Goal: Contribute content: Contribute content

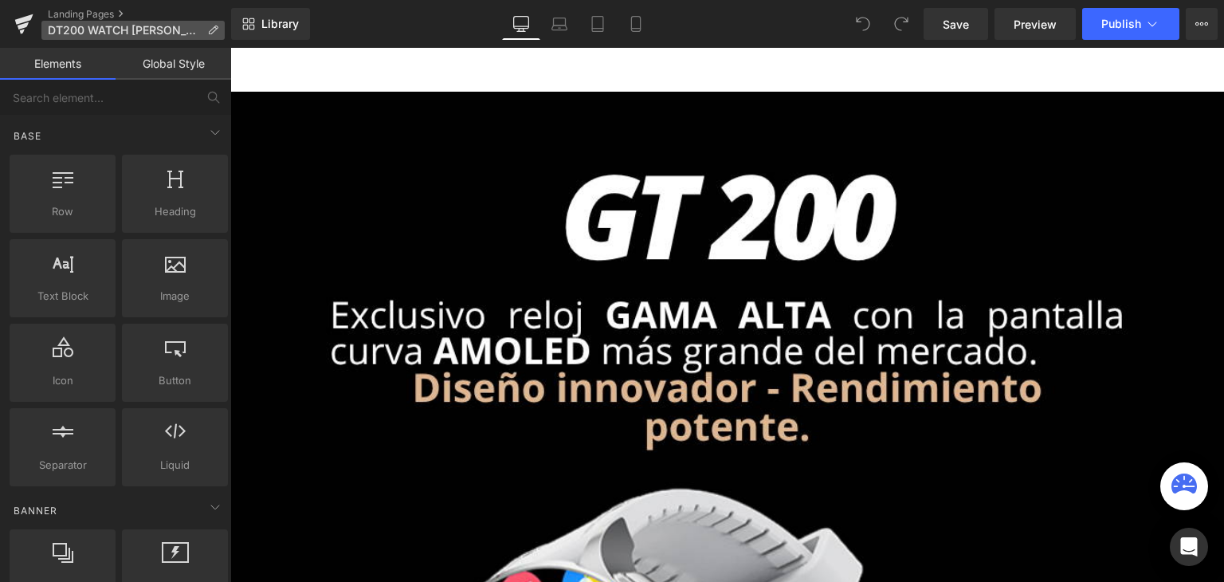
click at [210, 29] on icon at bounding box center [212, 30] width 11 height 11
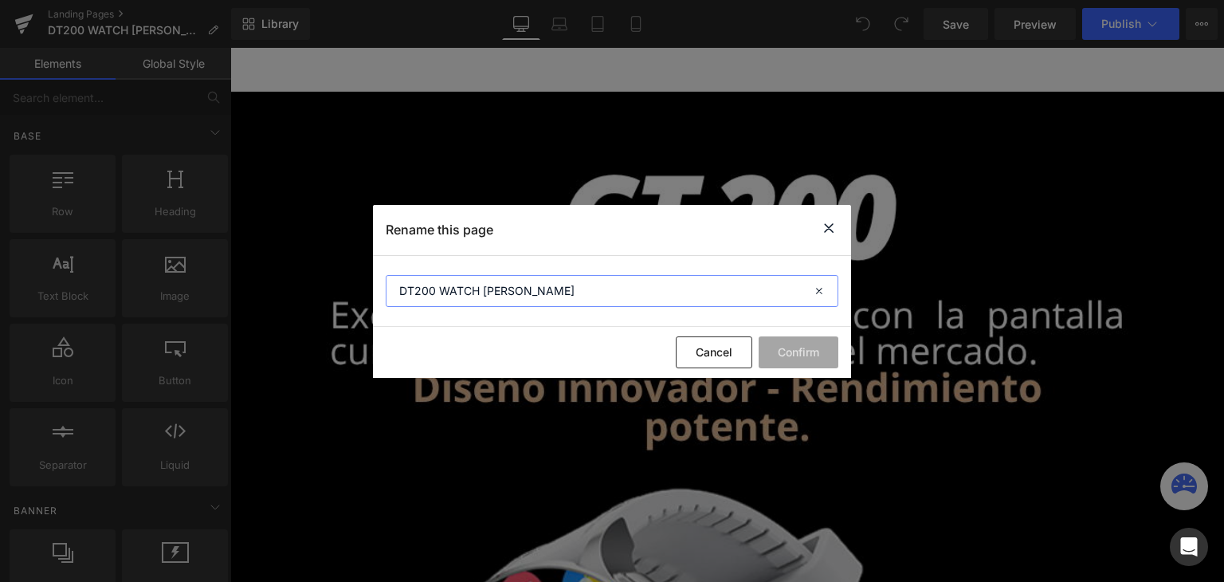
drag, startPoint x: 408, startPoint y: 287, endPoint x: 386, endPoint y: 286, distance: 22.3
click at [386, 286] on input "DT200 WATCH GAMA ALTA" at bounding box center [612, 291] width 453 height 32
type input "GT200 WATCH GAMA ALTA"
click at [838, 348] on button "Confirm" at bounding box center [799, 352] width 80 height 32
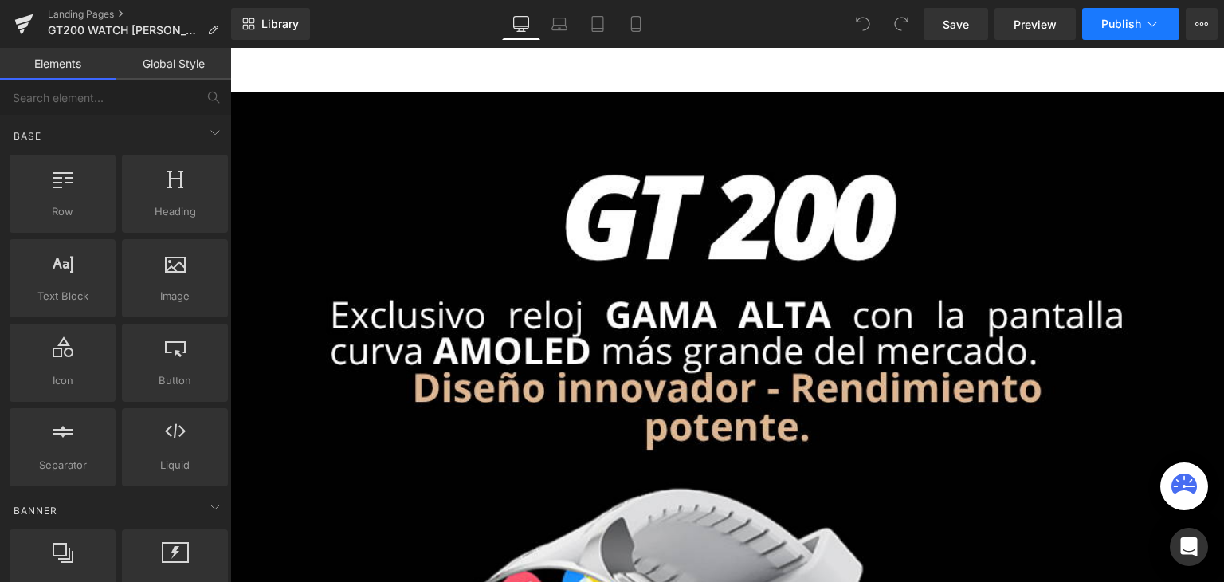
click at [1114, 31] on button "Publish" at bounding box center [1130, 24] width 97 height 32
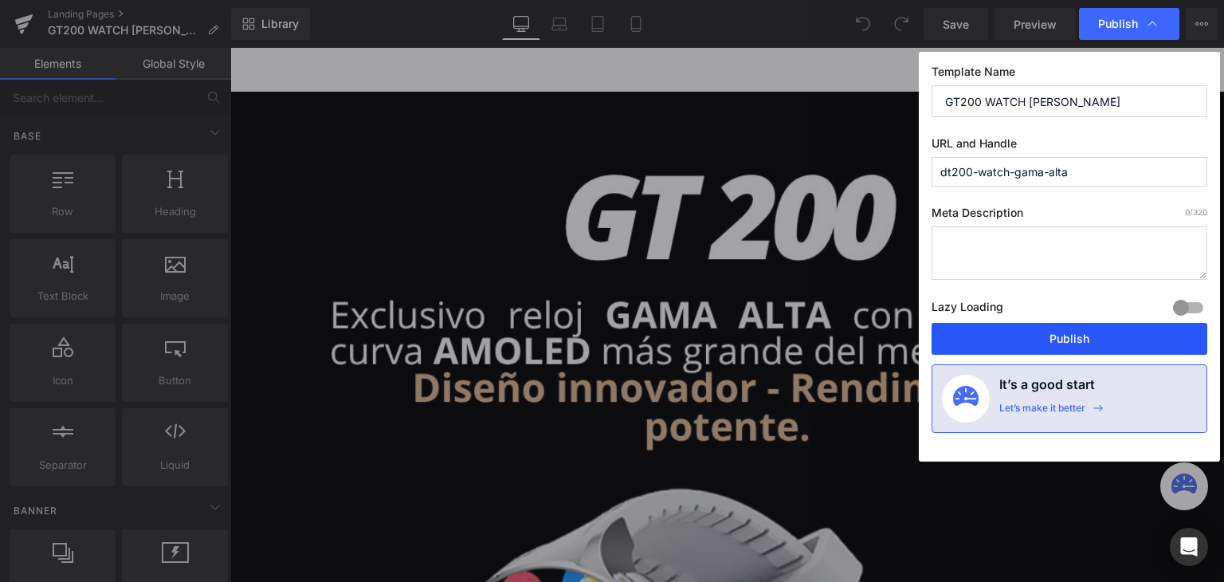
click at [1036, 335] on button "Publish" at bounding box center [1070, 339] width 276 height 32
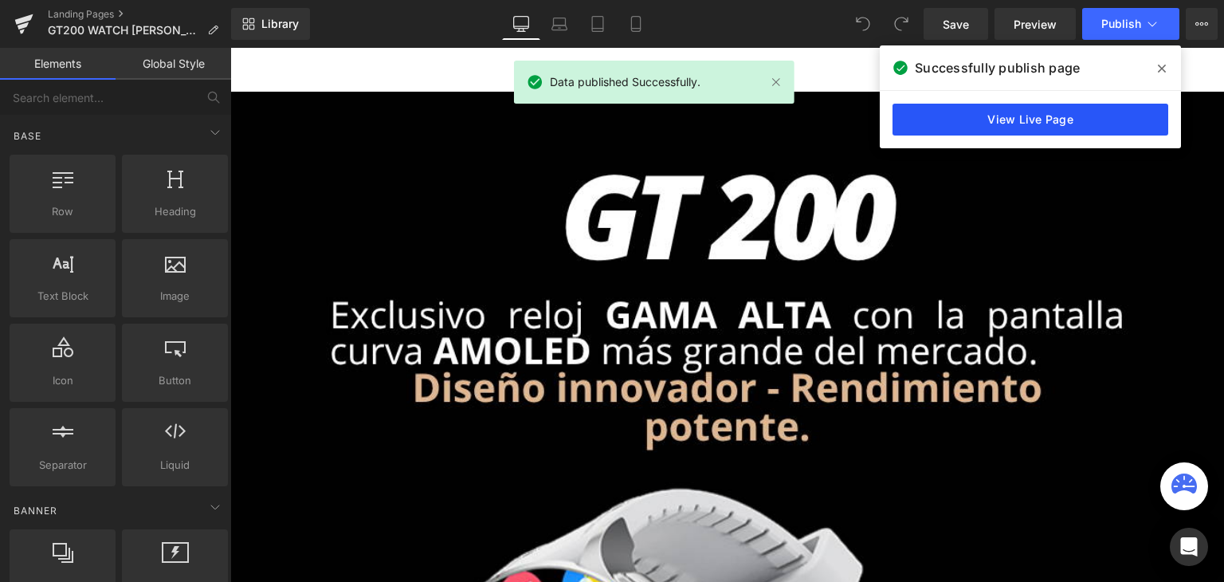
click at [1081, 112] on link "View Live Page" at bounding box center [1031, 120] width 276 height 32
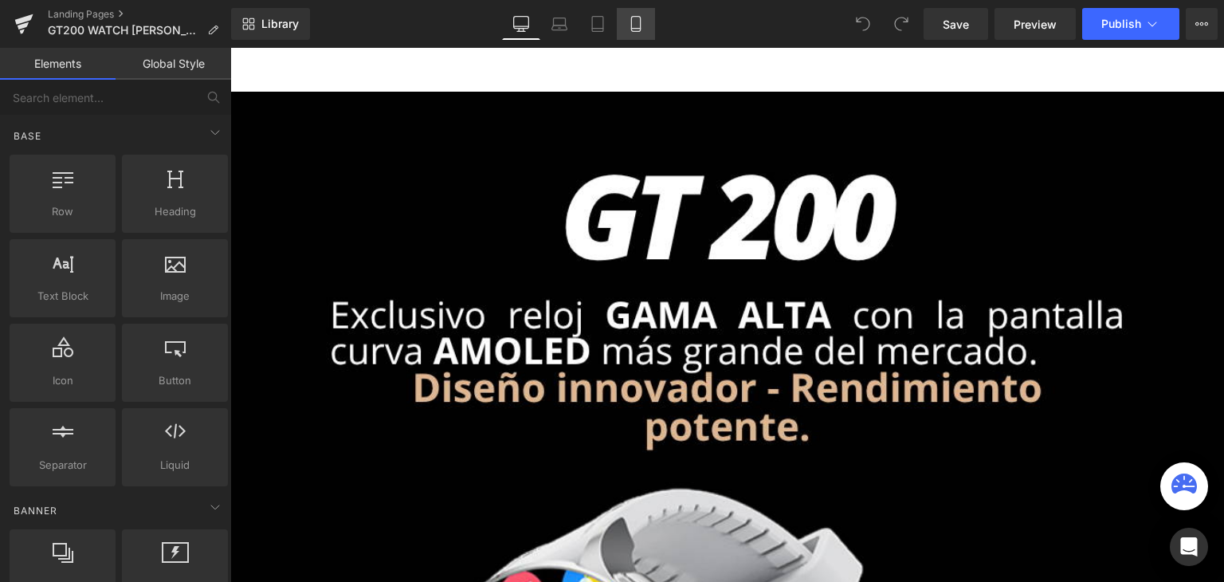
click at [634, 17] on icon at bounding box center [636, 24] width 16 height 16
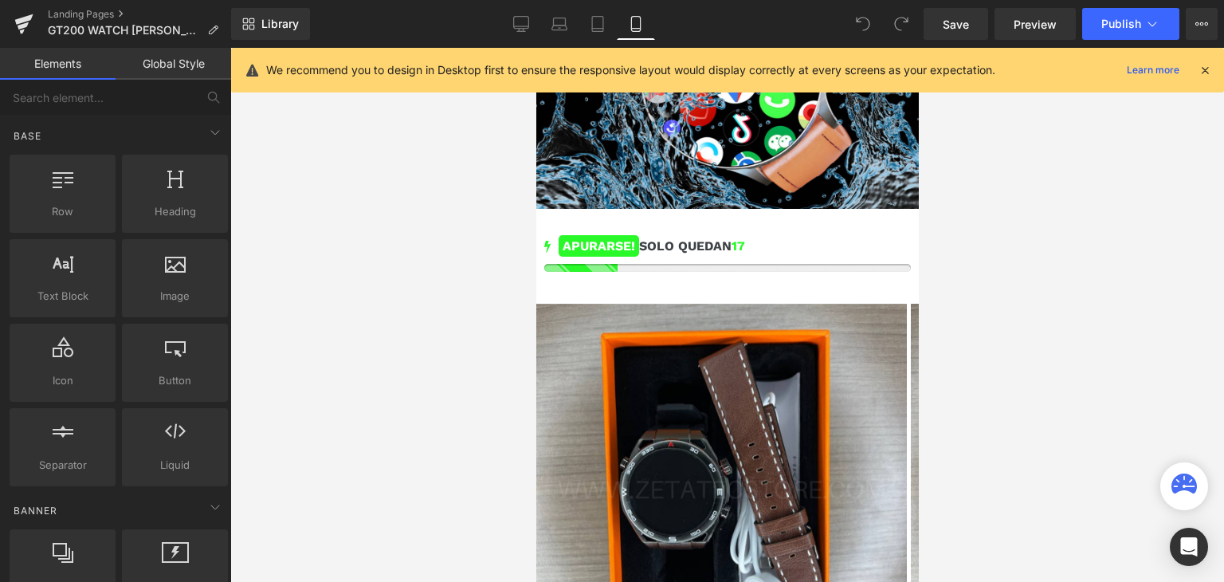
drag, startPoint x: 916, startPoint y: 100, endPoint x: 1481, endPoint y: 485, distance: 684.1
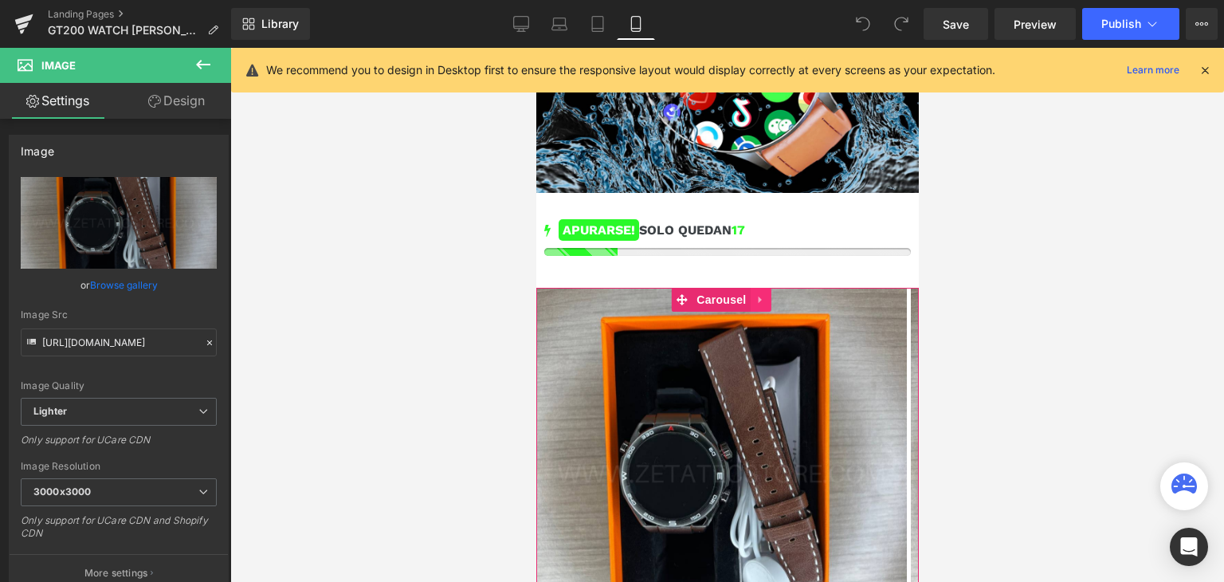
click at [757, 296] on icon at bounding box center [758, 299] width 3 height 7
click at [763, 288] on link at bounding box center [770, 300] width 21 height 24
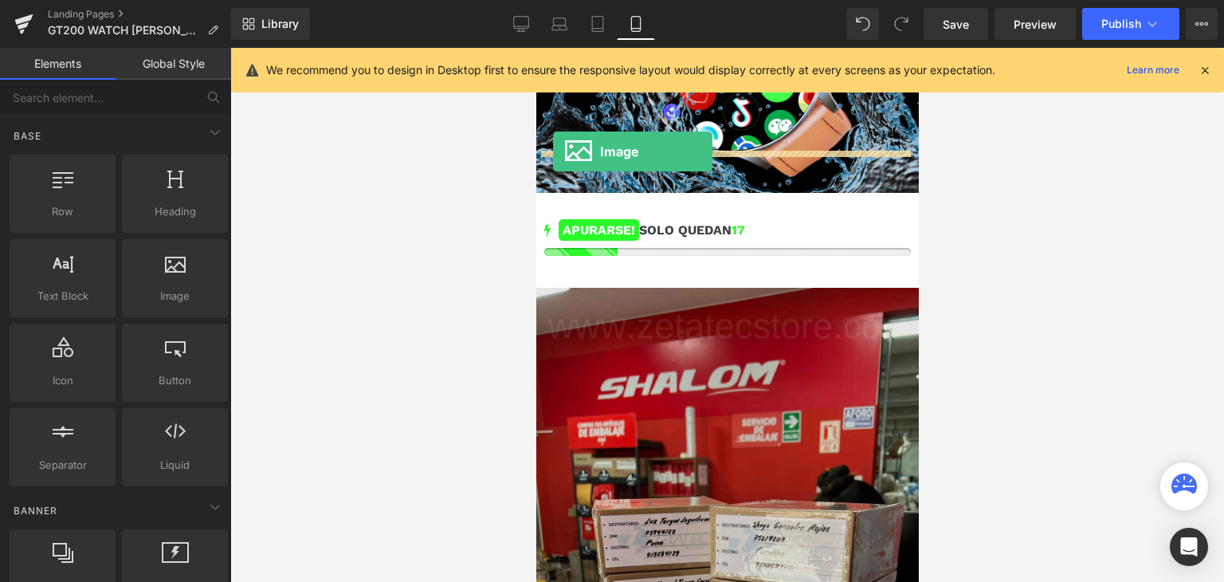
drag, startPoint x: 717, startPoint y: 315, endPoint x: 552, endPoint y: 151, distance: 232.2
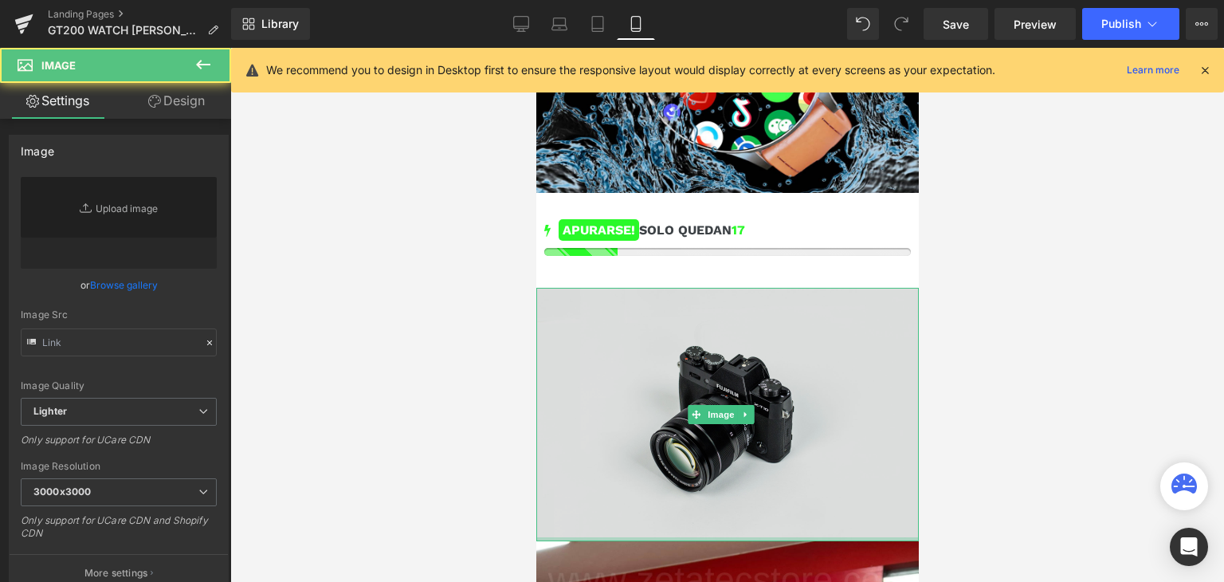
type input "//[DOMAIN_NAME][URL]"
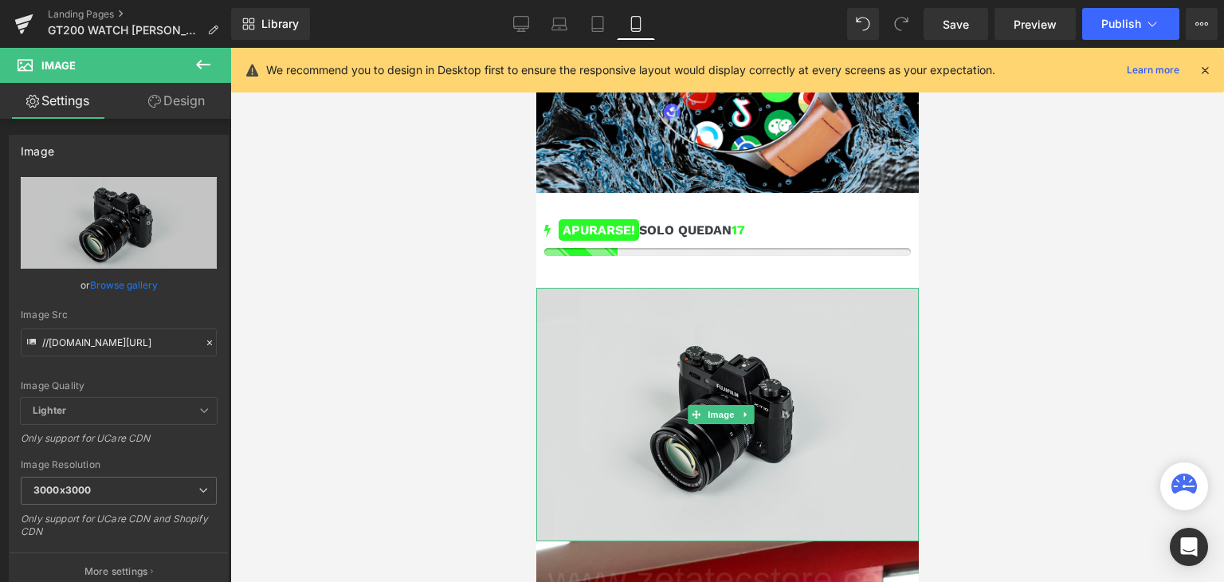
click at [702, 288] on img at bounding box center [727, 414] width 383 height 253
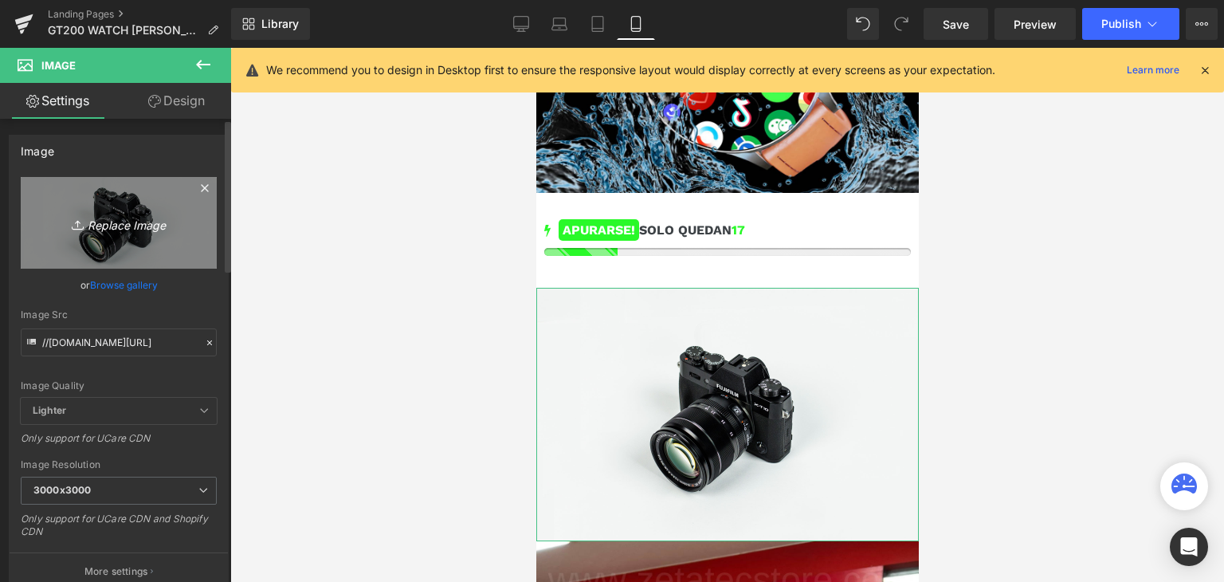
click at [115, 218] on icon "Replace Image" at bounding box center [119, 223] width 128 height 20
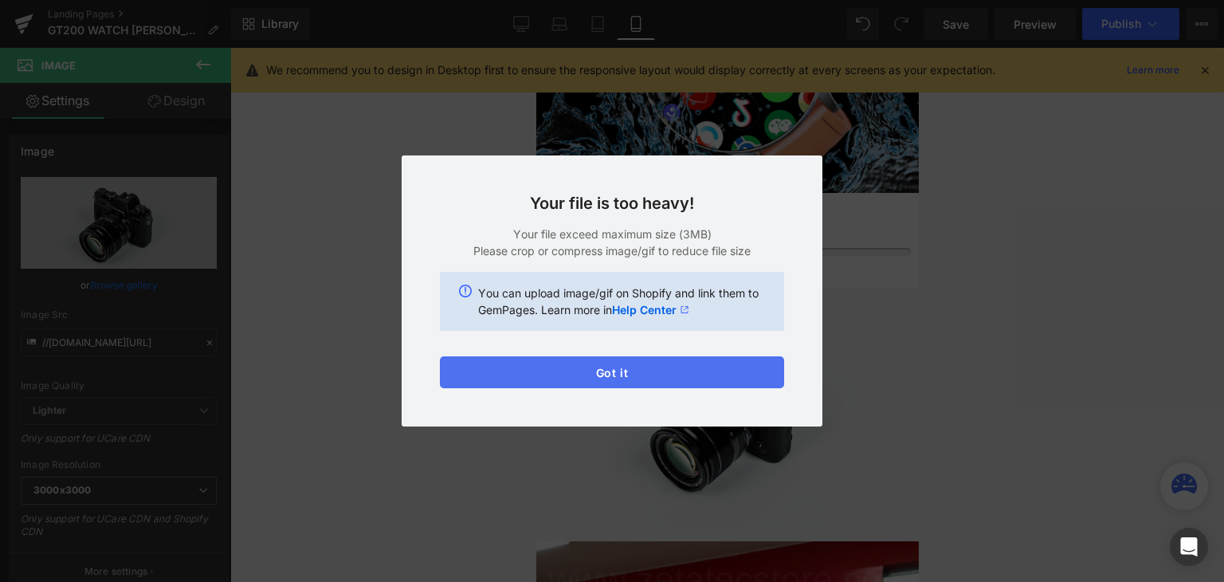
click at [585, 364] on button "Got it" at bounding box center [612, 372] width 344 height 32
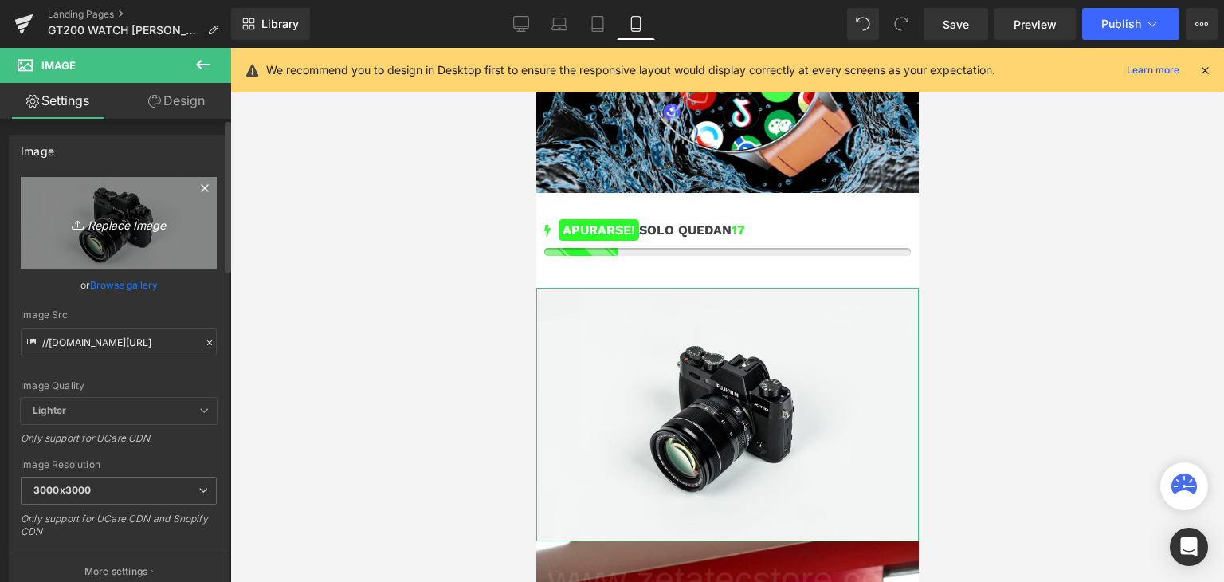
click at [173, 224] on icon "Replace Image" at bounding box center [119, 223] width 128 height 20
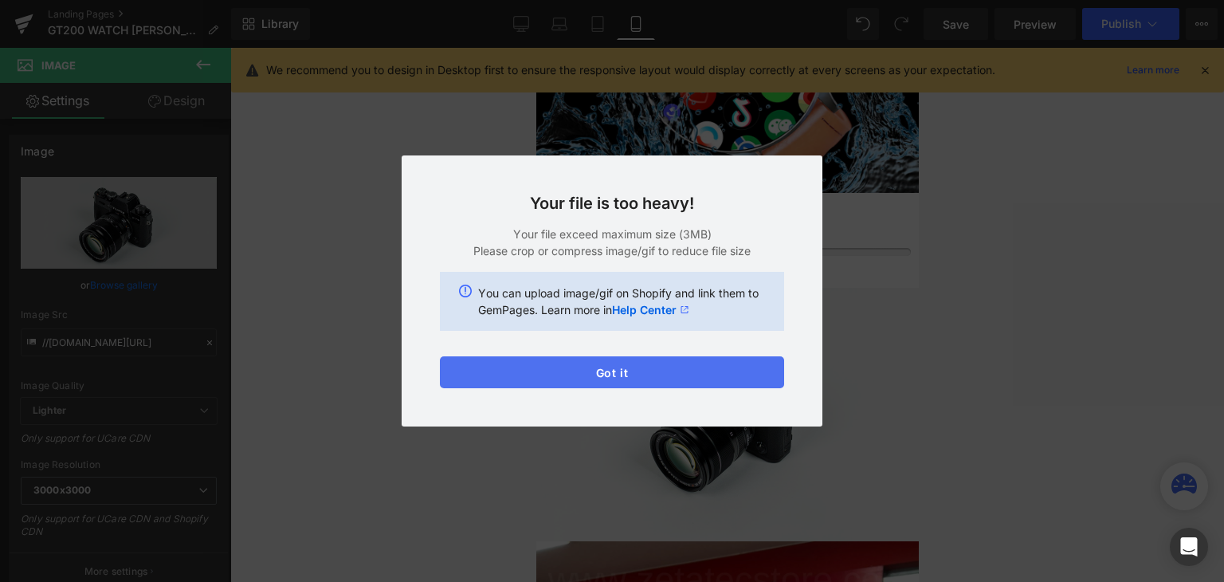
click at [647, 365] on button "Got it" at bounding box center [612, 372] width 344 height 32
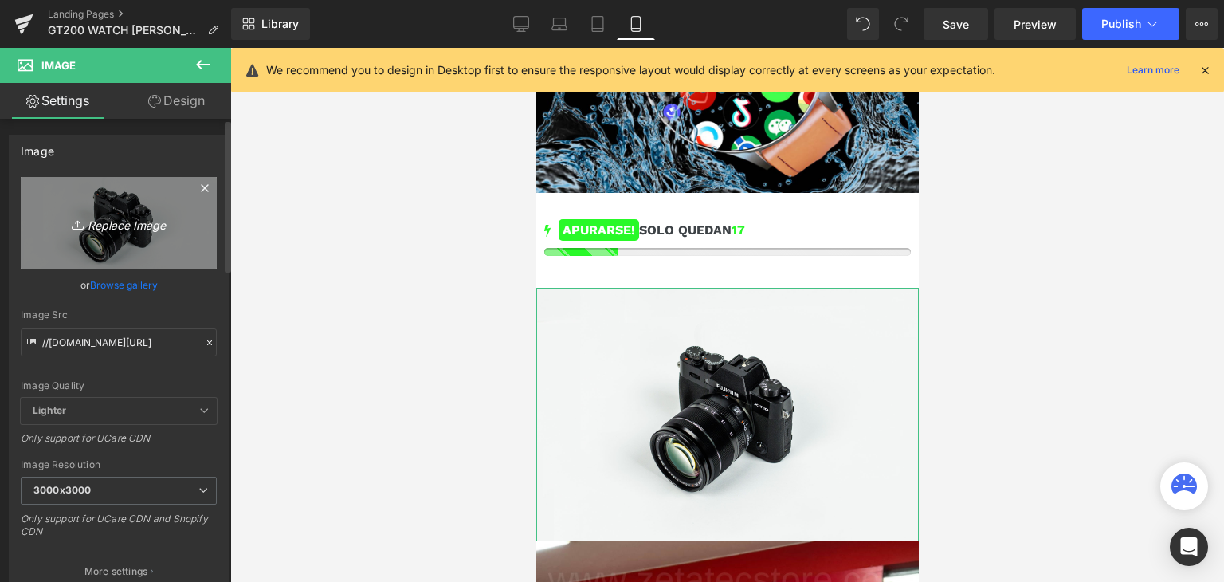
click at [129, 222] on icon "Replace Image" at bounding box center [119, 223] width 128 height 20
type input "C:\fakepath\Post para Instagram Marketing Digital en Degradado [PERSON_NAME] y …"
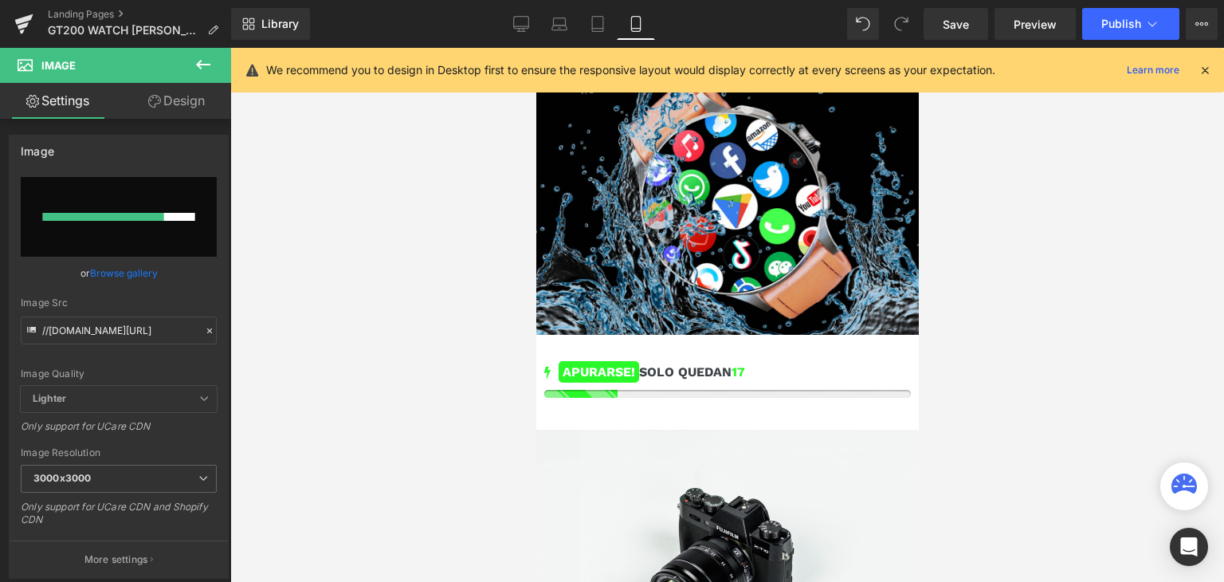
scroll to position [4083, 0]
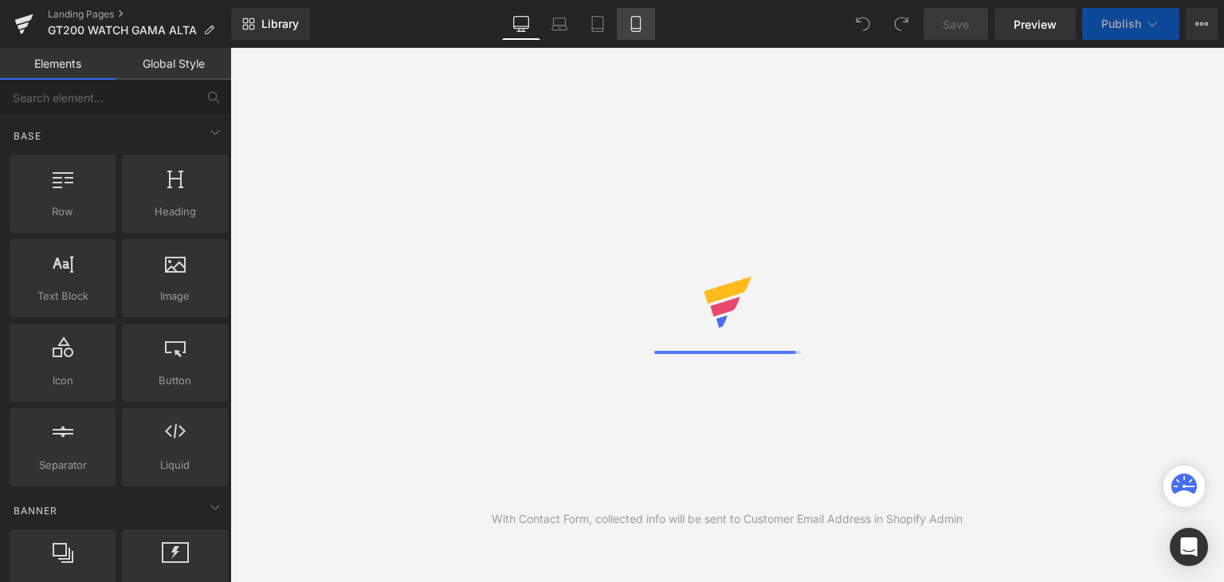
click at [645, 18] on link "Mobile" at bounding box center [636, 24] width 38 height 32
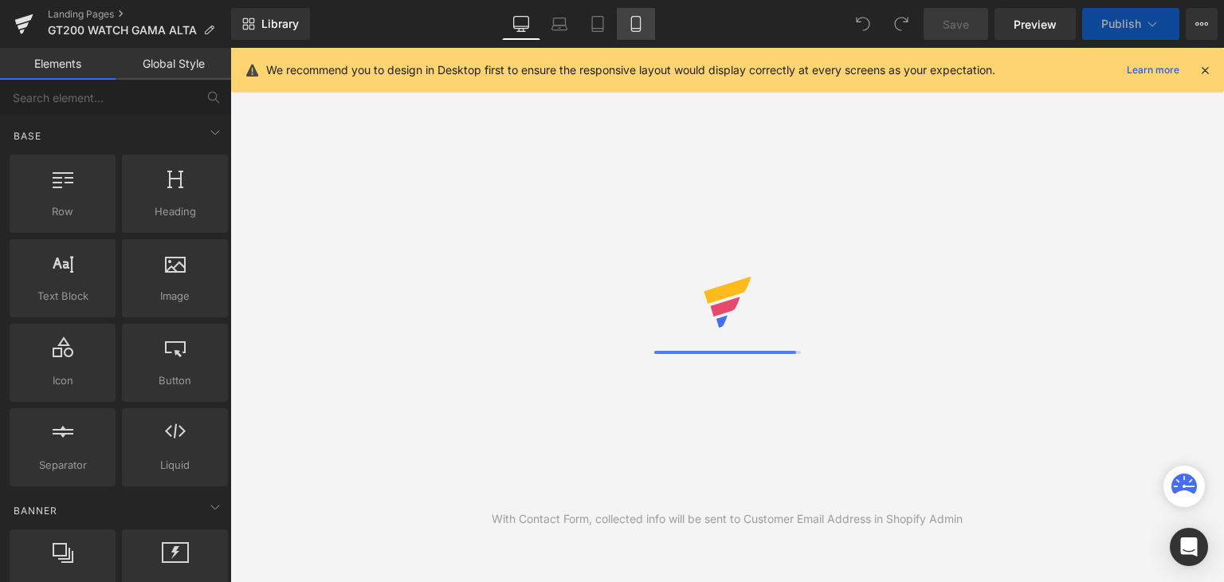
click at [634, 30] on icon at bounding box center [636, 24] width 16 height 16
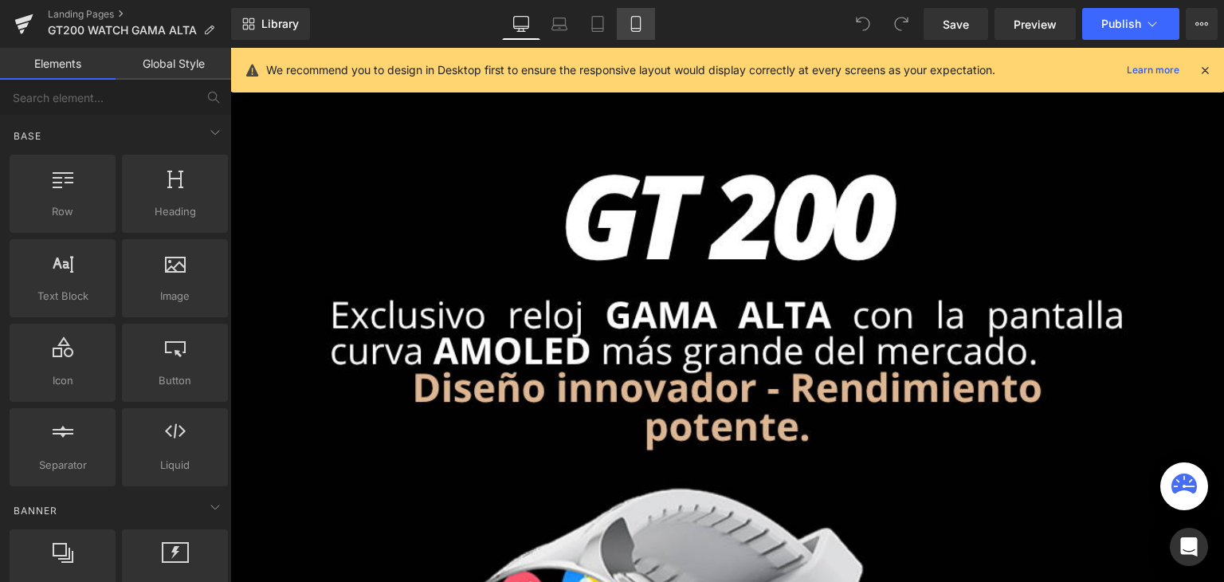
click at [631, 26] on icon at bounding box center [636, 24] width 16 height 16
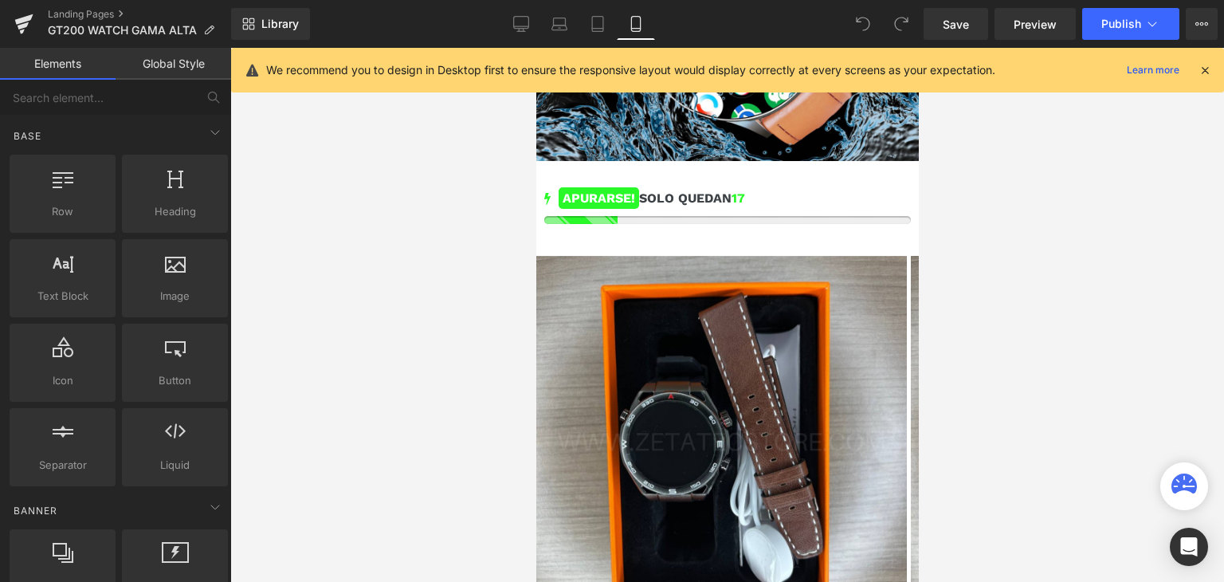
scroll to position [4147, 0]
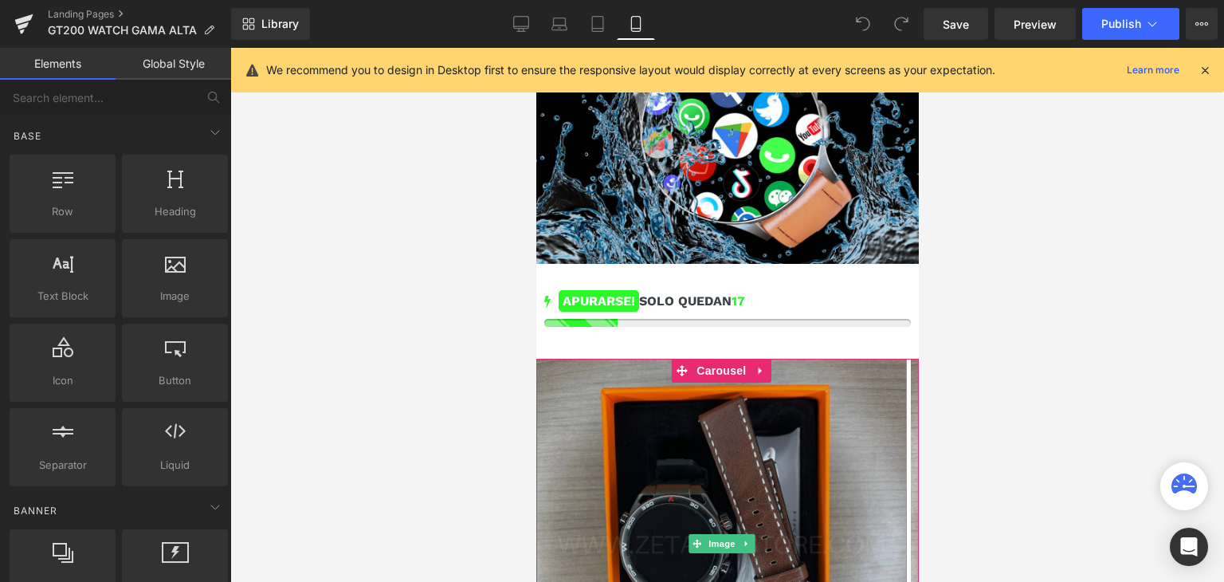
click at [766, 359] on img at bounding box center [721, 544] width 371 height 371
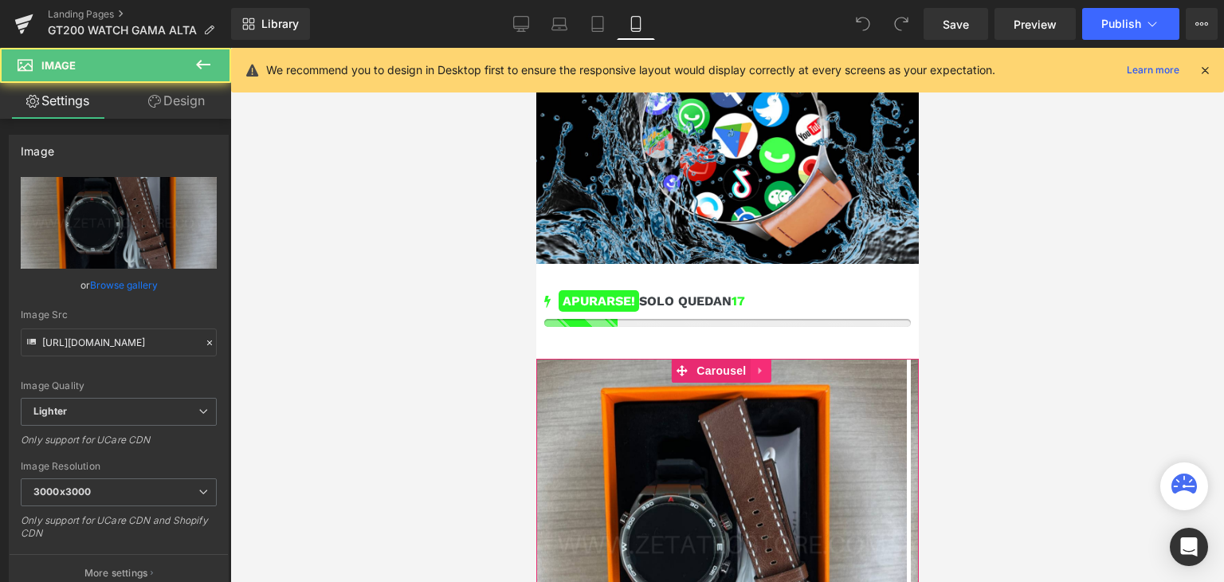
click at [761, 364] on icon at bounding box center [760, 370] width 11 height 12
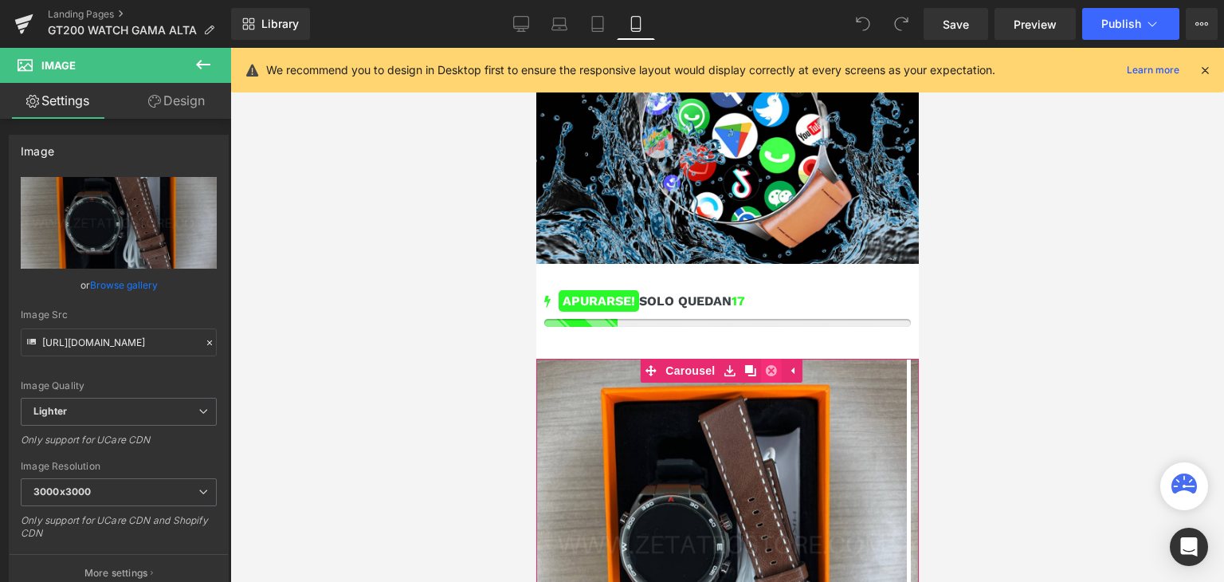
click at [767, 365] on icon at bounding box center [770, 370] width 11 height 11
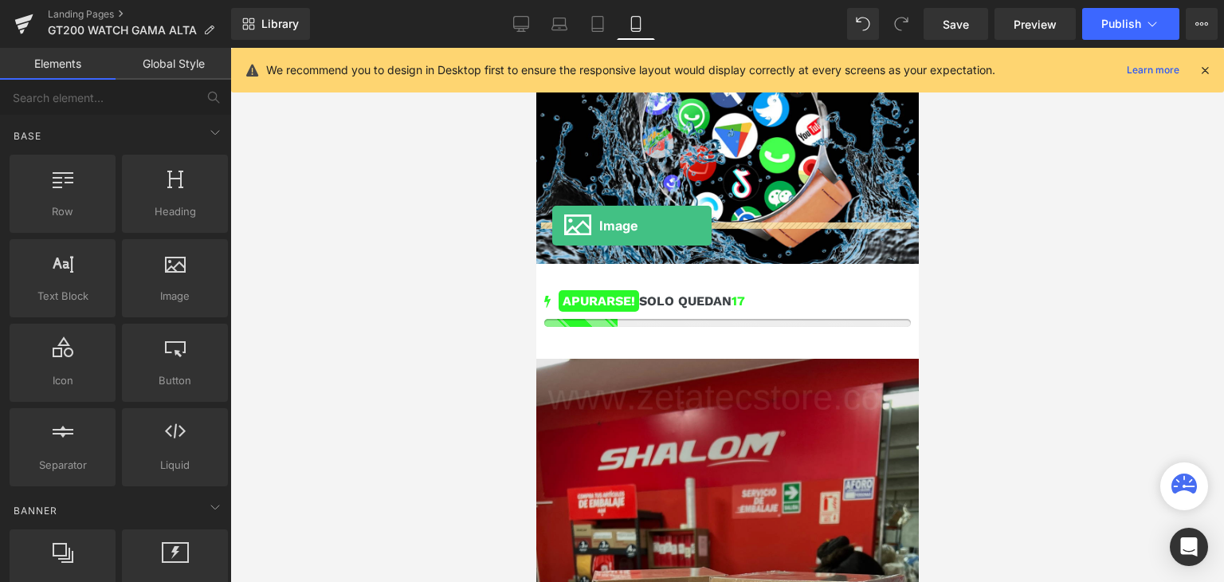
drag, startPoint x: 727, startPoint y: 316, endPoint x: 551, endPoint y: 226, distance: 197.1
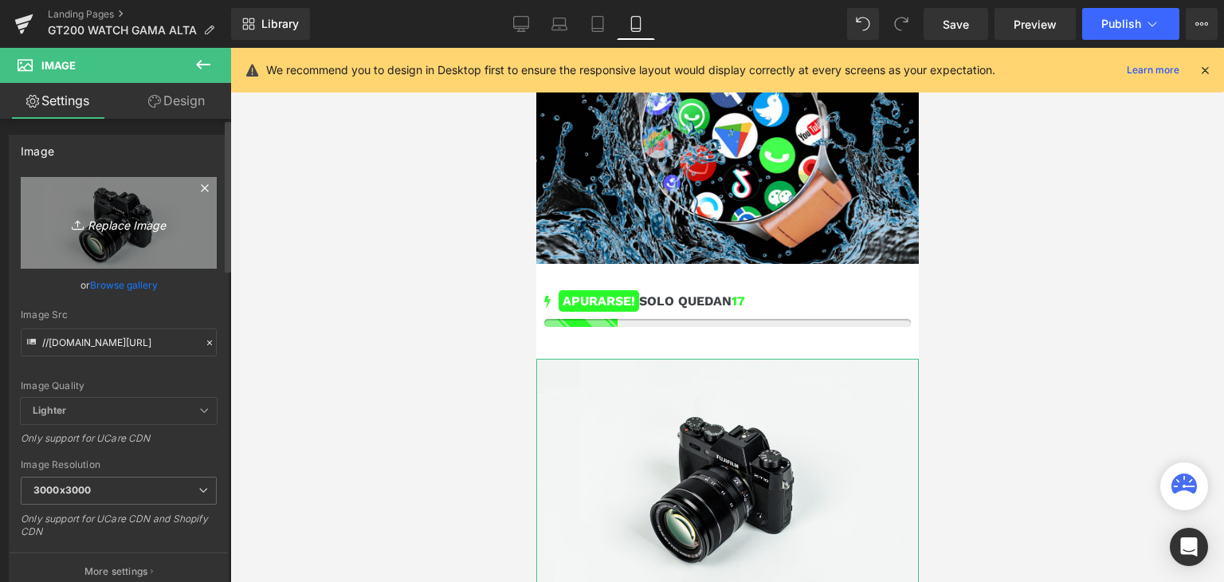
click at [137, 226] on icon "Replace Image" at bounding box center [119, 223] width 128 height 20
type input "C:\fakepath\Post para Instagram Marketing Digital en Degradado [PERSON_NAME] y …"
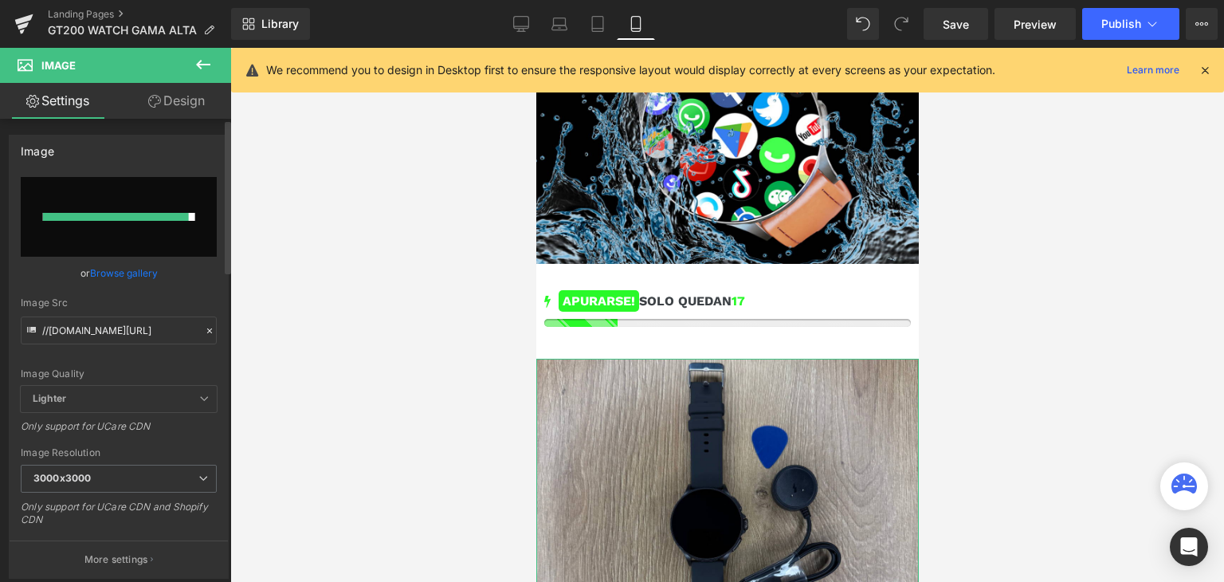
type input "[URL][DOMAIN_NAME]"
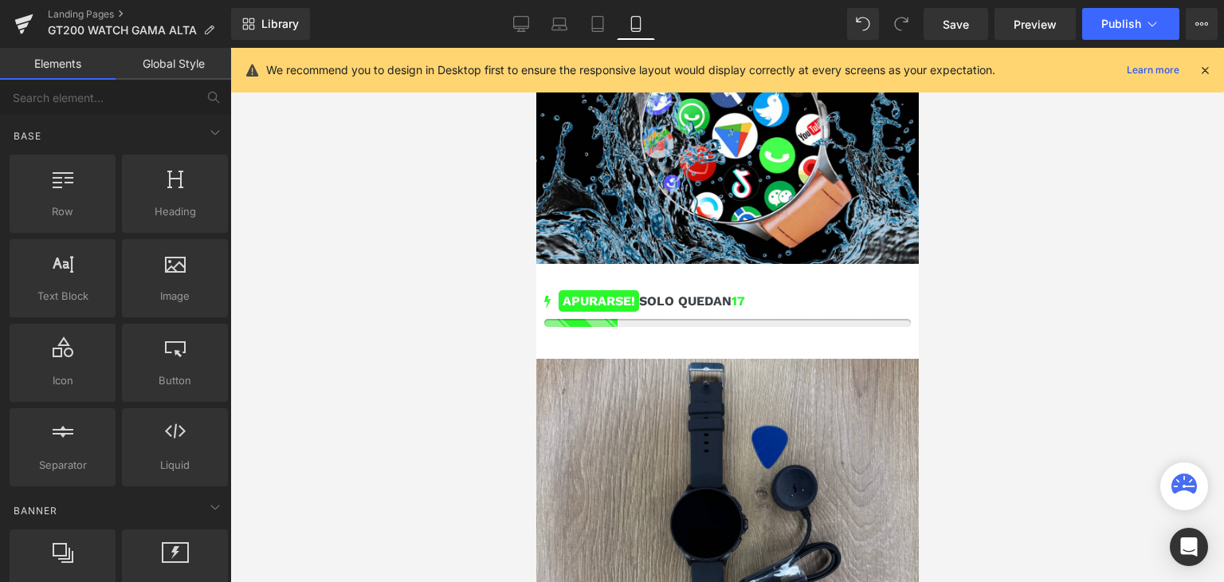
drag, startPoint x: 918, startPoint y: 413, endPoint x: 918, endPoint y: 431, distance: 18.3
click at [918, 431] on div at bounding box center [727, 315] width 994 height 534
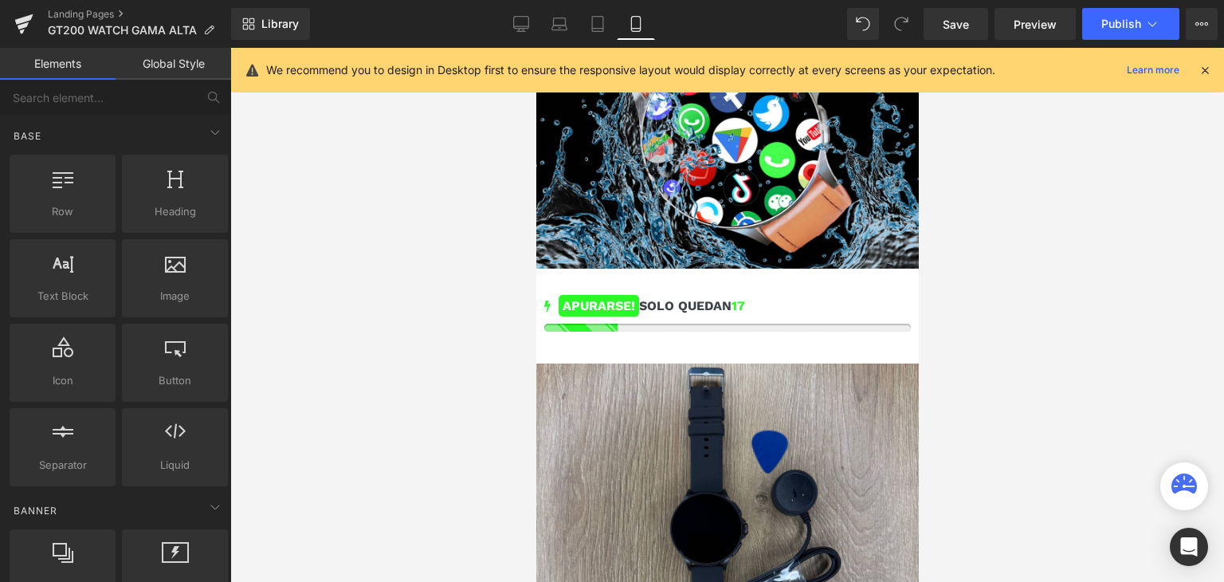
scroll to position [3880, 0]
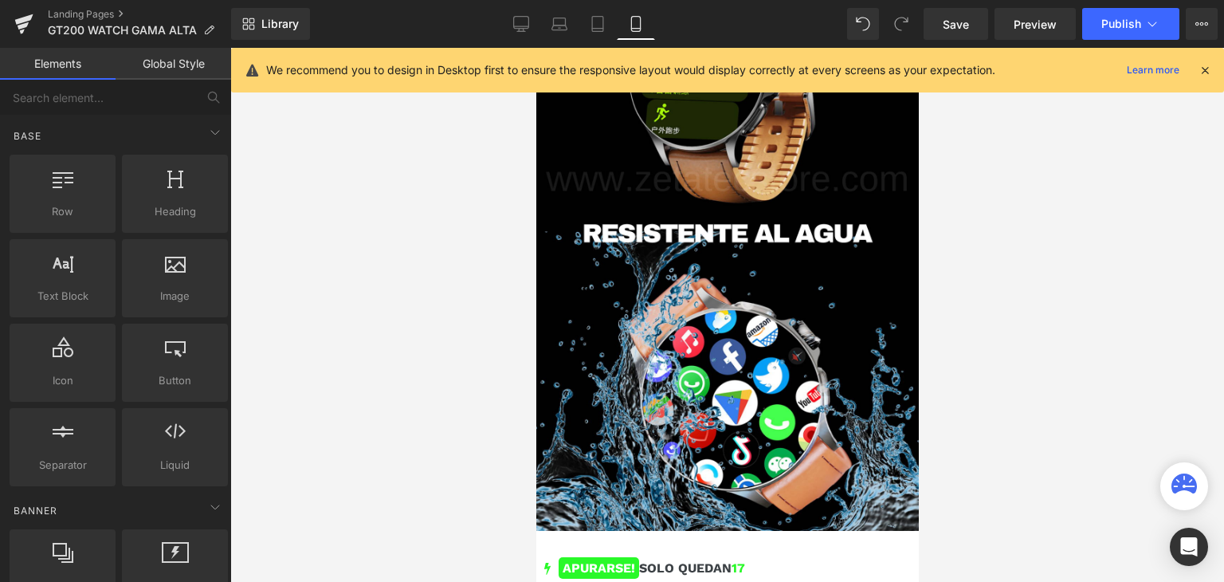
click at [810, 559] on div "APURARSE! SOLO QUEDAN 17" at bounding box center [726, 568] width 367 height 19
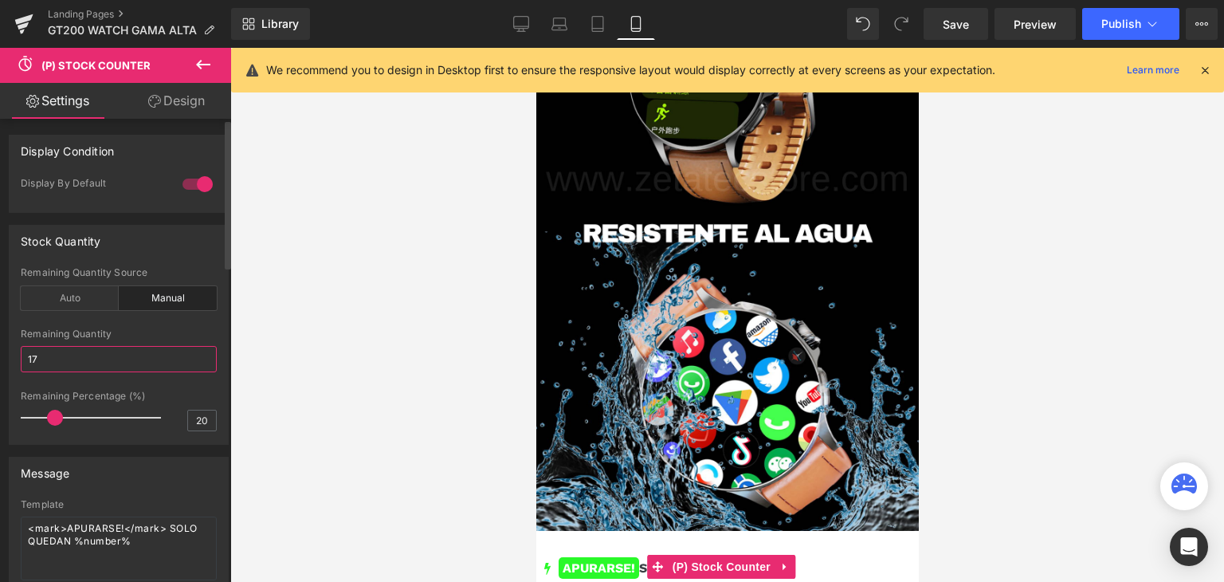
click at [112, 361] on input "17" at bounding box center [119, 359] width 196 height 26
type input "17"
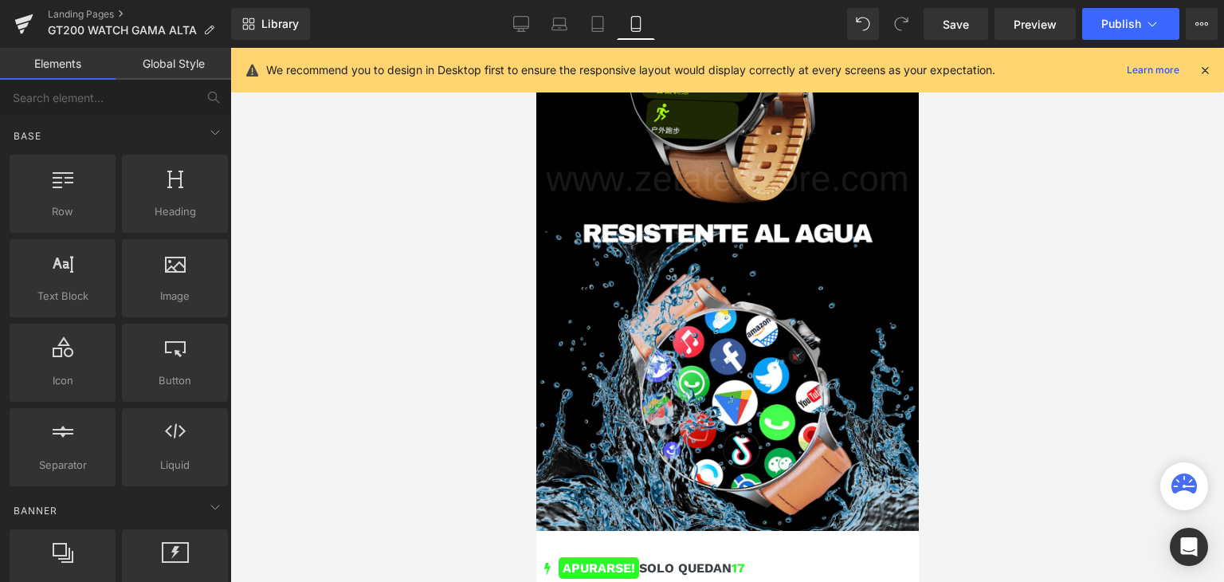
click at [416, 353] on div at bounding box center [727, 315] width 994 height 534
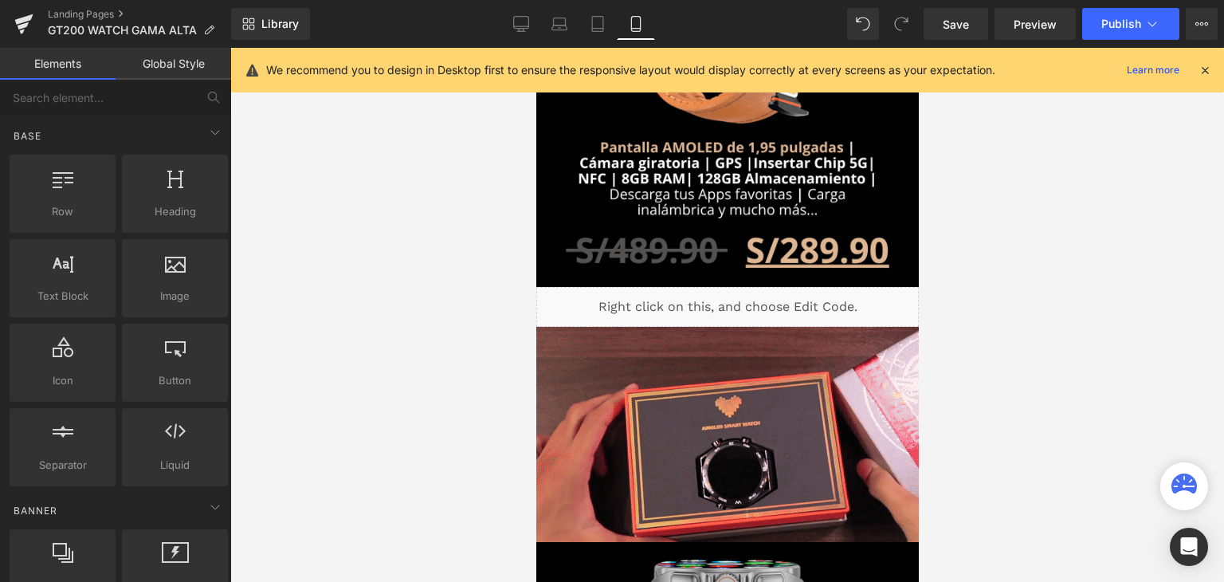
scroll to position [477, 0]
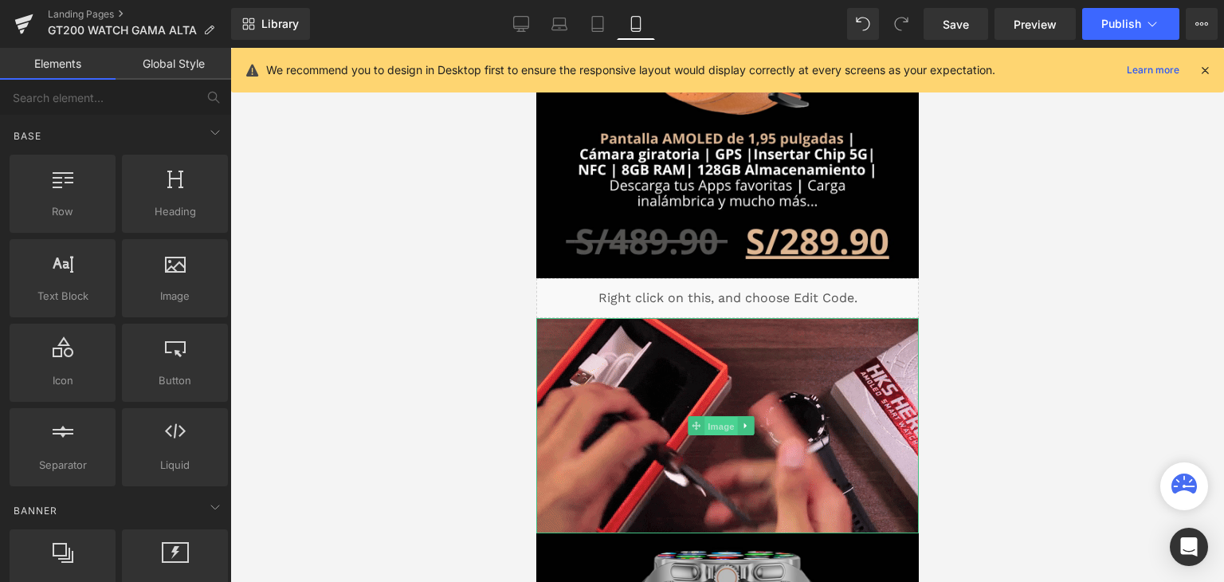
click at [705, 417] on span "Image" at bounding box center [720, 426] width 33 height 19
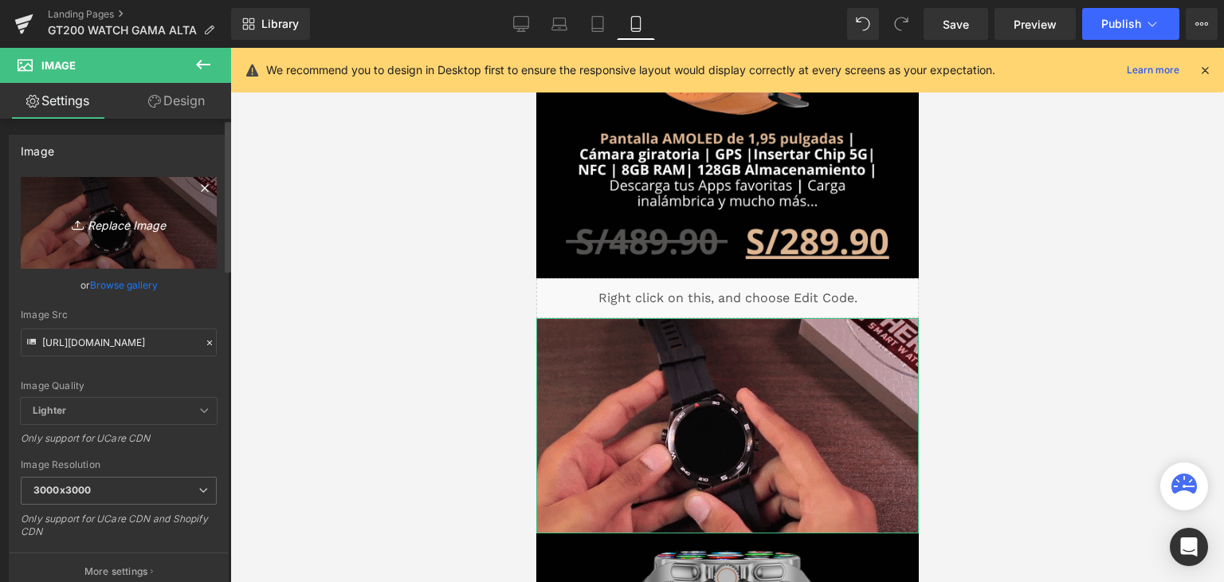
click at [124, 225] on icon "Replace Image" at bounding box center [119, 223] width 128 height 20
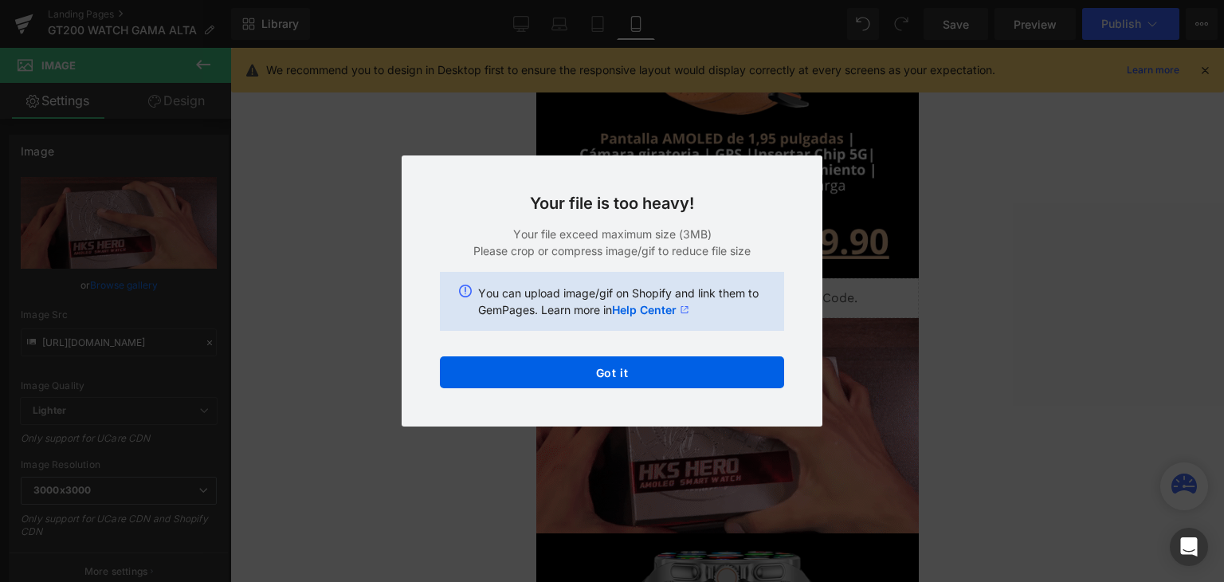
click at [538, 355] on div "Your file is too heavy! Your file exceed maximum size (3MB) Please crop or comp…" at bounding box center [612, 290] width 421 height 271
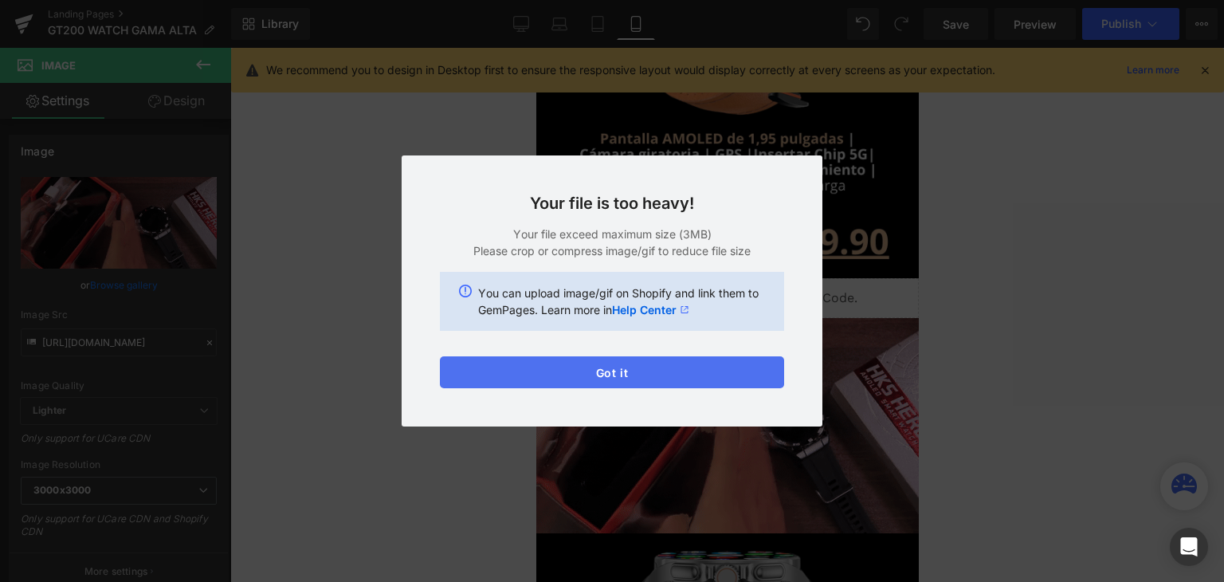
click at [572, 378] on button "Got it" at bounding box center [612, 372] width 344 height 32
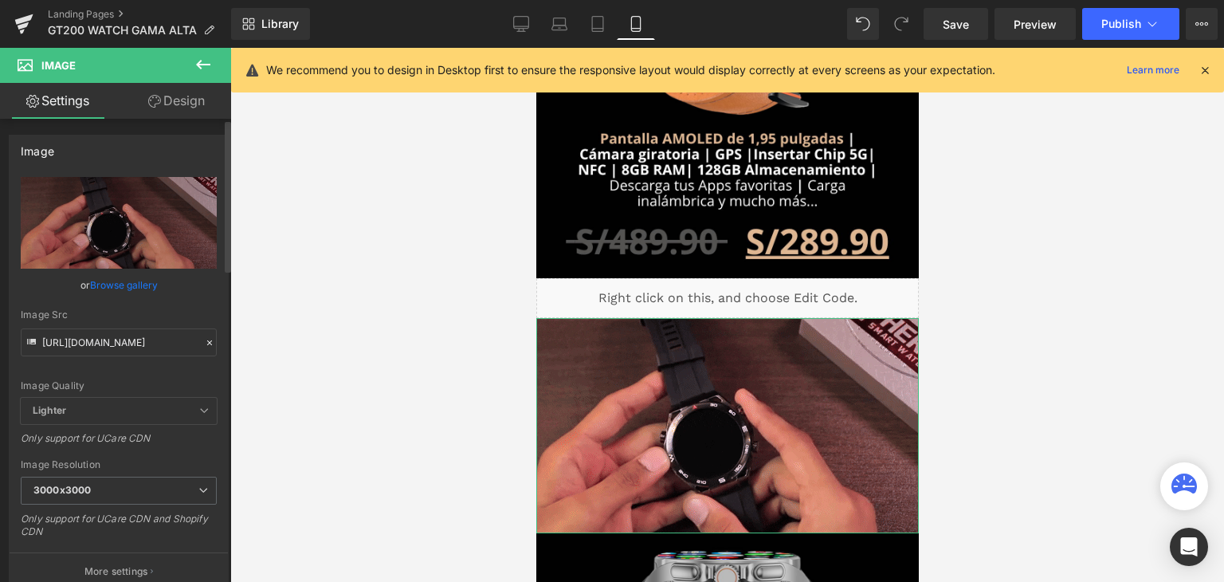
click at [202, 347] on div at bounding box center [209, 343] width 14 height 18
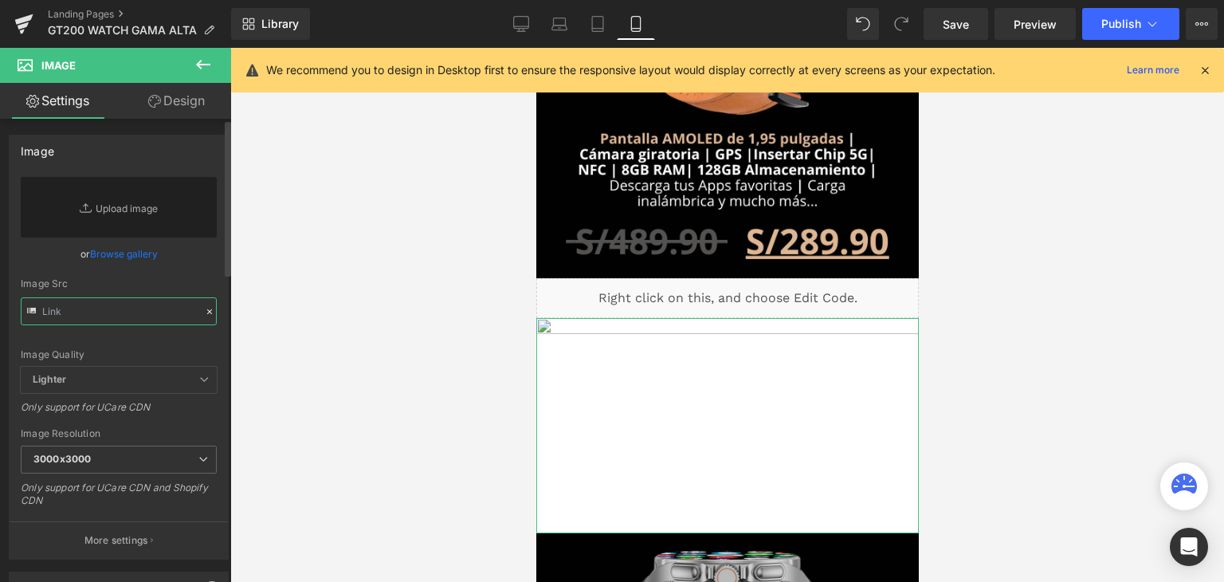
click at [116, 301] on input "text" at bounding box center [119, 311] width 196 height 28
paste input "[URL][DOMAIN_NAME]"
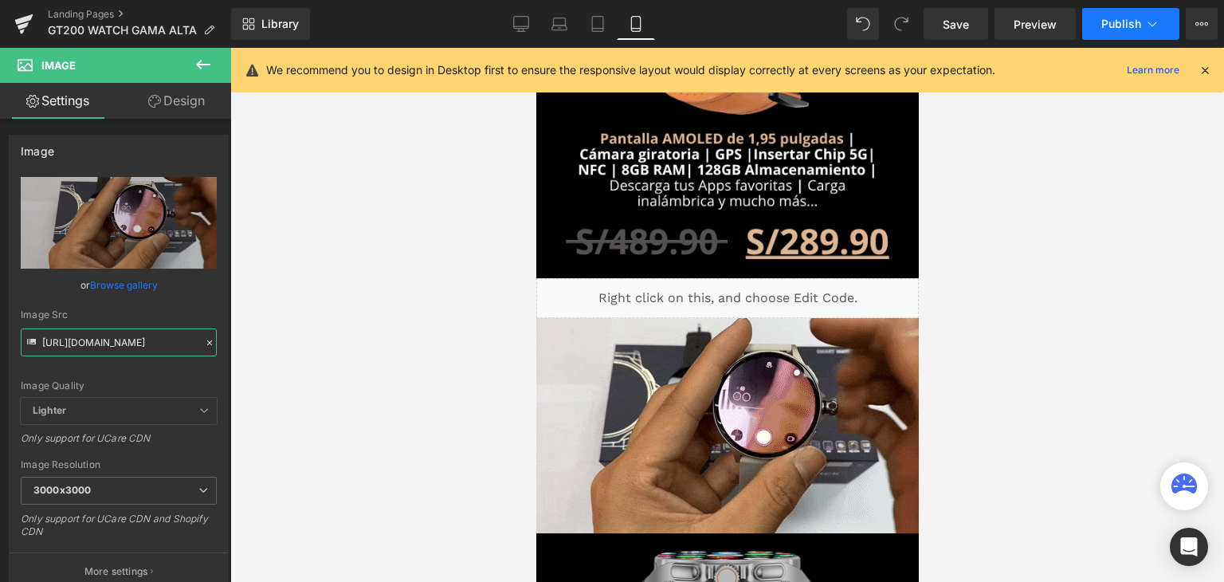
type input "[URL][DOMAIN_NAME]"
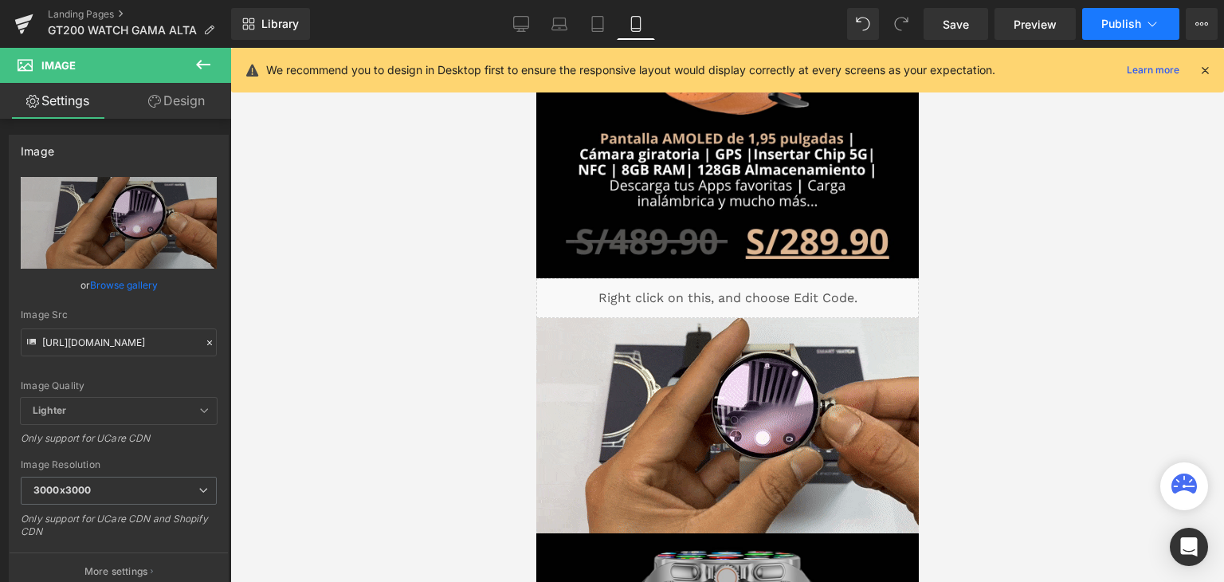
click at [1133, 21] on span "Publish" at bounding box center [1121, 24] width 40 height 13
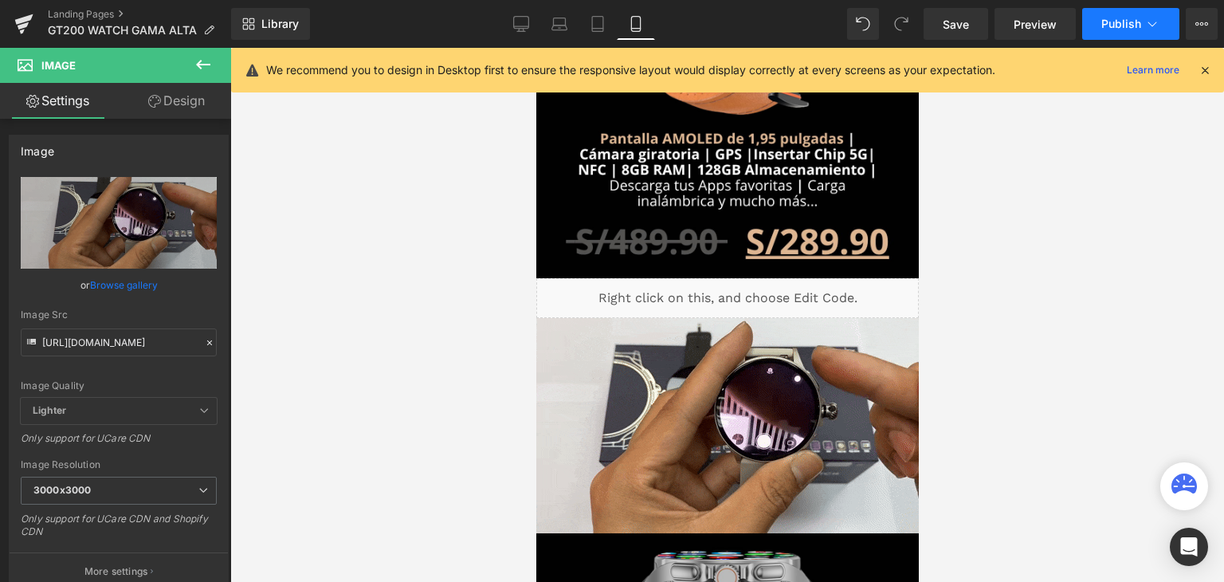
scroll to position [0, 0]
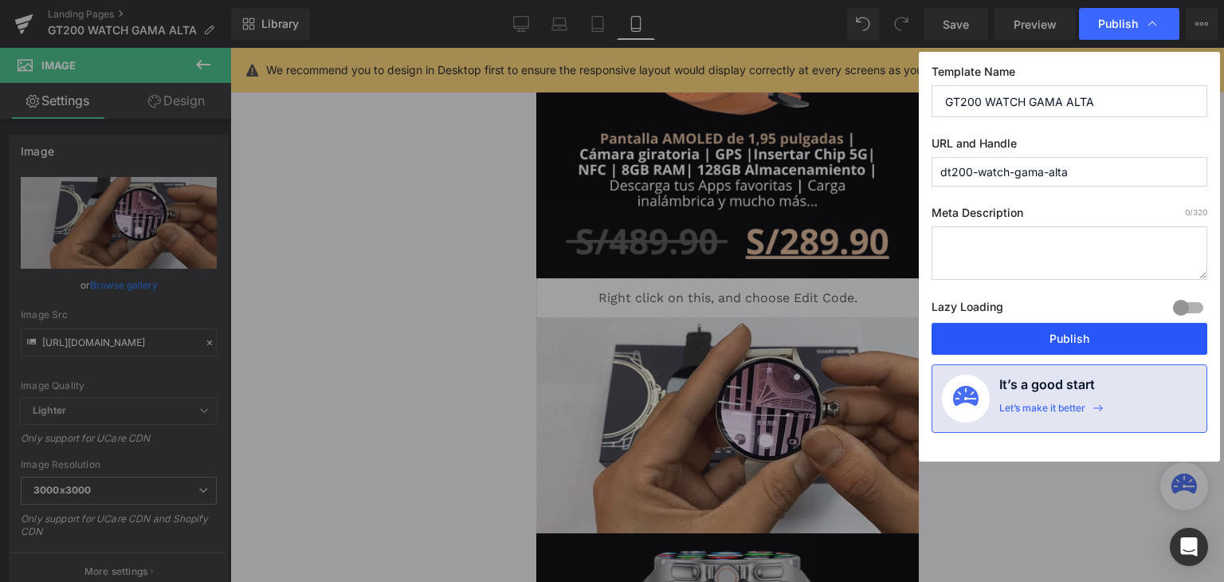
click at [1074, 348] on button "Publish" at bounding box center [1070, 339] width 276 height 32
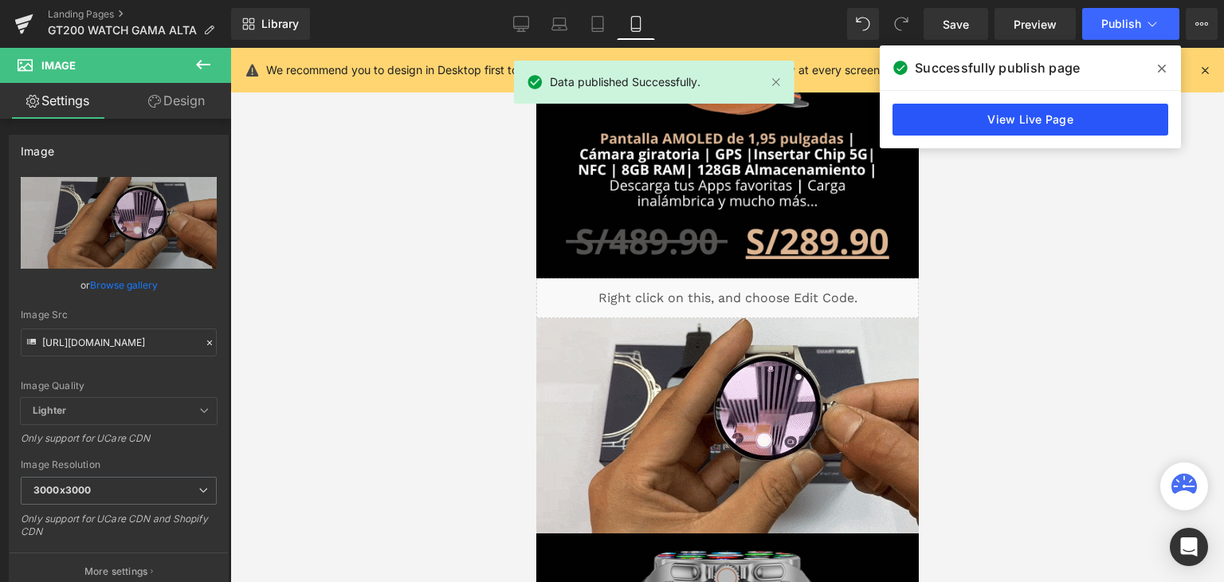
click at [1079, 124] on link "View Live Page" at bounding box center [1031, 120] width 276 height 32
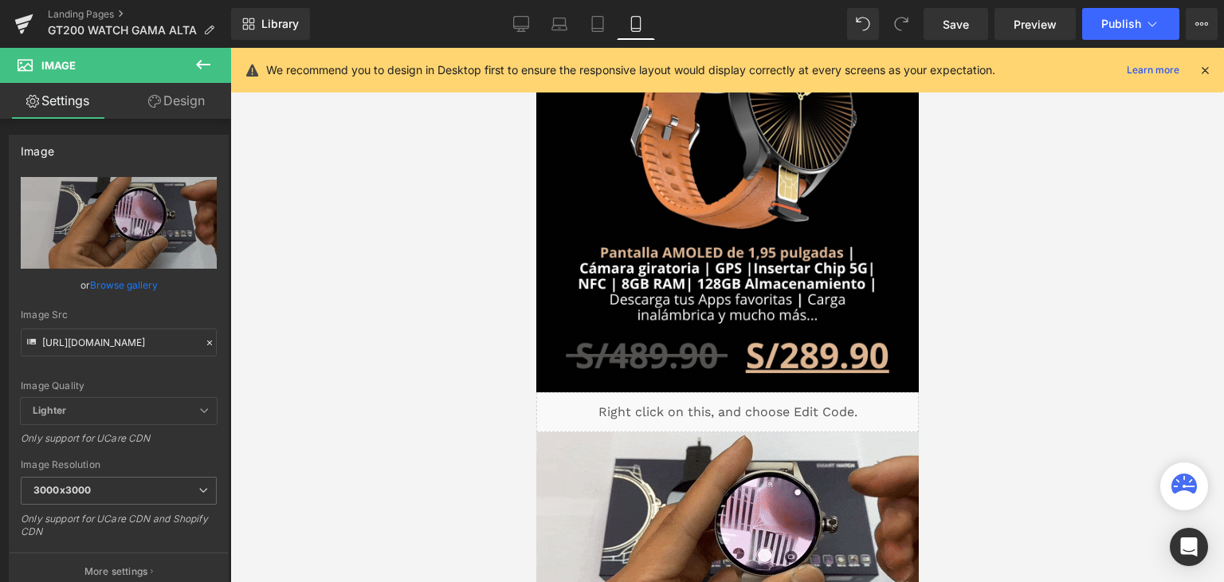
scroll to position [539, 0]
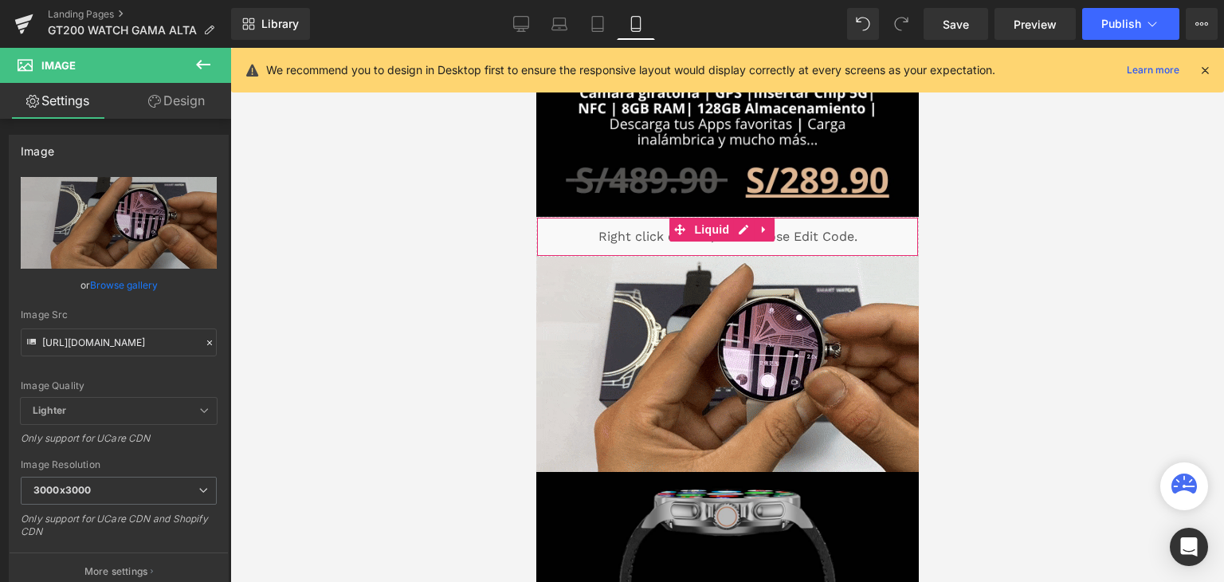
click at [621, 217] on div "Liquid" at bounding box center [727, 237] width 383 height 40
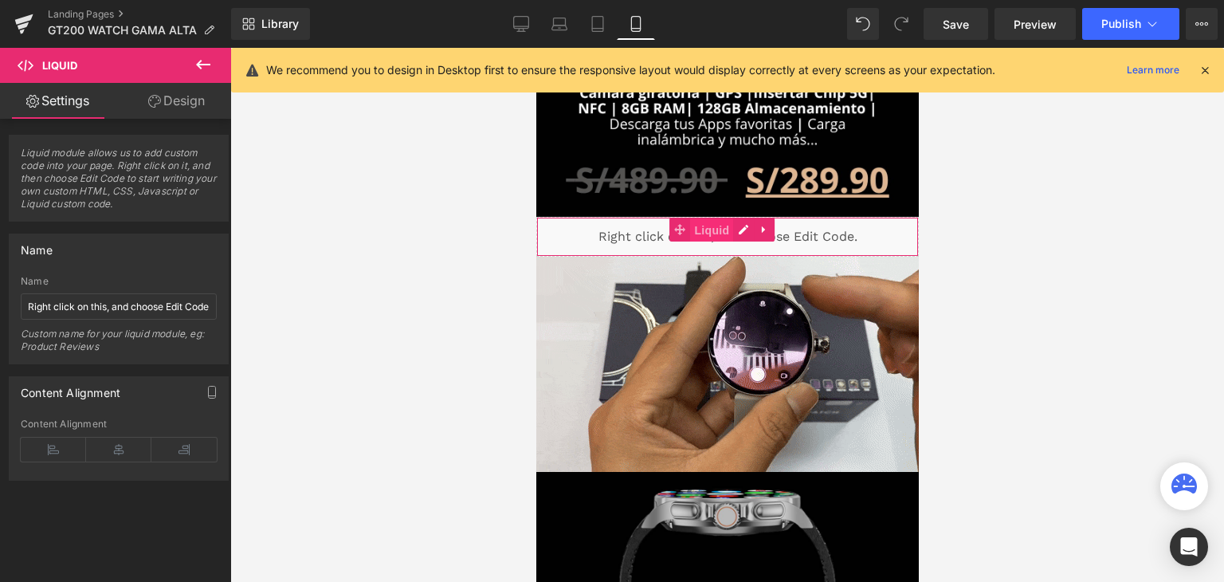
click at [700, 218] on span "Liquid" at bounding box center [710, 230] width 43 height 24
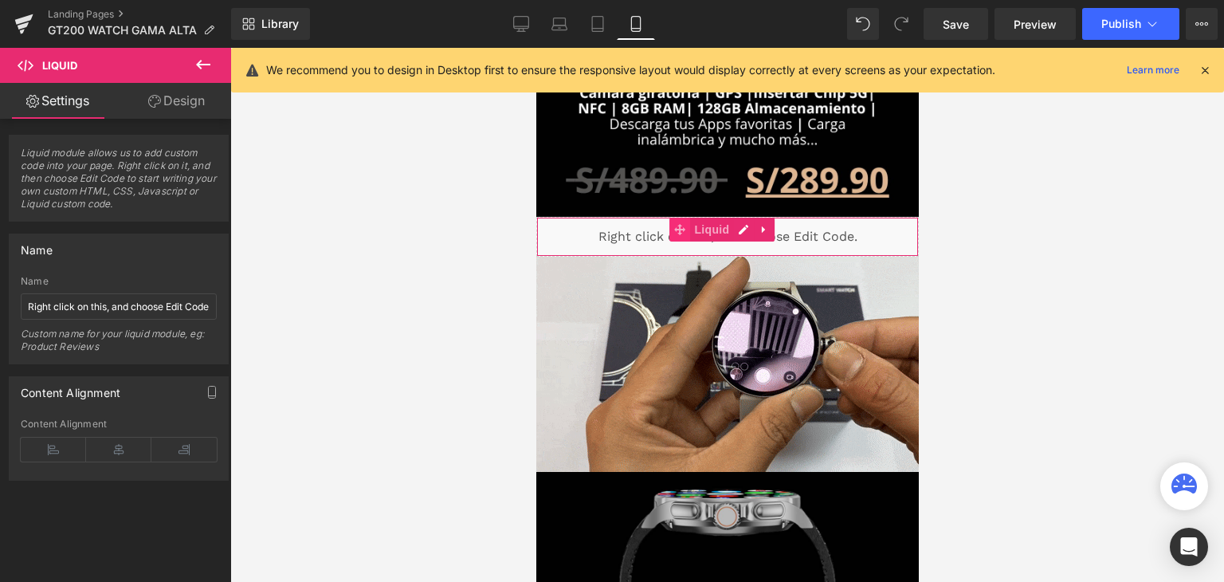
click at [678, 224] on icon at bounding box center [678, 229] width 11 height 11
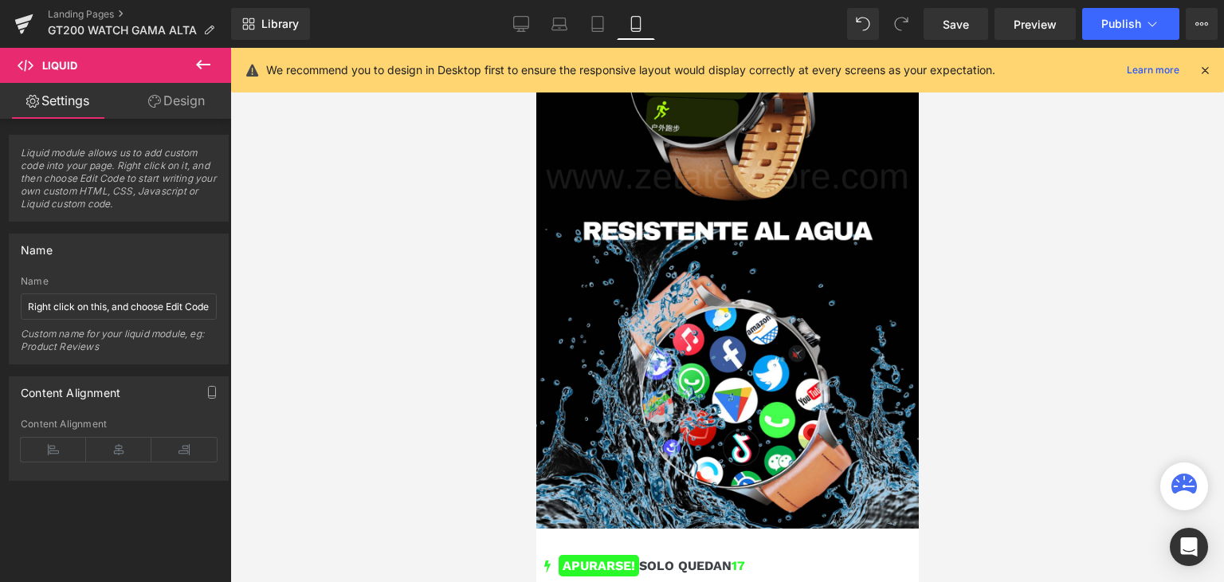
drag, startPoint x: 911, startPoint y: 141, endPoint x: 1458, endPoint y: 459, distance: 633.1
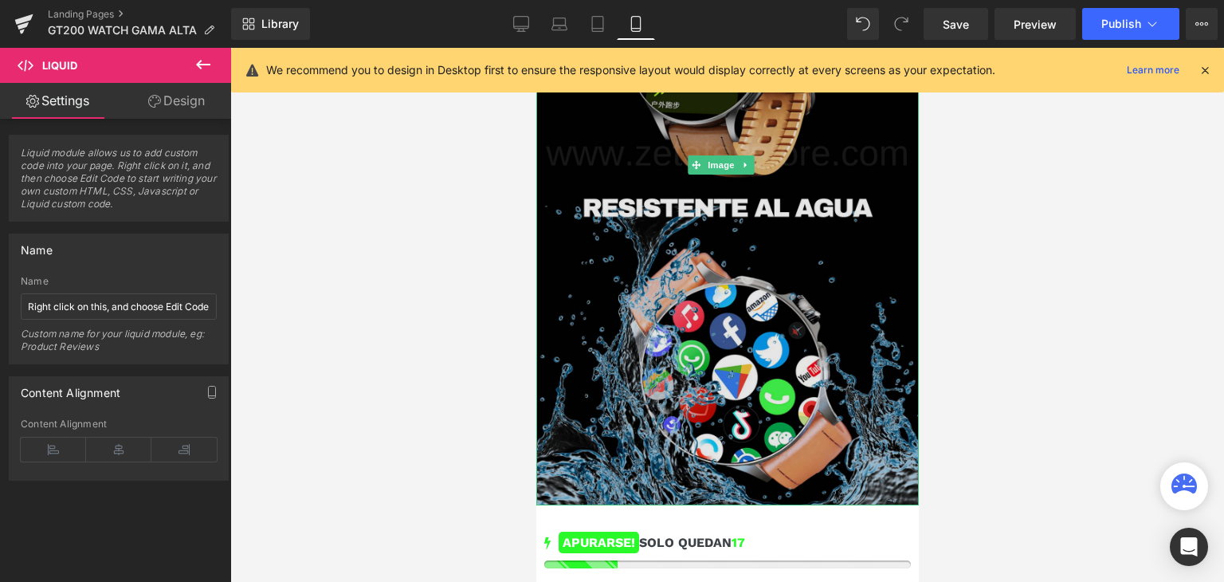
click at [861, 501] on div at bounding box center [727, 503] width 383 height 4
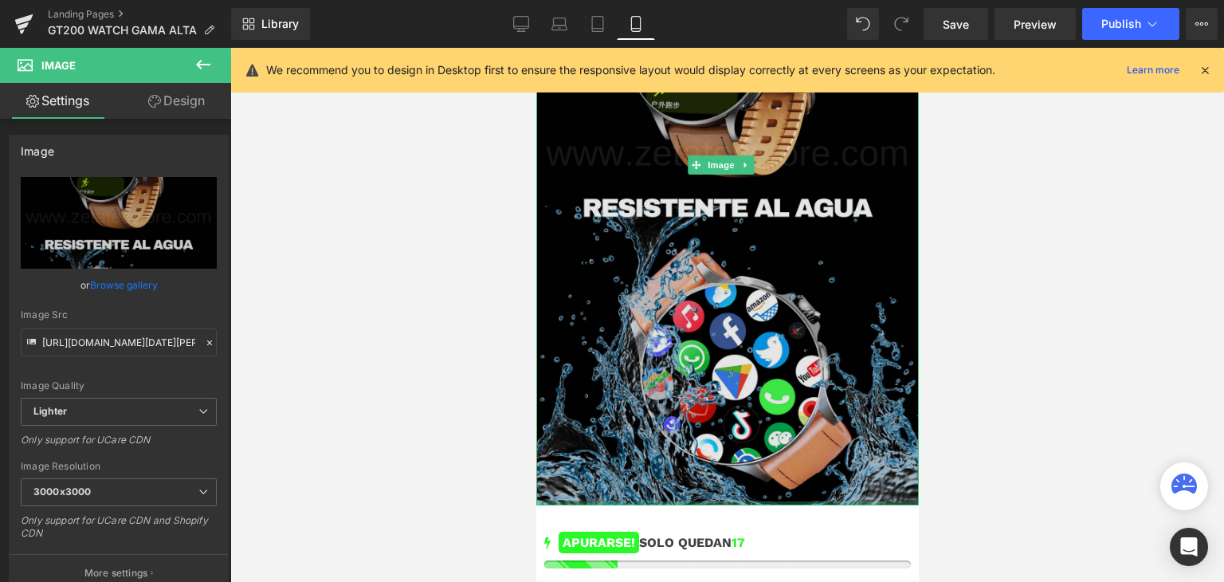
click at [861, 501] on div at bounding box center [727, 503] width 383 height 4
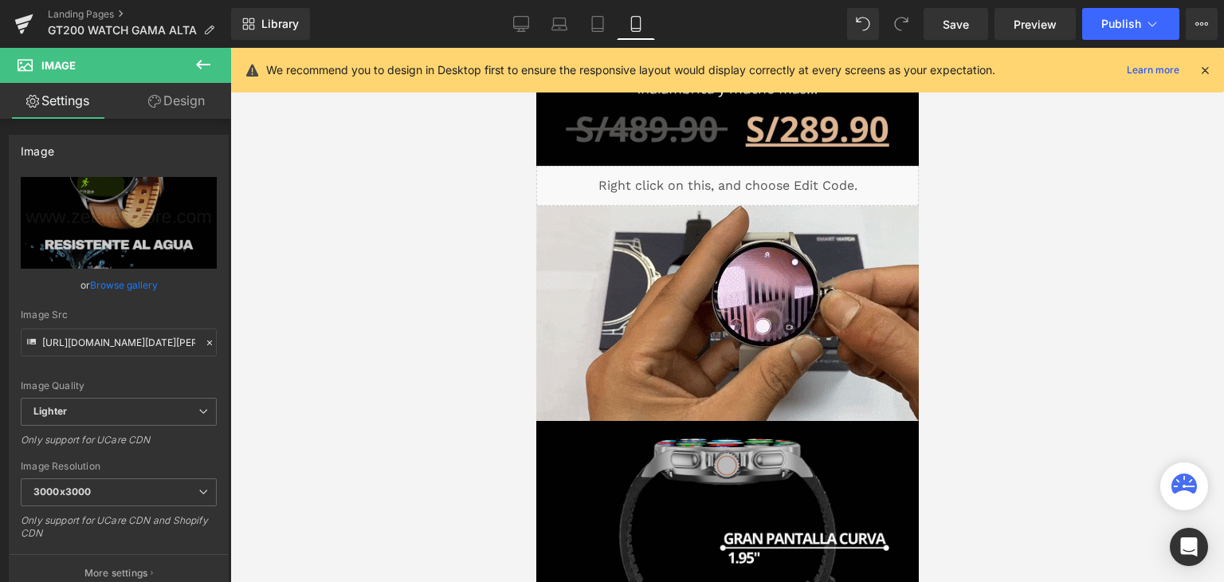
scroll to position [567, 0]
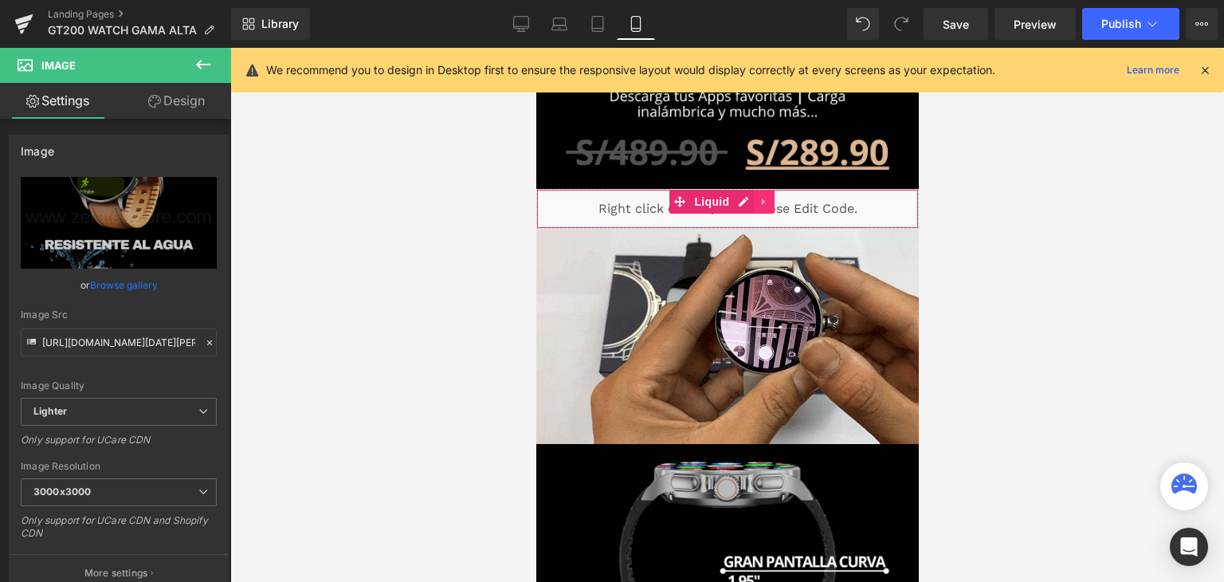
click at [755, 190] on link at bounding box center [763, 202] width 21 height 24
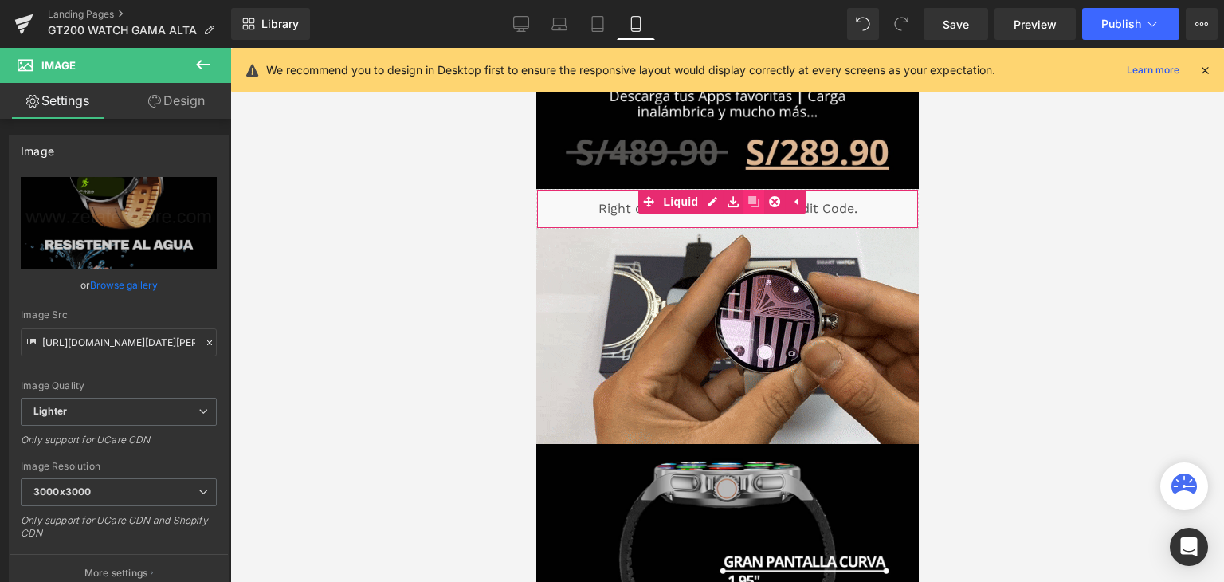
click at [759, 190] on link at bounding box center [753, 202] width 21 height 24
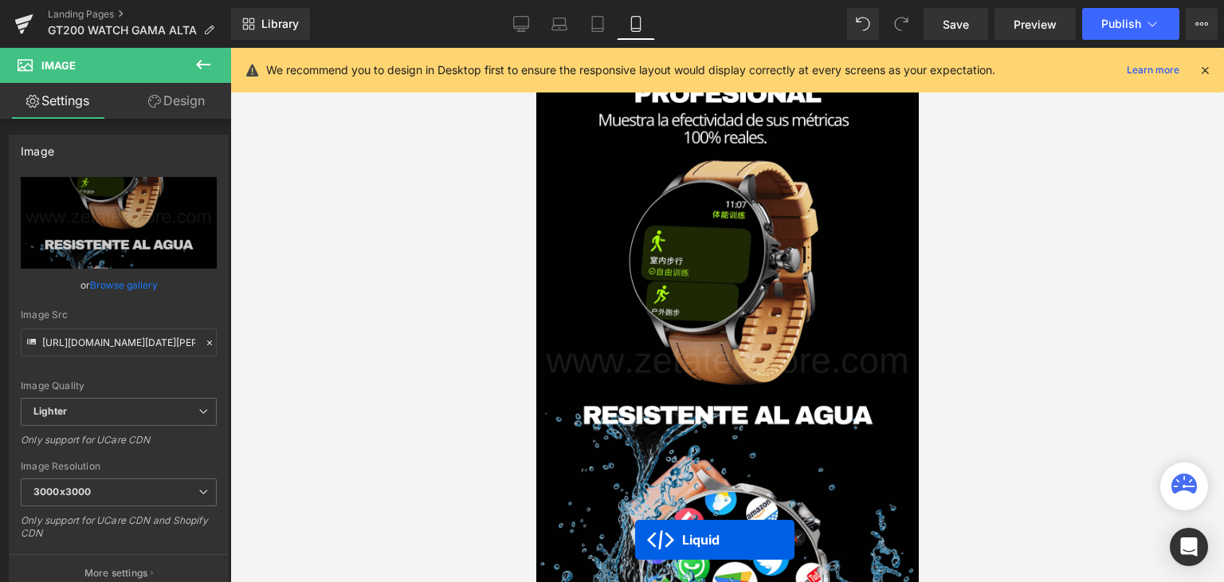
scroll to position [3850, 0]
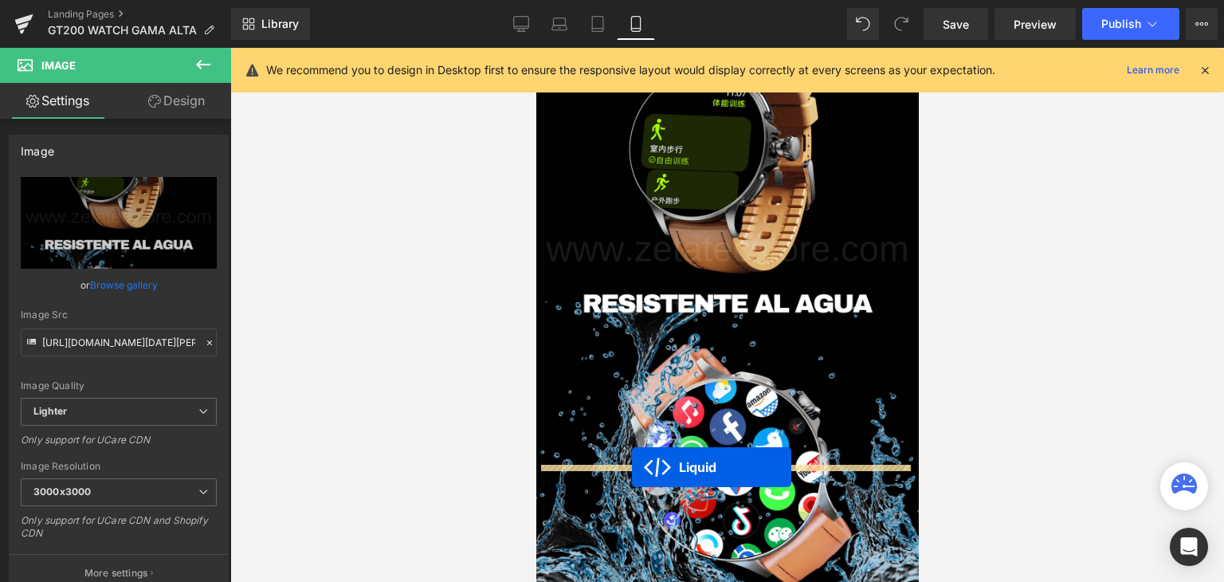
drag, startPoint x: 682, startPoint y: 219, endPoint x: 631, endPoint y: 466, distance: 252.2
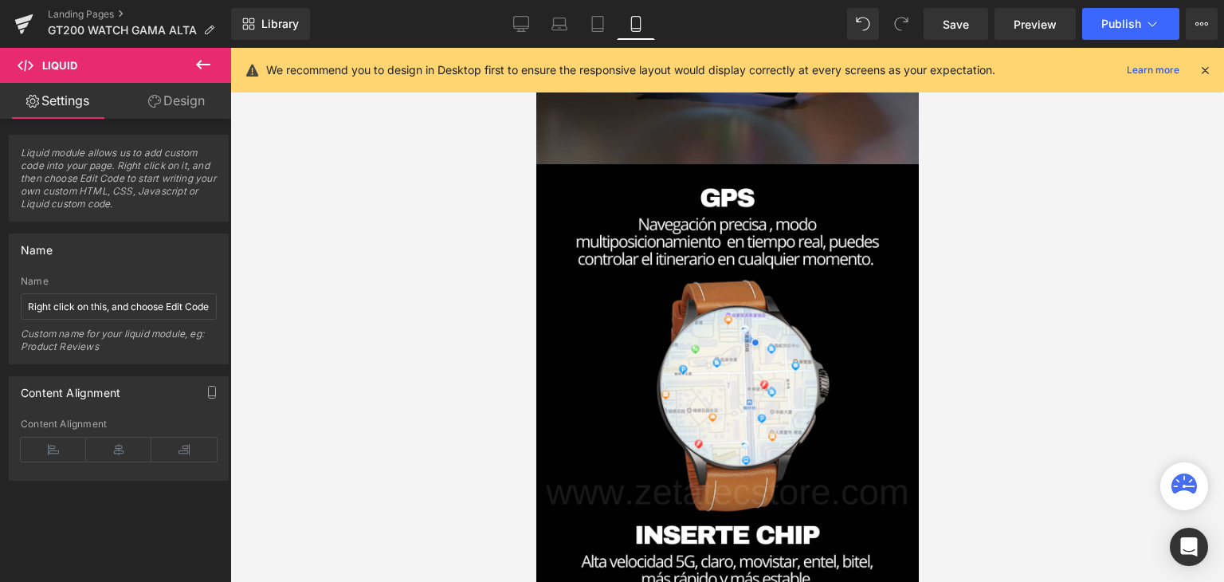
scroll to position [918, 0]
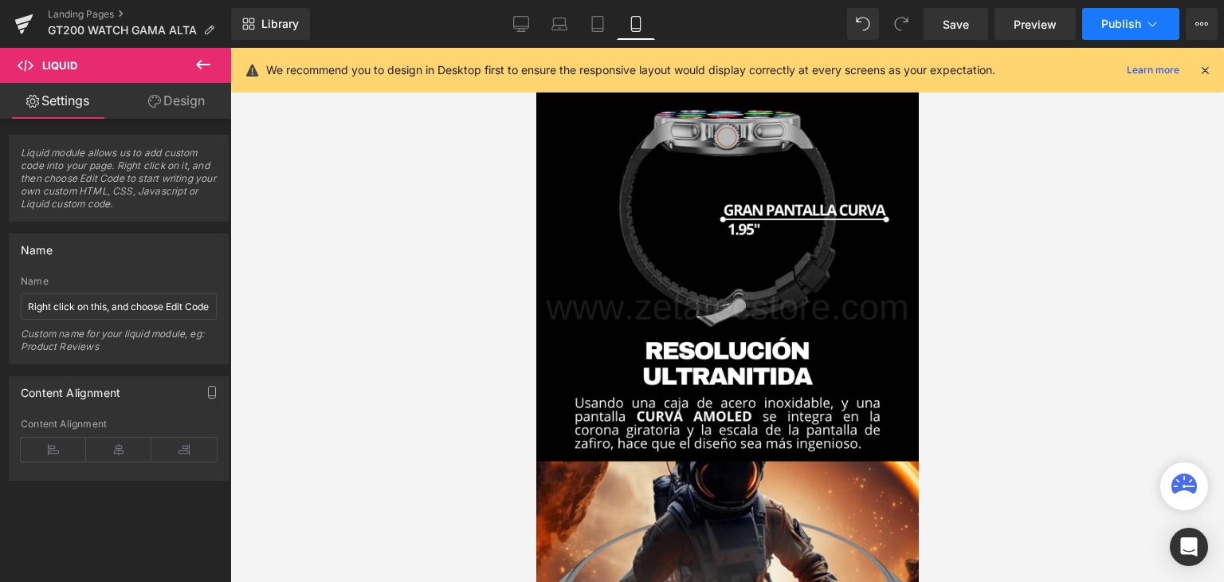
click at [1098, 33] on button "Publish" at bounding box center [1130, 24] width 97 height 32
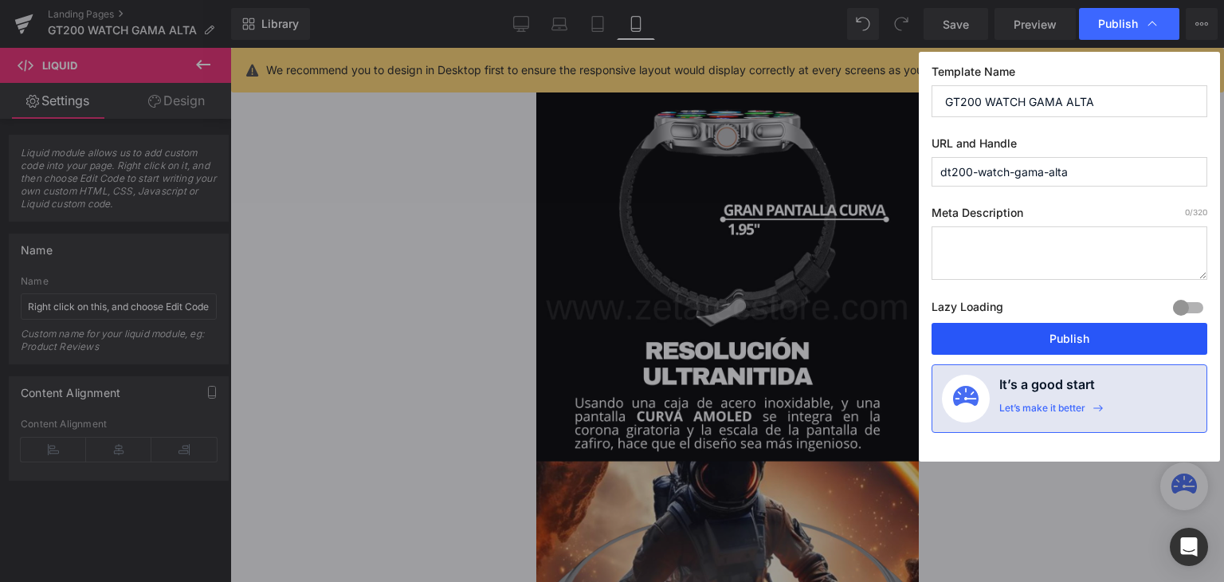
click at [1036, 350] on button "Publish" at bounding box center [1070, 339] width 276 height 32
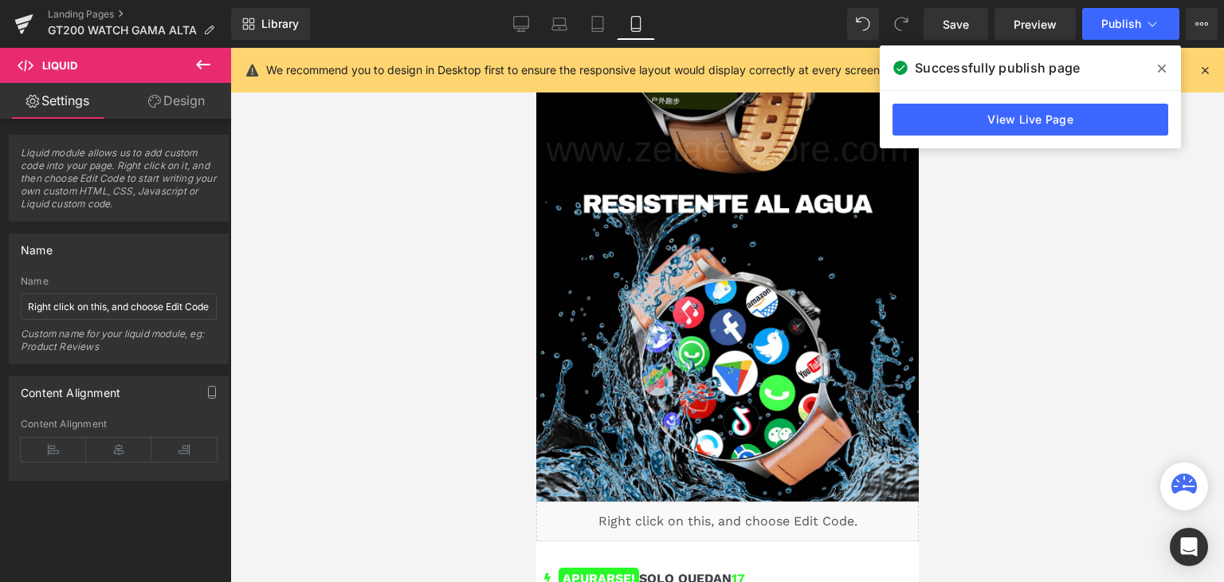
scroll to position [3902, 0]
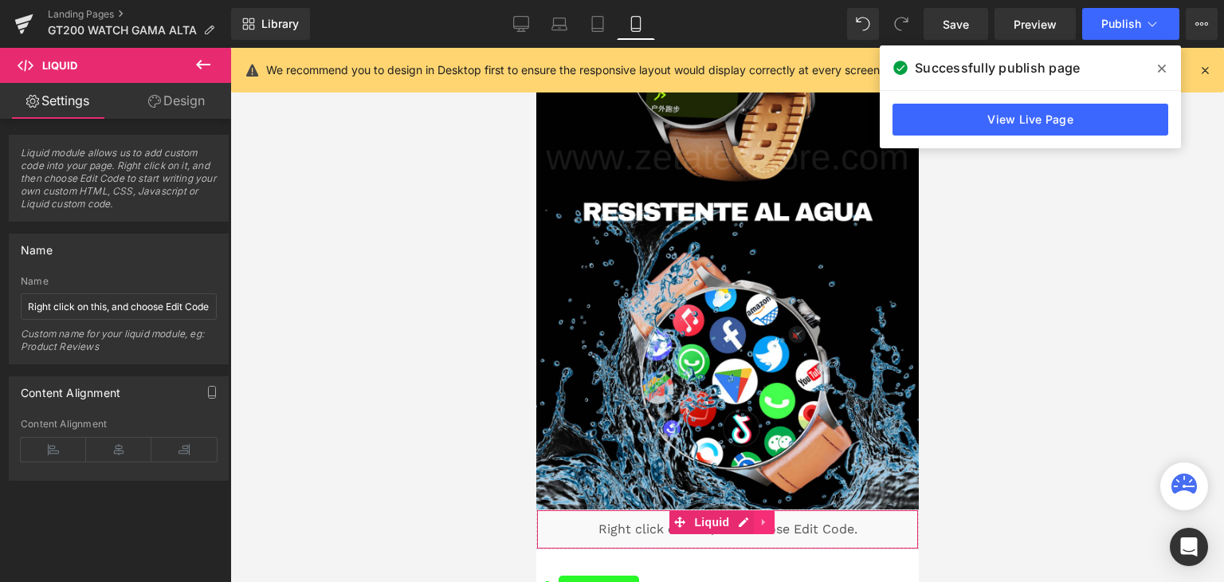
click at [769, 510] on link at bounding box center [763, 522] width 21 height 24
click at [769, 516] on icon at bounding box center [773, 521] width 11 height 11
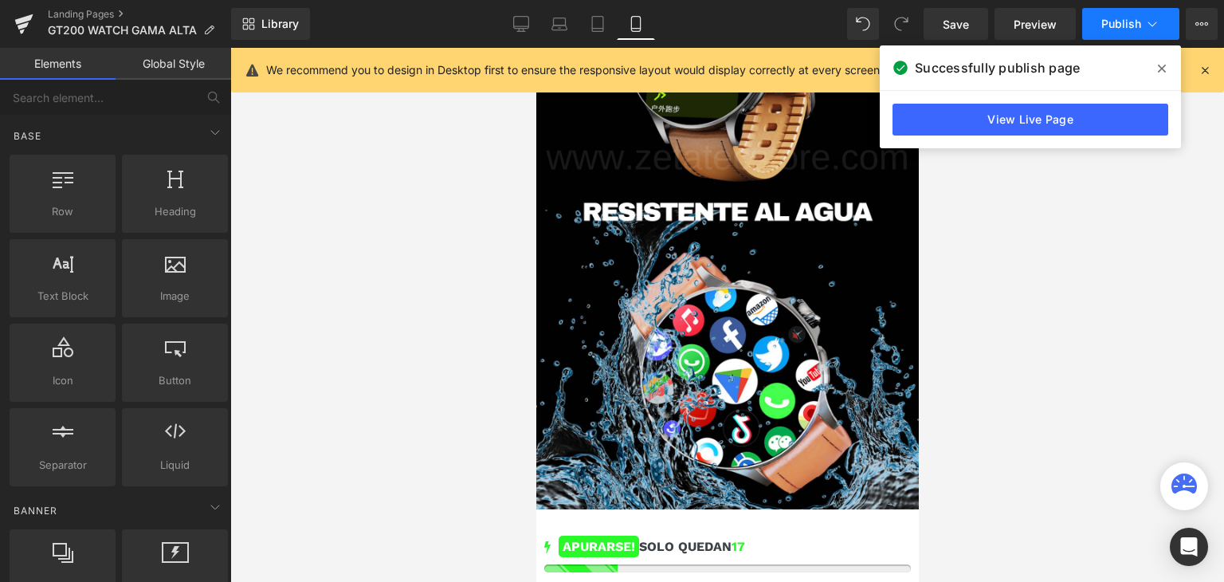
click at [1112, 10] on button "Publish" at bounding box center [1130, 24] width 97 height 32
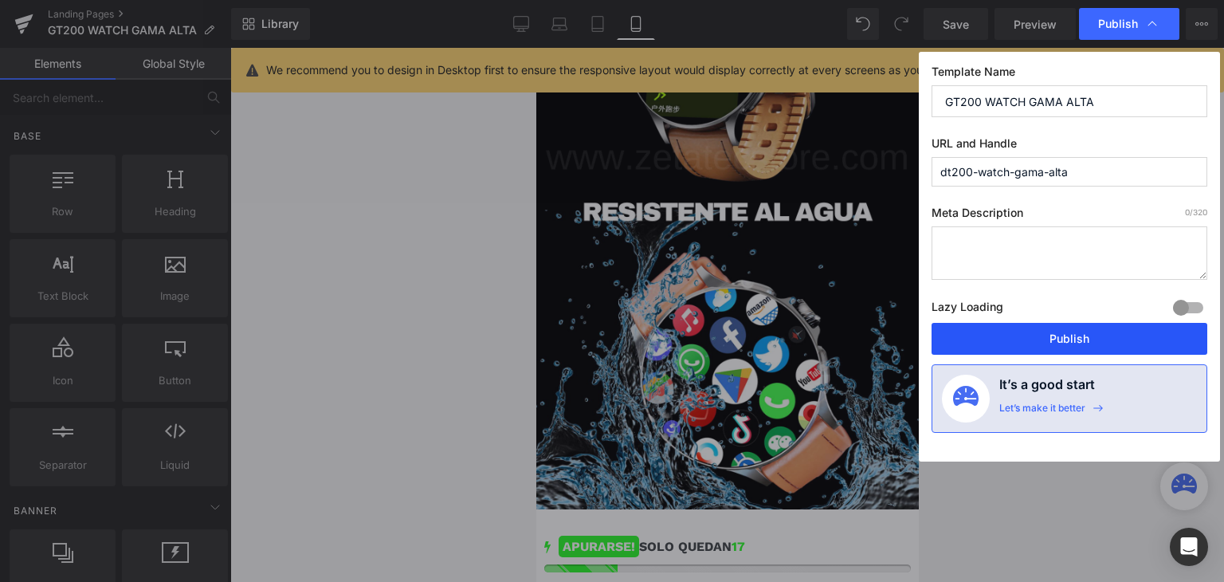
click at [1038, 343] on button "Publish" at bounding box center [1070, 339] width 276 height 32
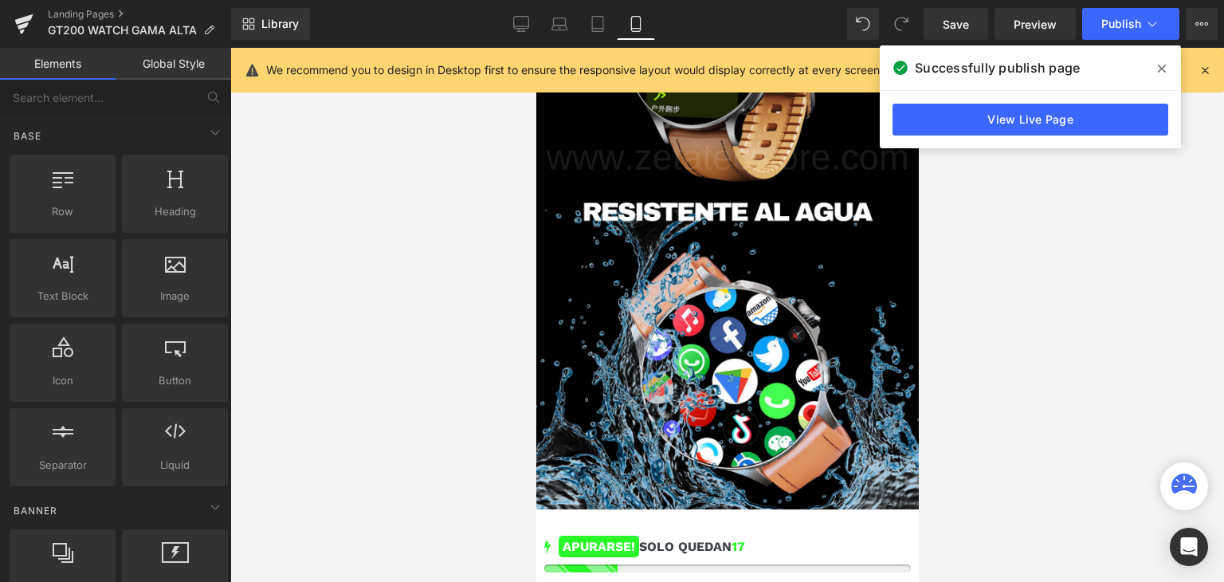
click at [1040, 278] on div at bounding box center [727, 315] width 994 height 534
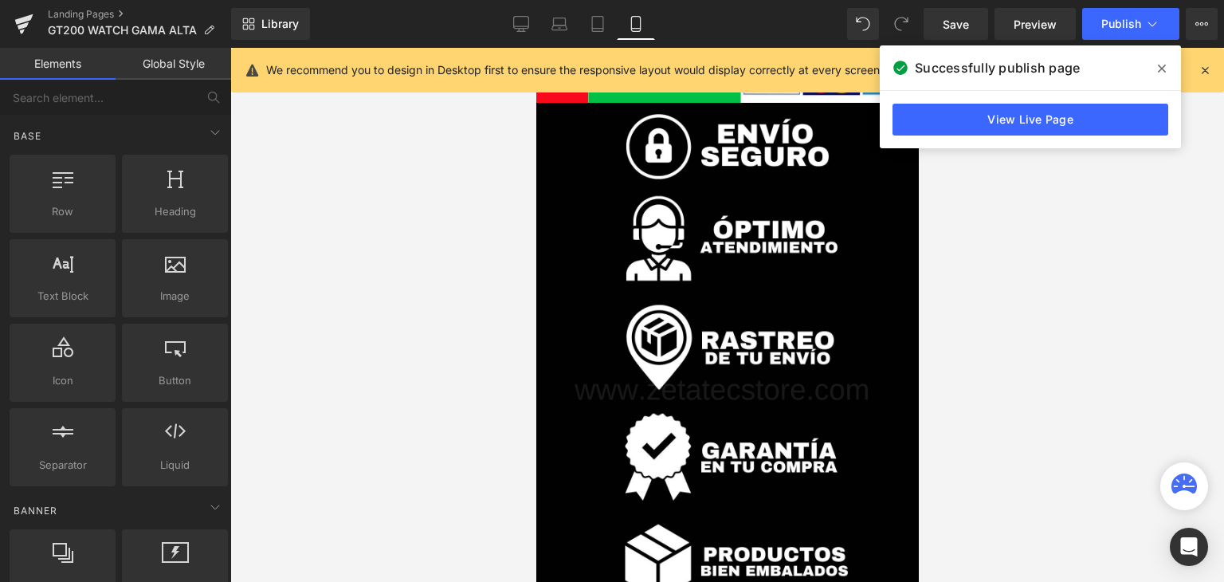
scroll to position [5433, 0]
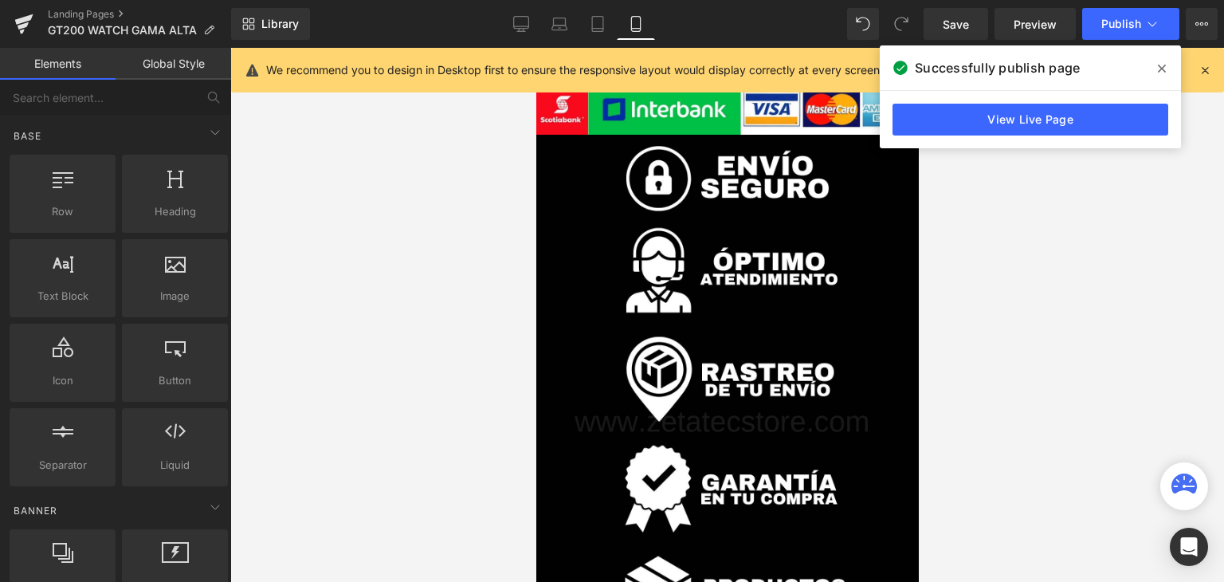
drag, startPoint x: 912, startPoint y: 393, endPoint x: 1466, endPoint y: 564, distance: 579.7
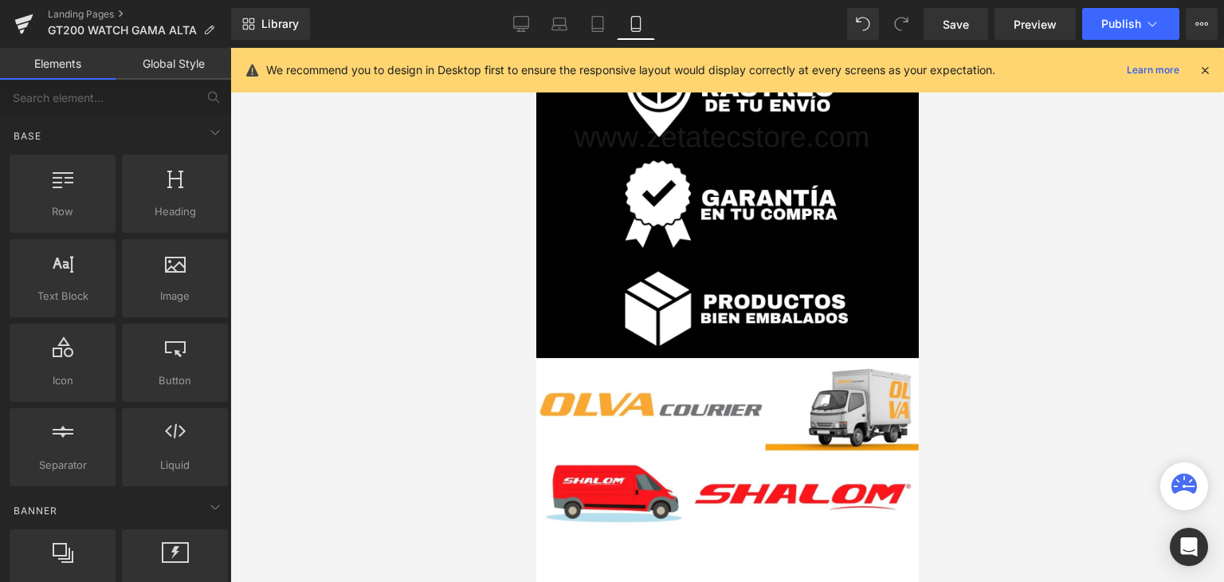
scroll to position [5754, 0]
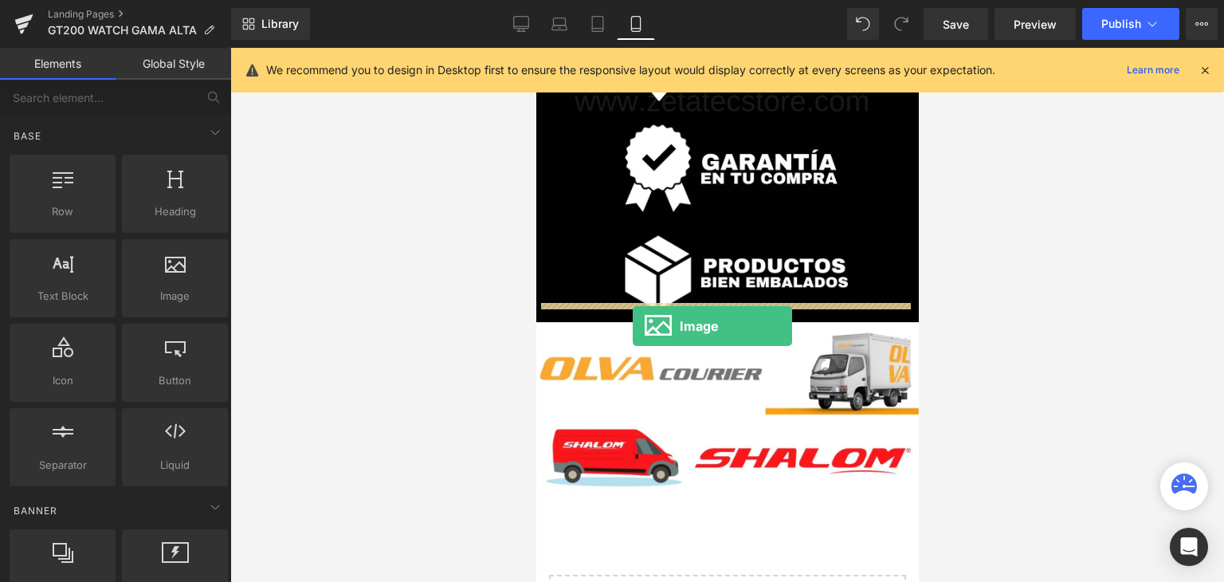
drag, startPoint x: 672, startPoint y: 348, endPoint x: 632, endPoint y: 326, distance: 45.7
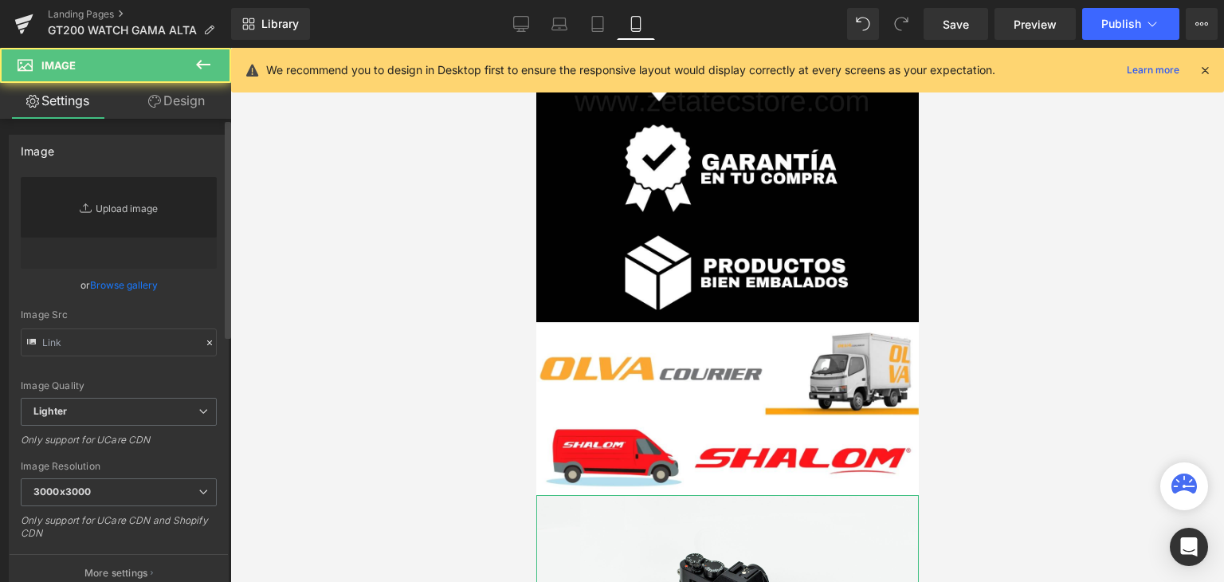
type input "//[DOMAIN_NAME][URL]"
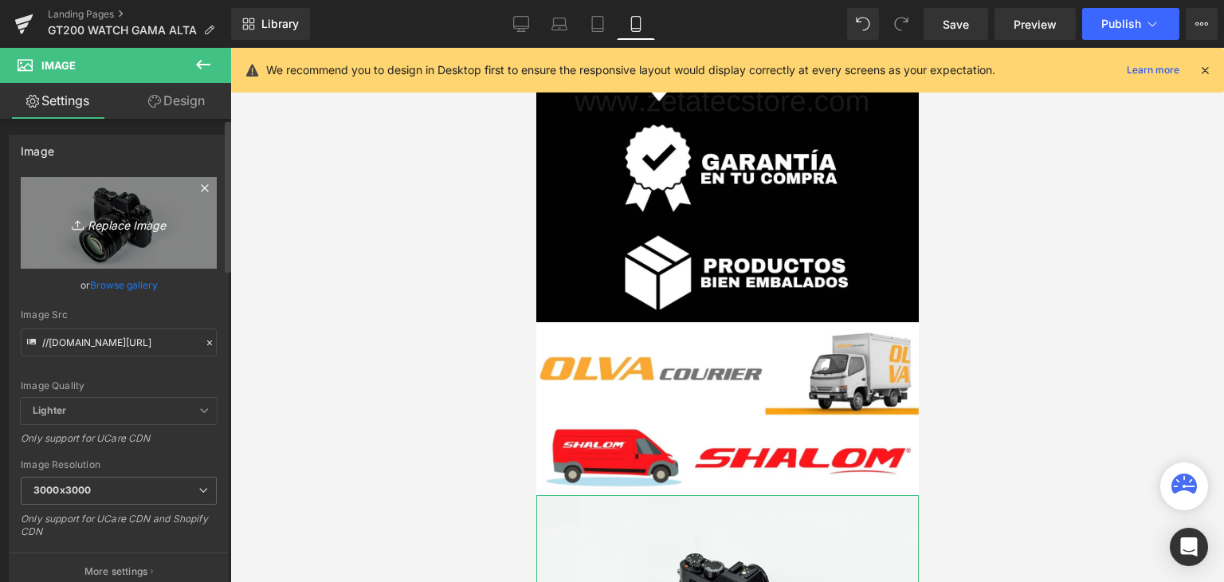
click at [124, 211] on link "Replace Image" at bounding box center [119, 223] width 196 height 92
click at [75, 242] on link "Replace Image" at bounding box center [119, 223] width 196 height 92
type input "C:\fakepath\Green and White Simple Blur Tropical Phone Wallpaper (9).png"
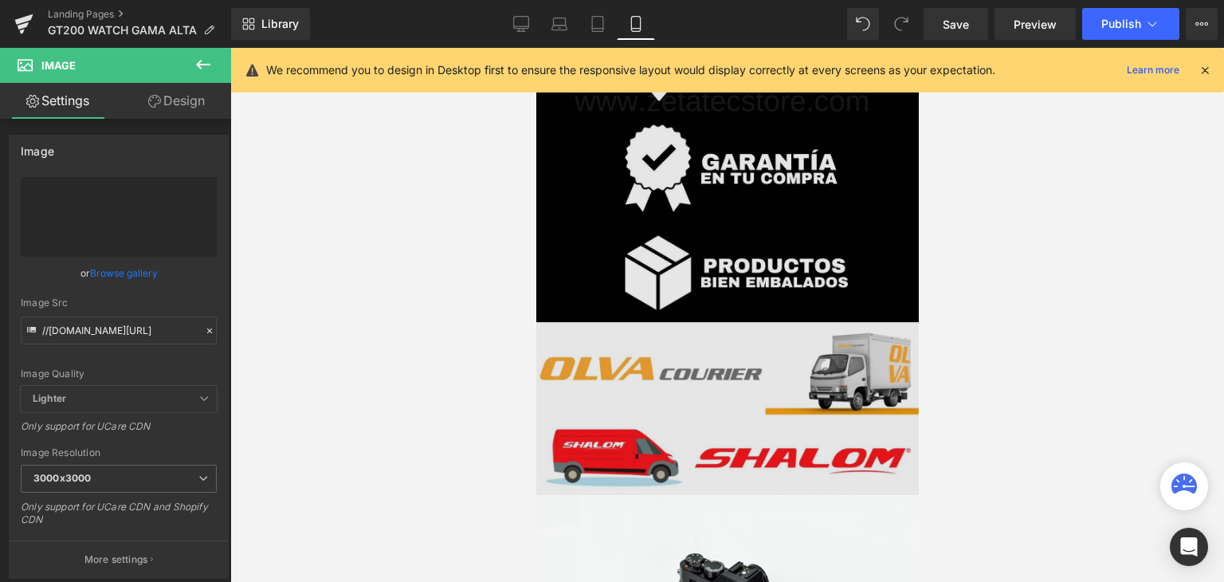
type input "[URL][DOMAIN_NAME][PERSON_NAME]"
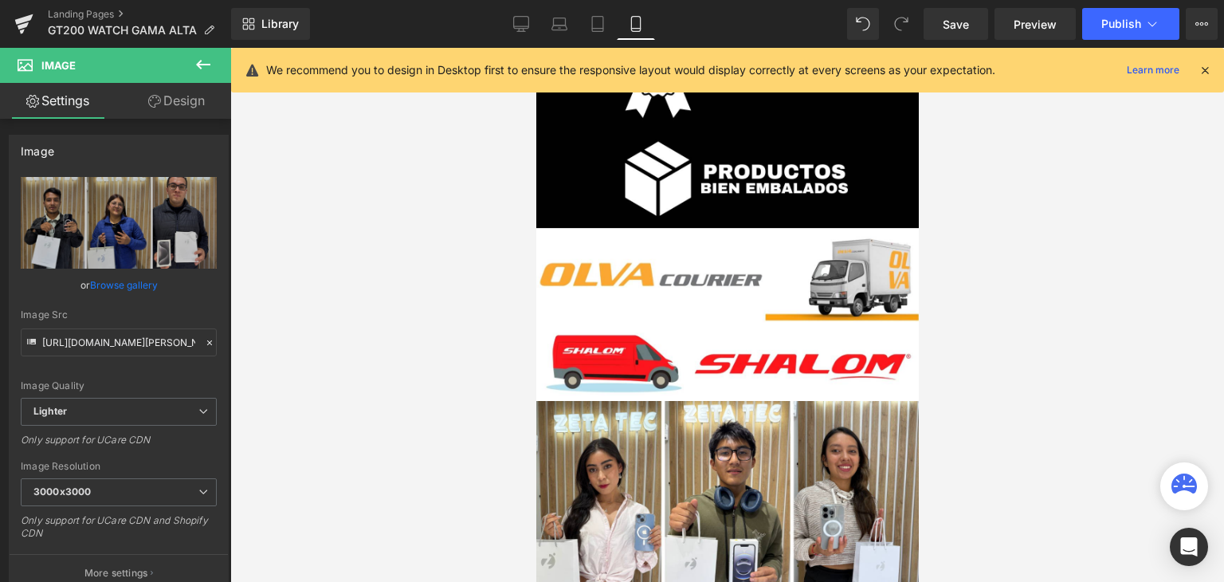
scroll to position [5830, 0]
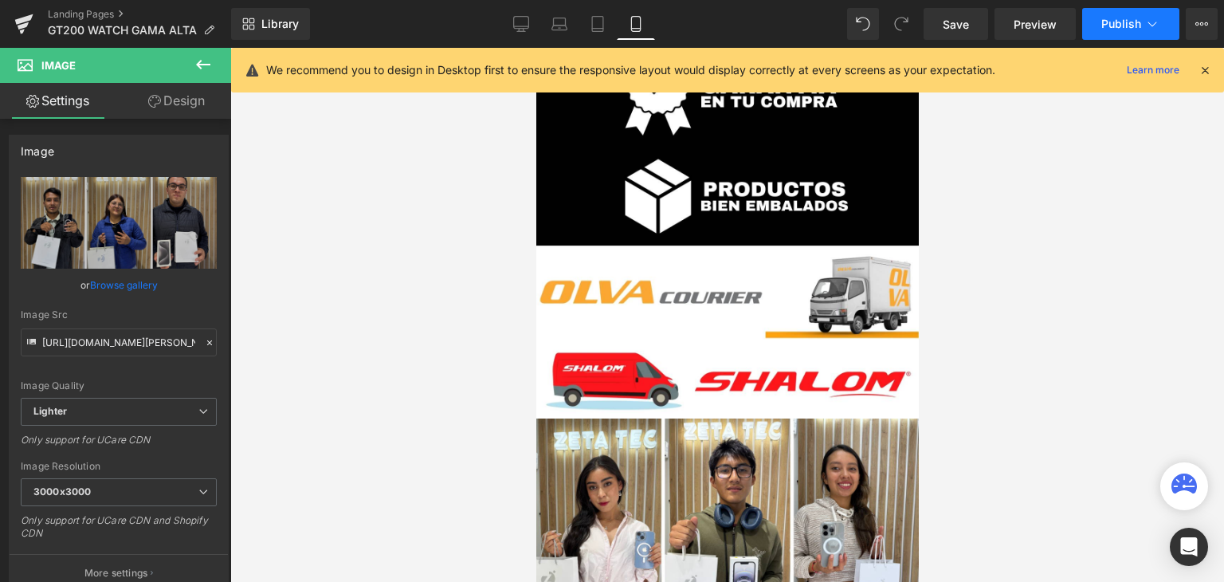
click at [1116, 14] on button "Publish" at bounding box center [1130, 24] width 97 height 32
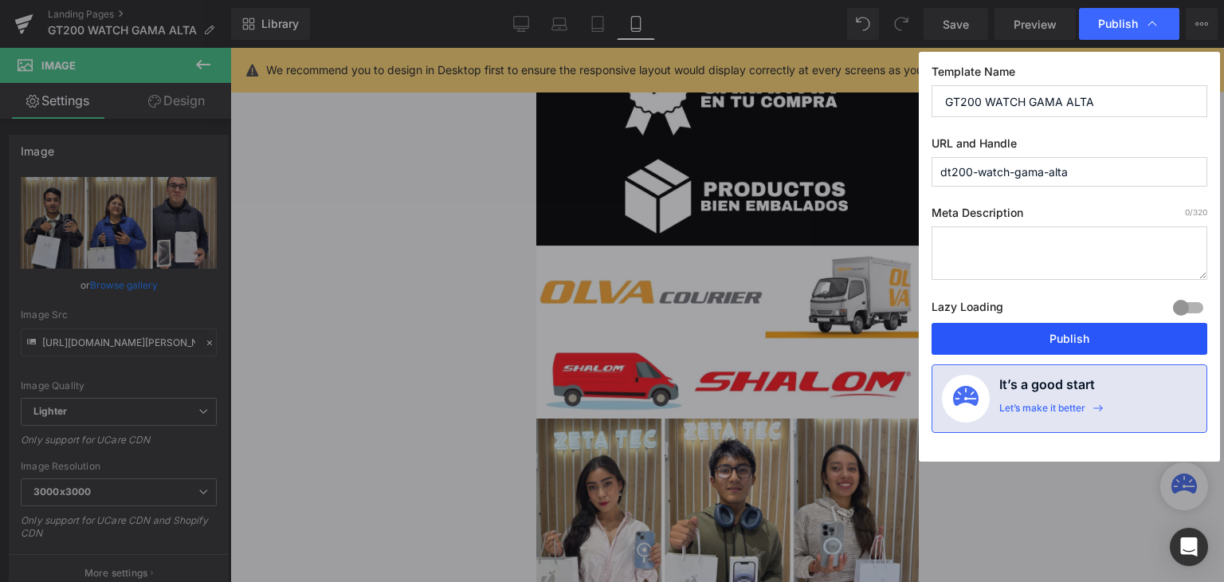
click at [1050, 323] on button "Publish" at bounding box center [1070, 339] width 276 height 32
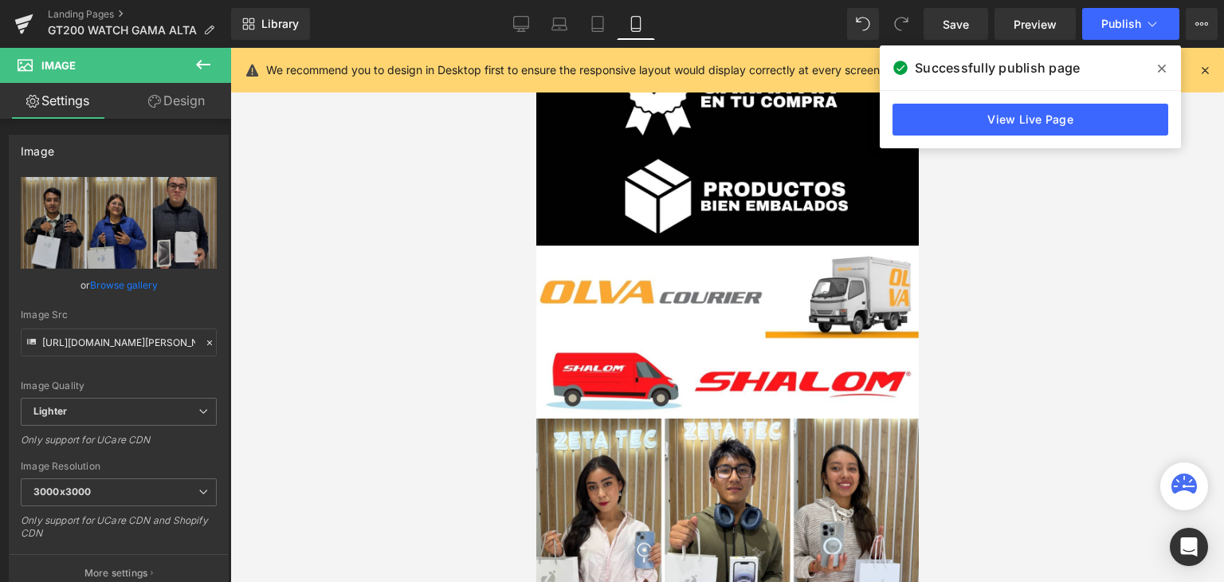
click at [1024, 166] on div at bounding box center [727, 315] width 994 height 534
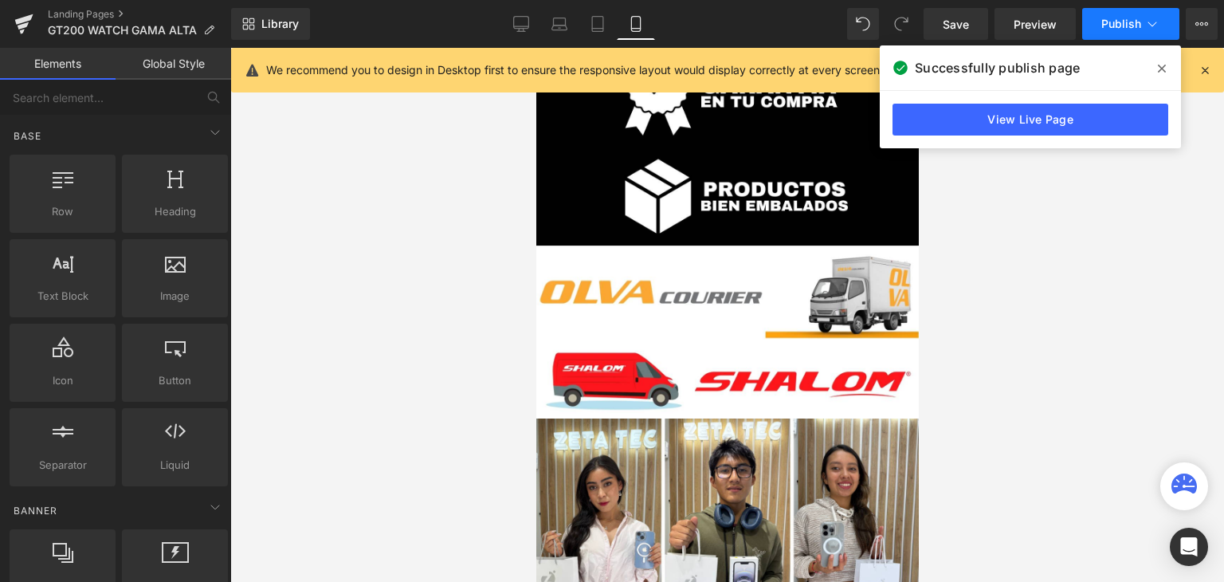
click at [1117, 29] on span "Publish" at bounding box center [1121, 24] width 40 height 13
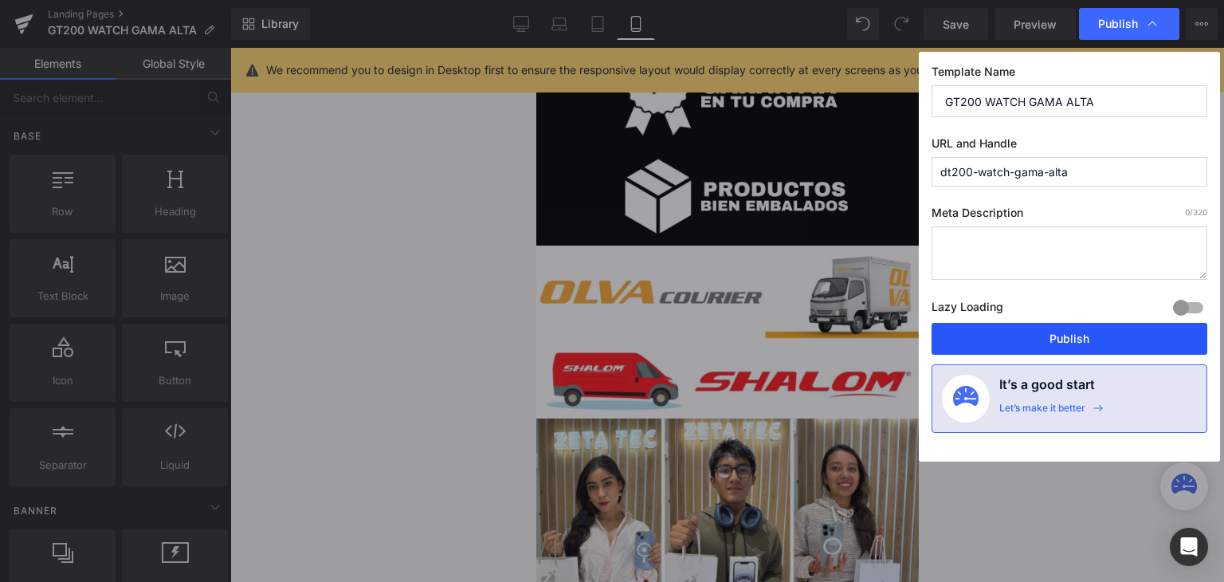
click at [987, 344] on button "Publish" at bounding box center [1070, 339] width 276 height 32
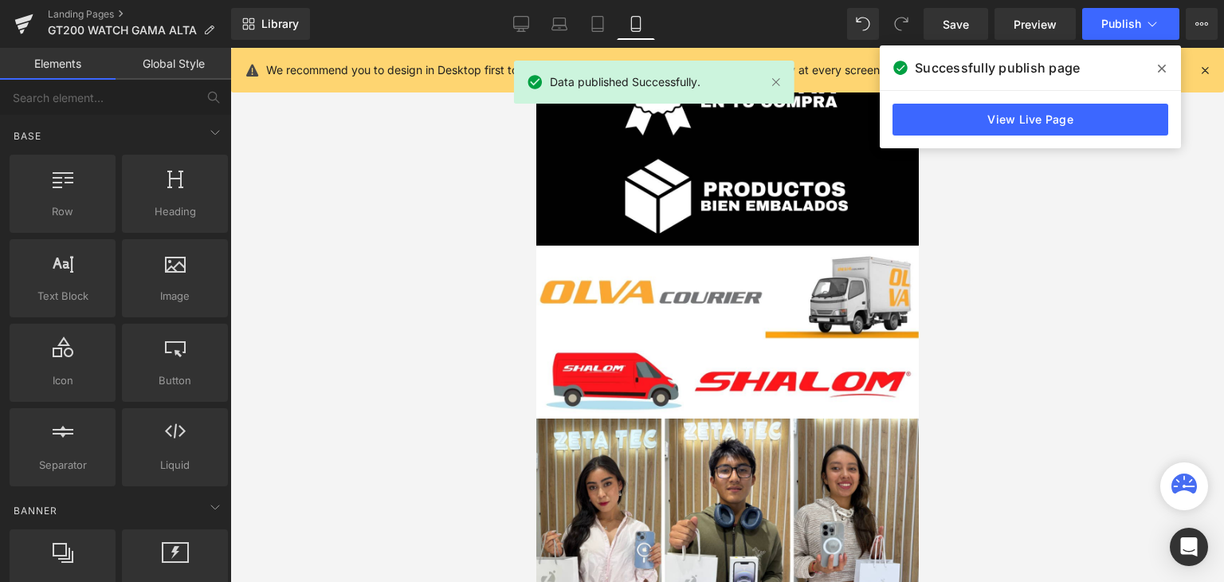
click at [1081, 240] on div at bounding box center [727, 315] width 994 height 534
click at [1191, 29] on button "View Live Page View with current Template Save Template to Library Schedule Pub…" at bounding box center [1202, 24] width 32 height 32
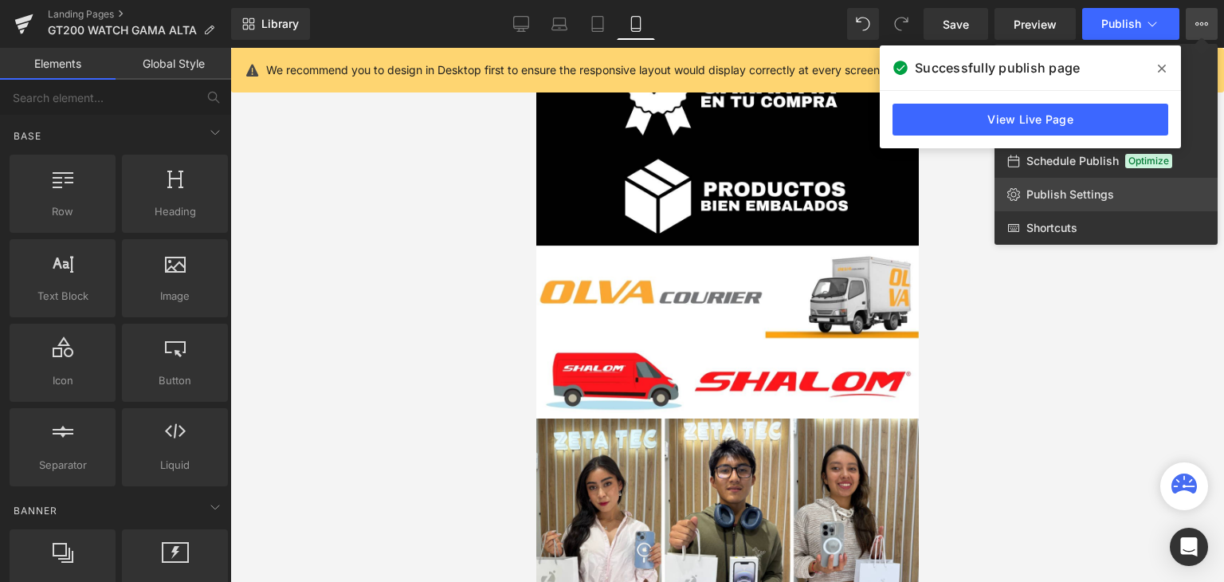
click at [1120, 192] on link "Publish Settings" at bounding box center [1106, 194] width 223 height 33
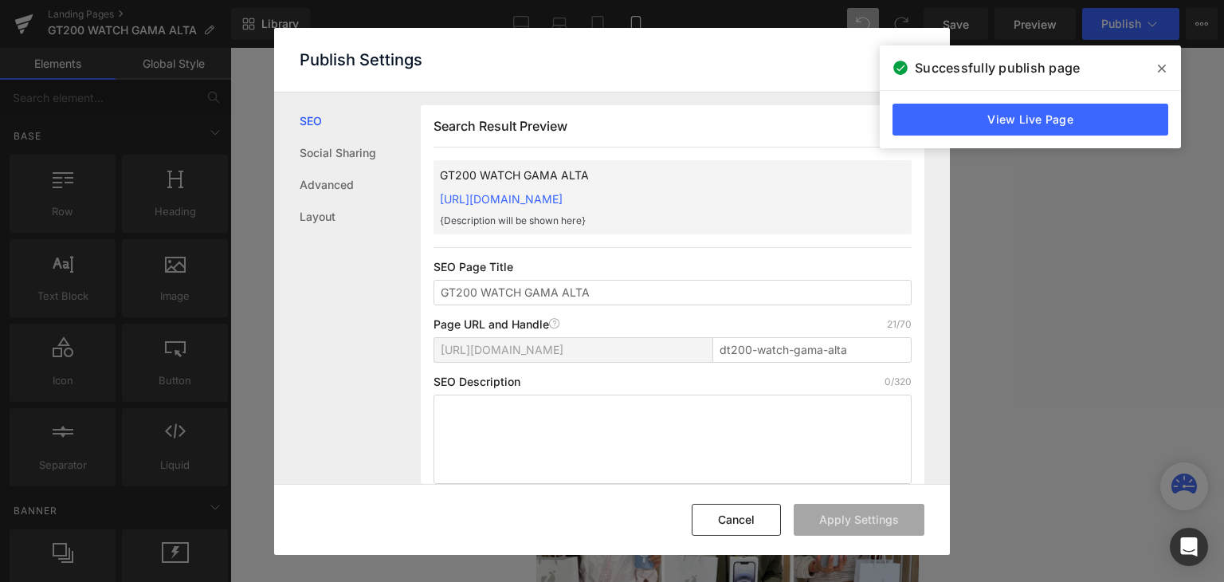
scroll to position [0, 0]
click at [1156, 68] on span at bounding box center [1162, 69] width 26 height 26
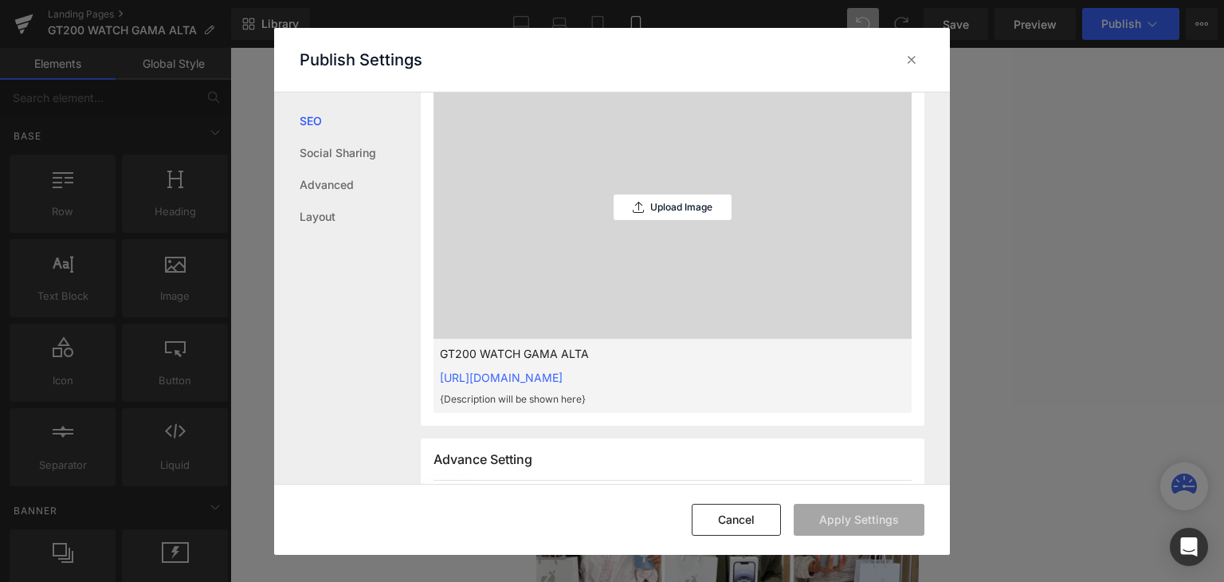
scroll to position [408, 0]
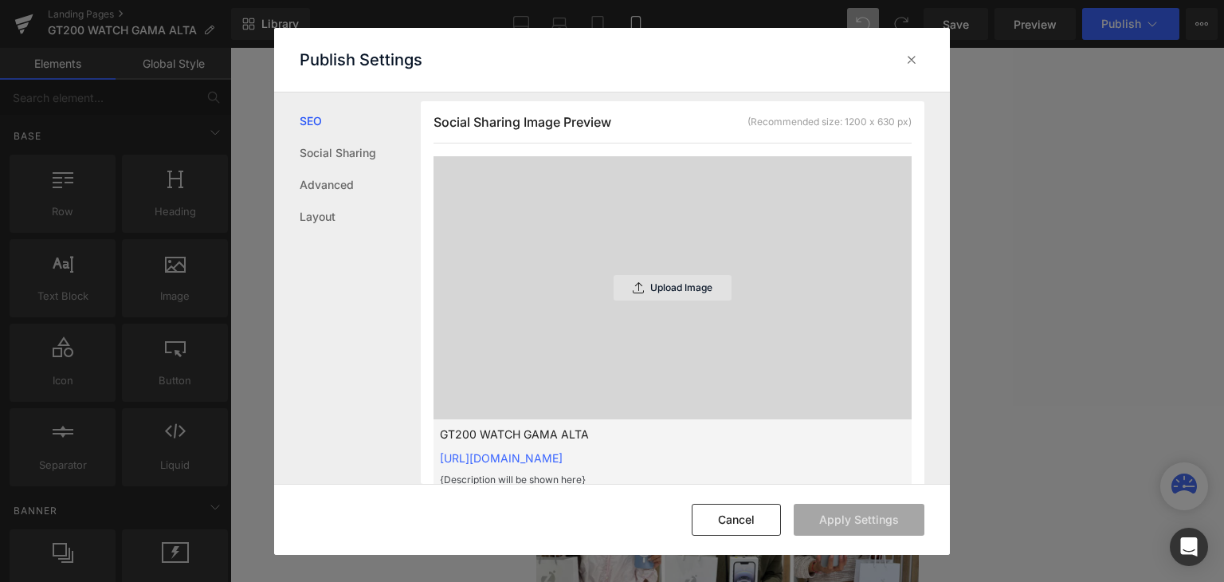
click at [653, 278] on div "Upload Image" at bounding box center [673, 288] width 118 height 26
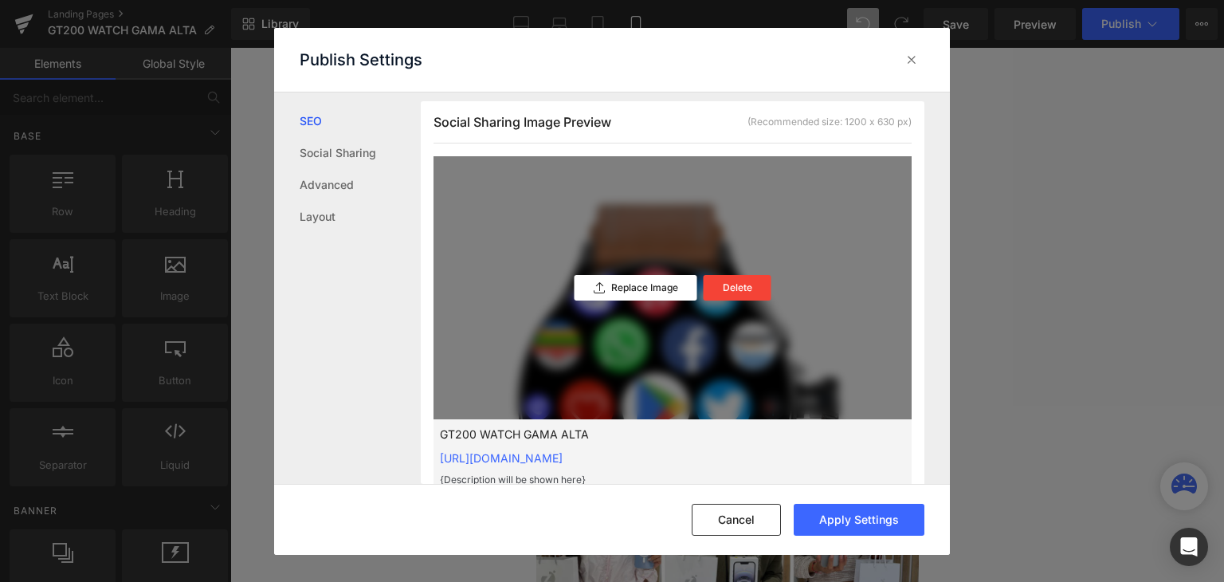
click at [864, 287] on div "Replace Image Delete" at bounding box center [673, 287] width 478 height 263
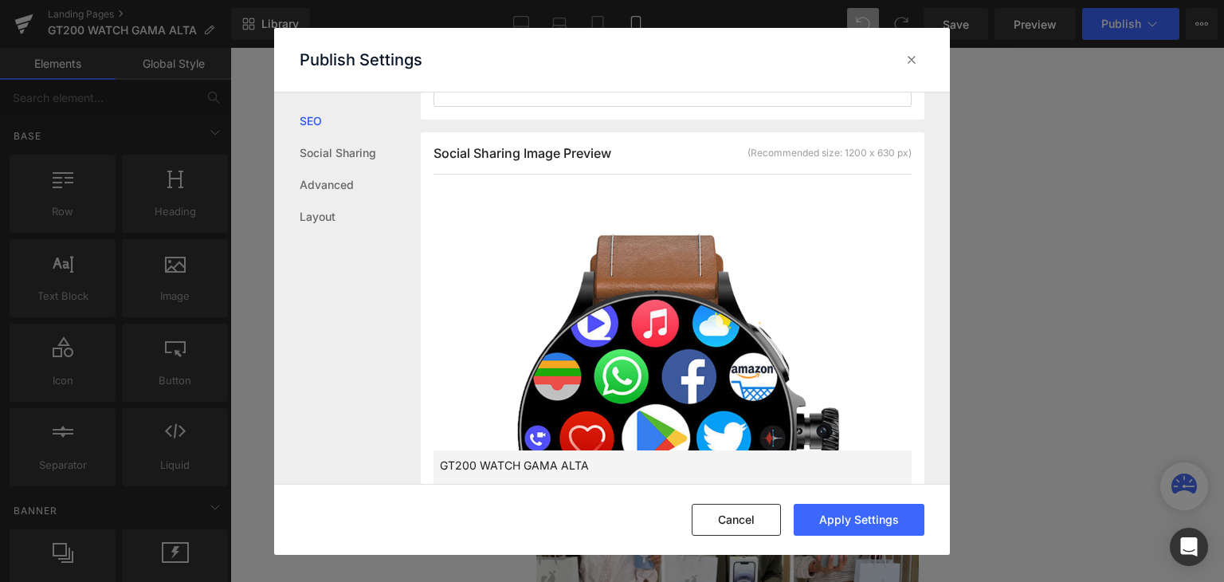
scroll to position [369, 0]
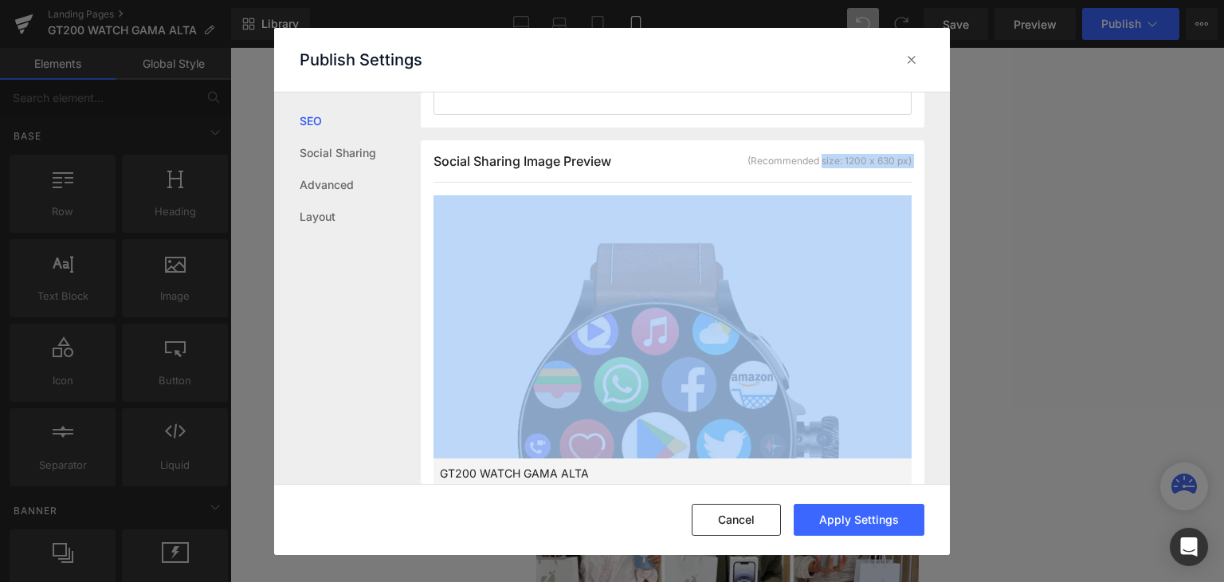
drag, startPoint x: 813, startPoint y: 231, endPoint x: 813, endPoint y: 138, distance: 93.2
click at [813, 138] on div "Search Result Preview GT200 WATCH GAMA ALTA [URL][DOMAIN_NAME] {Description wil…" at bounding box center [673, 147] width 504 height 822
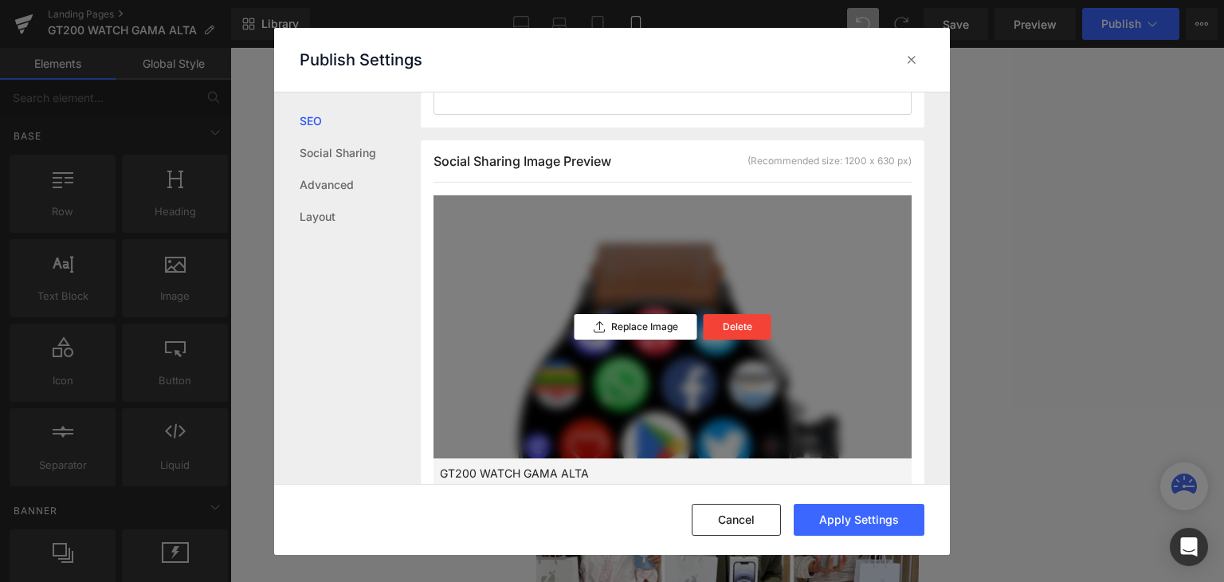
click at [899, 240] on div "Replace Image Delete" at bounding box center [673, 326] width 478 height 263
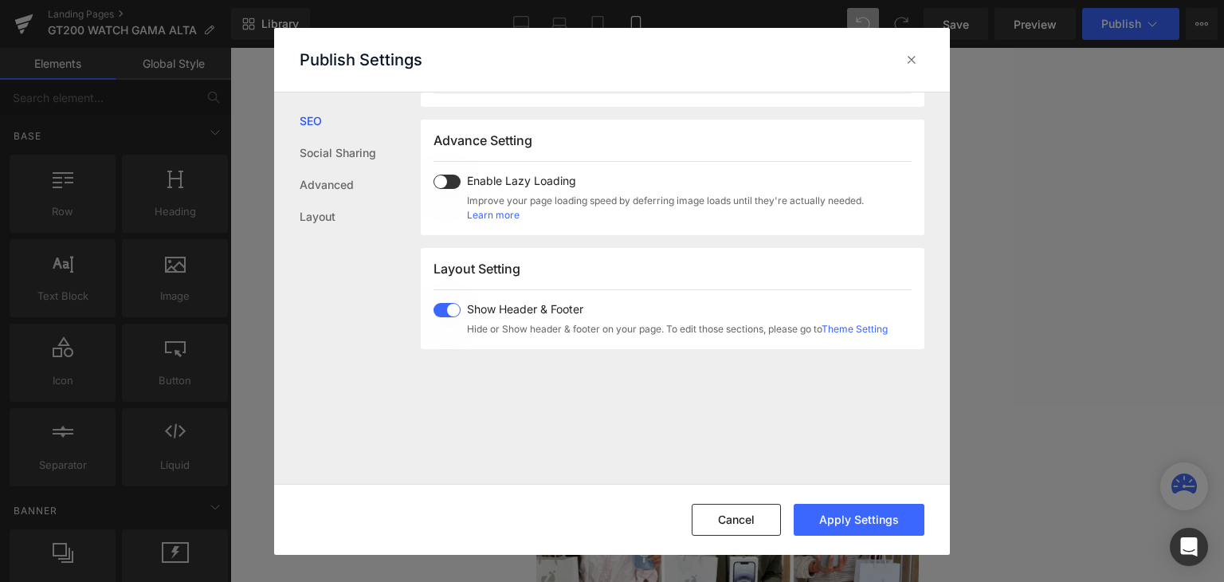
scroll to position [810, 0]
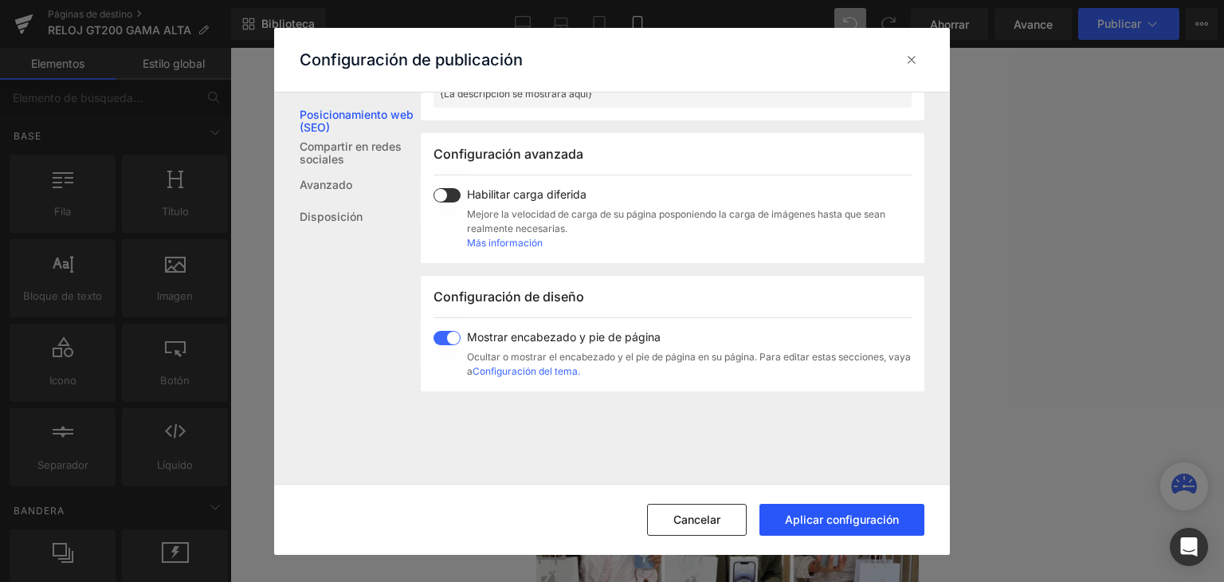
click at [842, 512] on font "Aplicar configuración" at bounding box center [842, 519] width 114 height 14
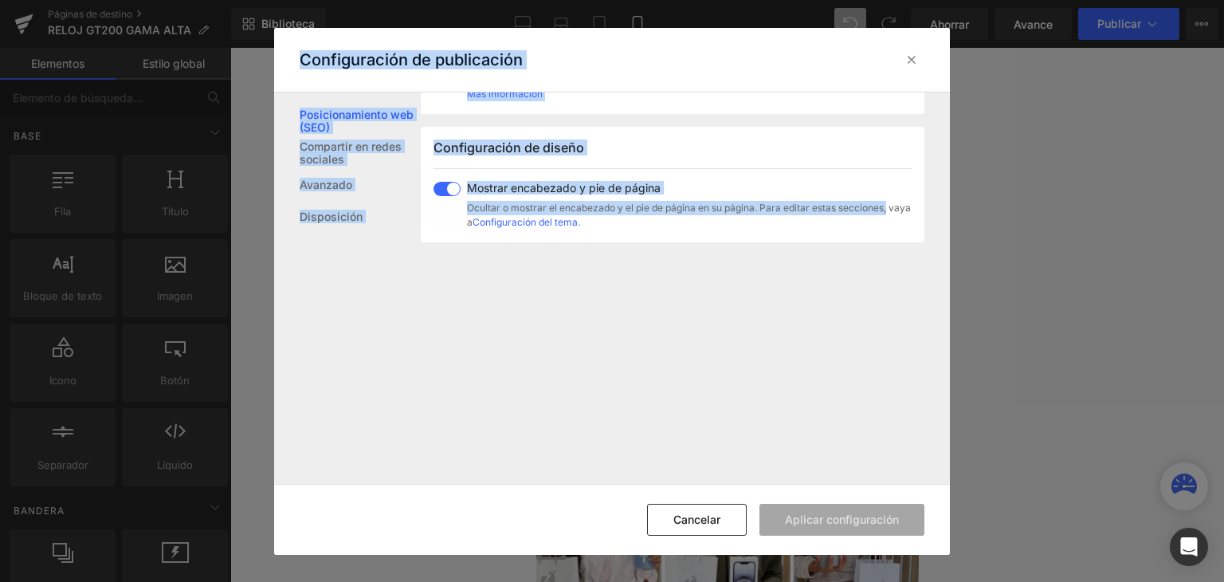
scroll to position [994, 0]
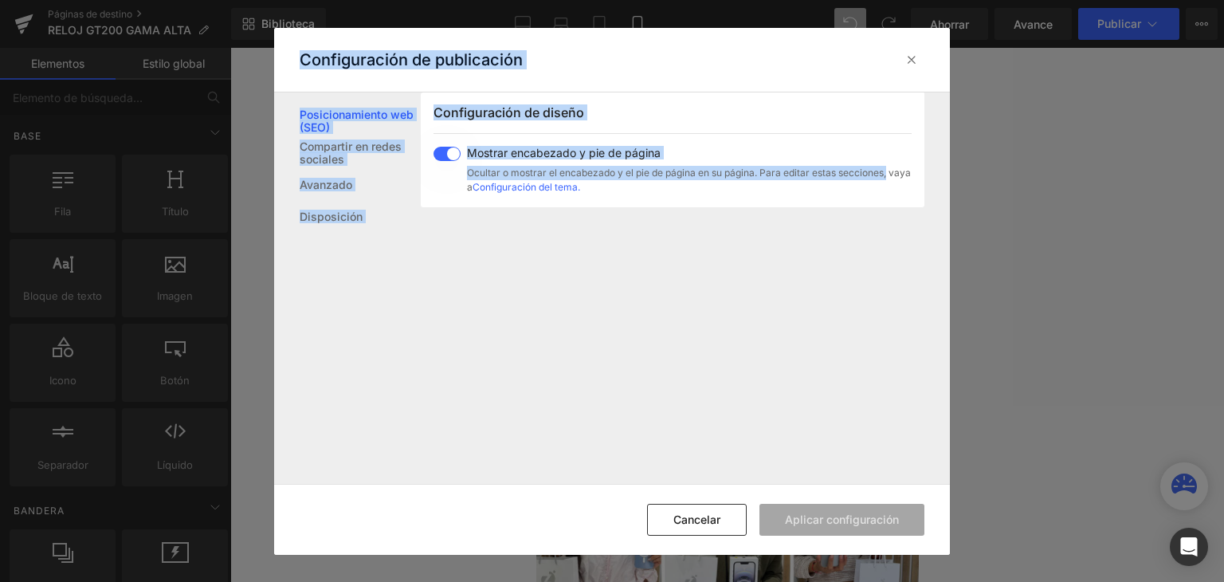
drag, startPoint x: 943, startPoint y: 348, endPoint x: 953, endPoint y: 208, distance: 140.6
click at [953, 208] on div "Configuración de publicación Posicionamiento web (SEO) Compartir en redes socia…" at bounding box center [612, 291] width 1224 height 582
click at [916, 65] on icon at bounding box center [912, 60] width 16 height 16
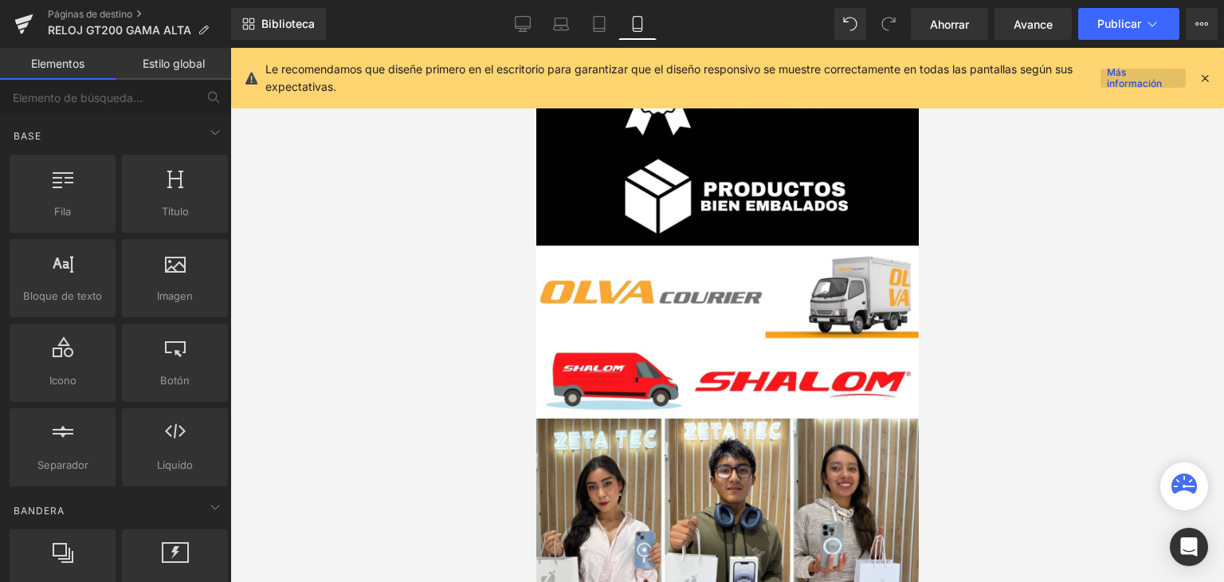
click at [1127, 75] on link "Más información" at bounding box center [1143, 78] width 85 height 19
click at [517, 17] on icon at bounding box center [523, 23] width 15 height 12
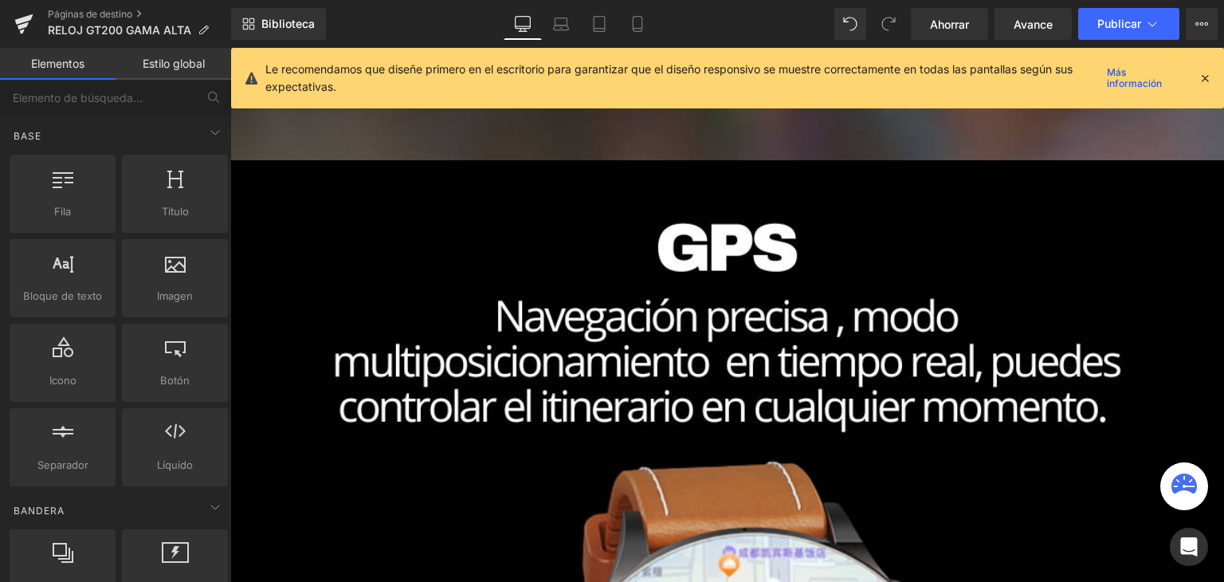
scroll to position [15675, 0]
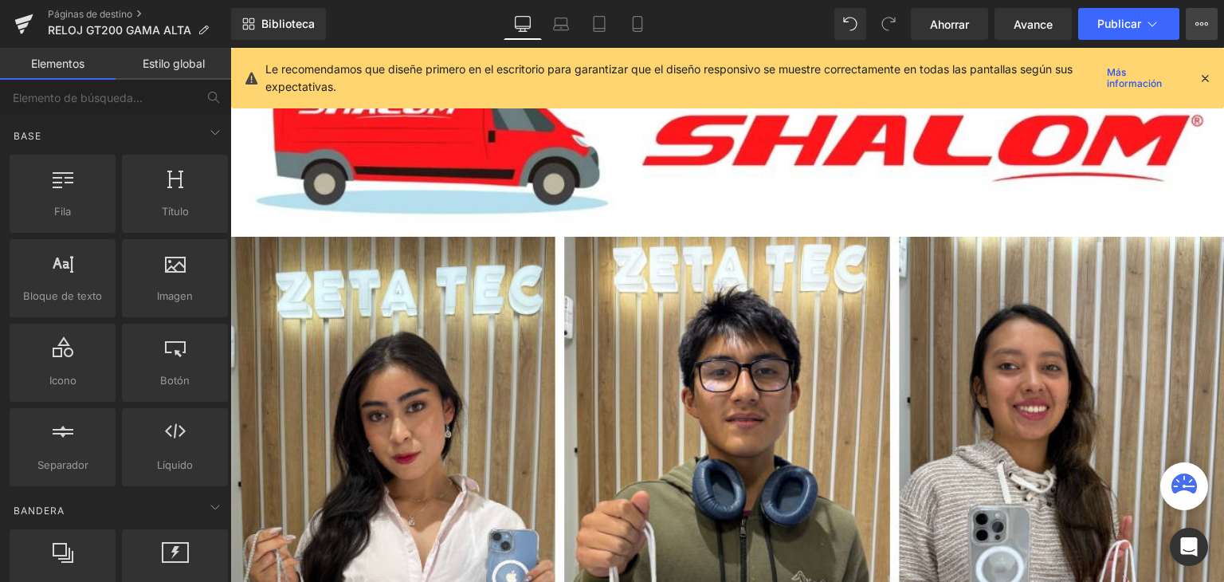
click at [1186, 31] on button "Ver página en vivo Ver con plantilla actual Guardar plantilla en la biblioteca …" at bounding box center [1202, 24] width 32 height 32
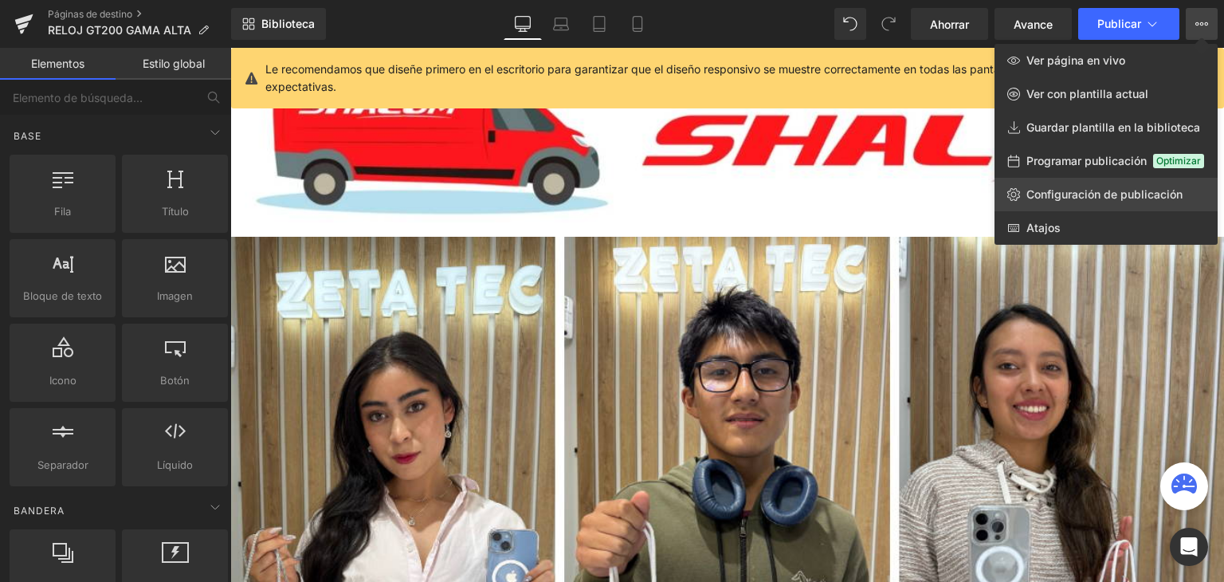
click at [1091, 200] on font "Configuración de publicación" at bounding box center [1104, 194] width 156 height 14
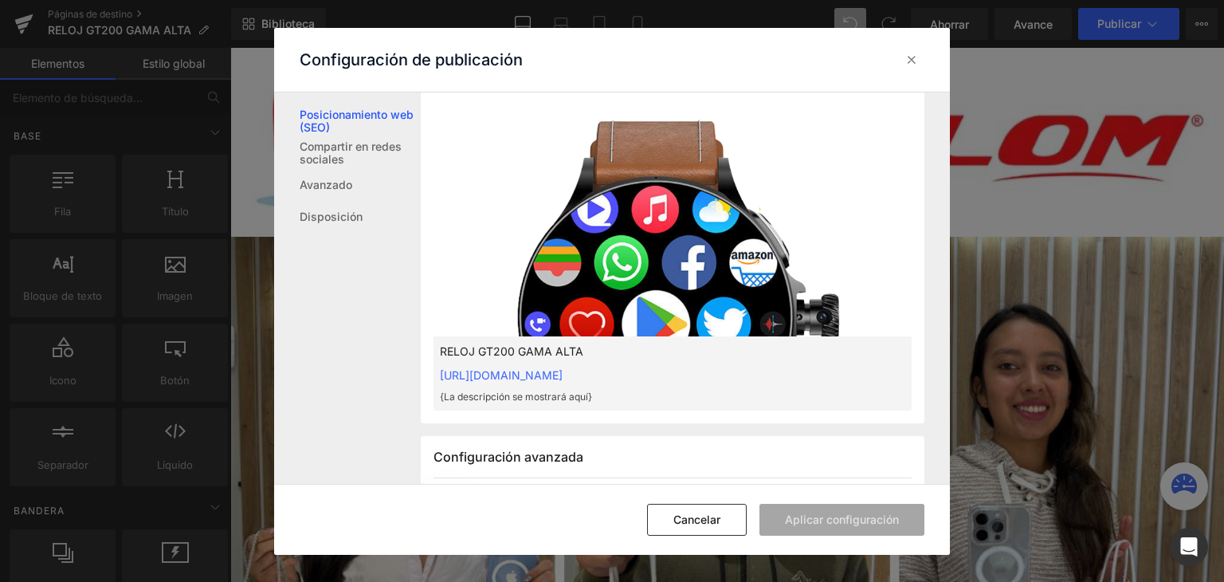
scroll to position [511, 0]
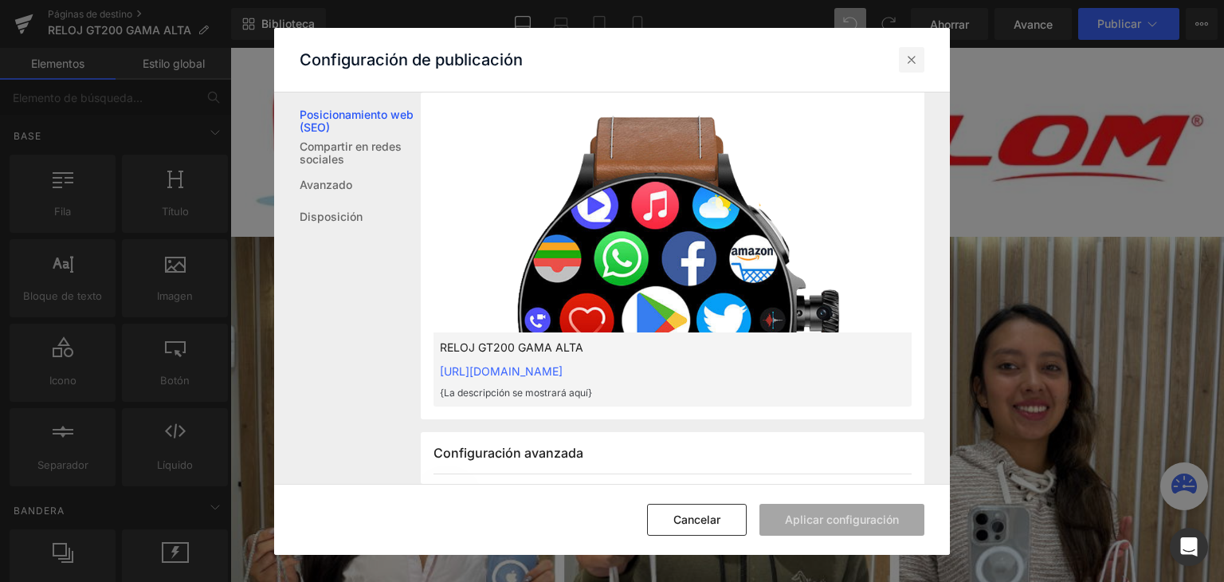
click at [908, 57] on icon at bounding box center [912, 60] width 16 height 16
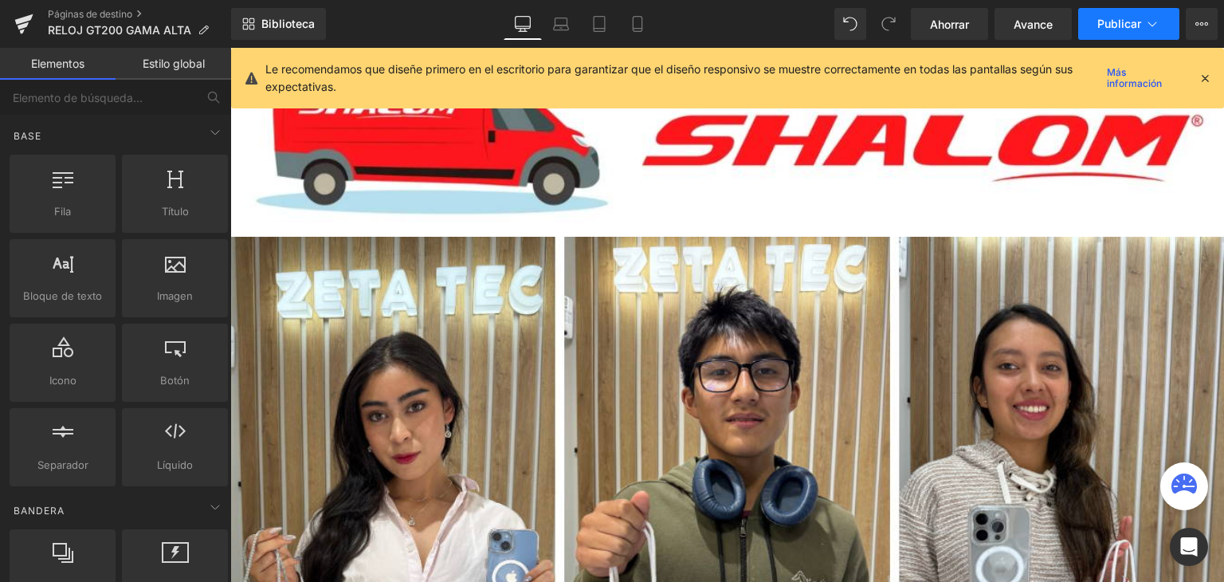
click at [1112, 30] on button "Publicar" at bounding box center [1128, 24] width 101 height 32
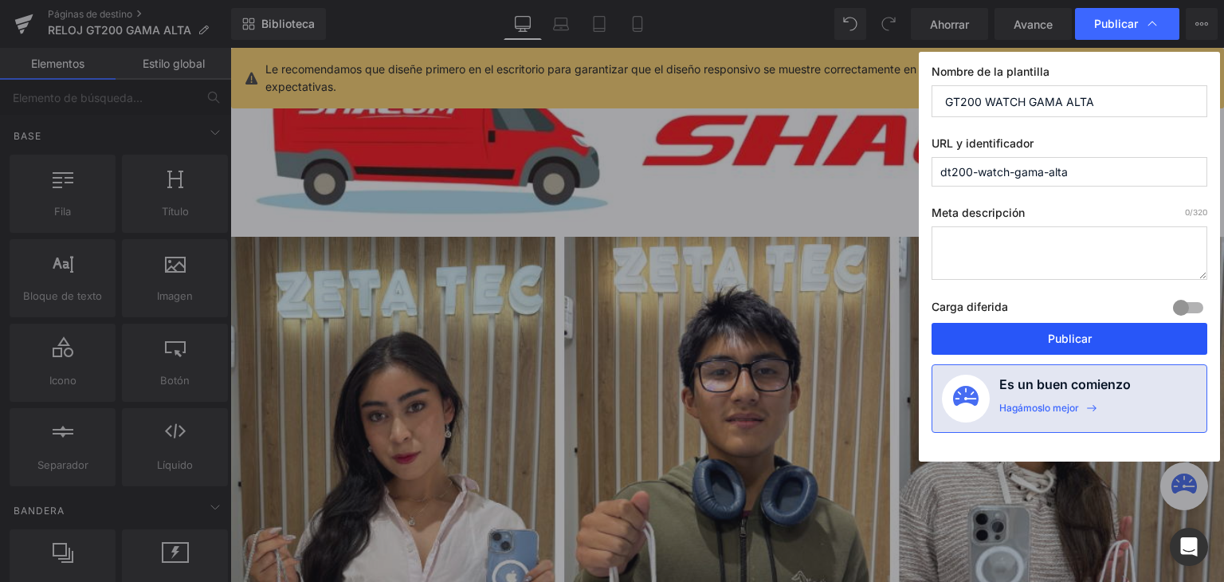
click at [1008, 332] on button "Publicar" at bounding box center [1070, 339] width 276 height 32
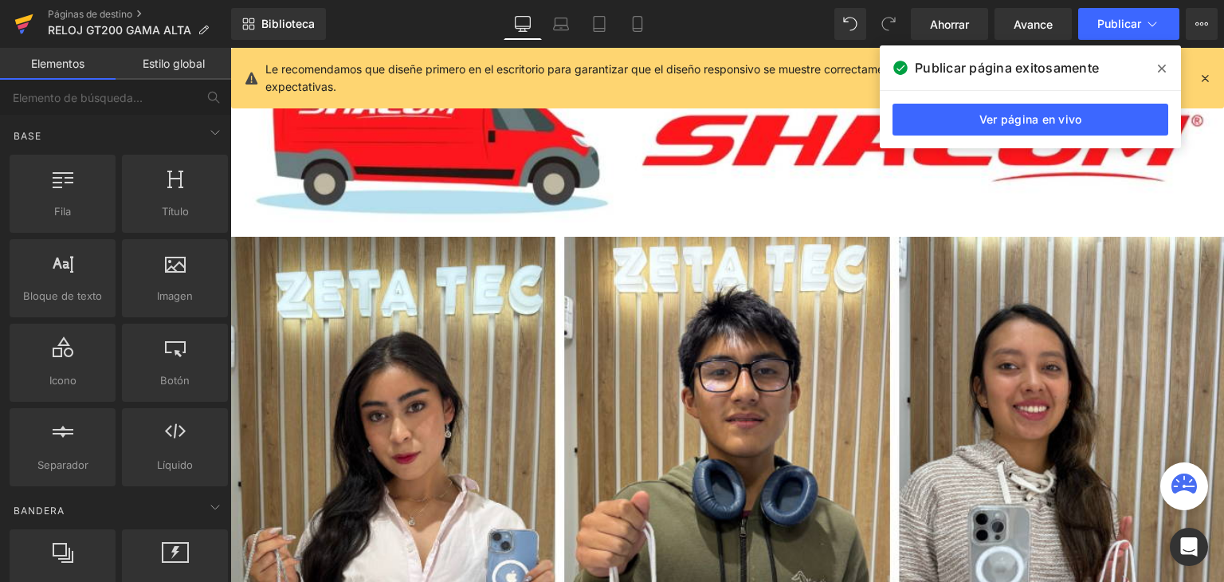
click at [26, 22] on icon at bounding box center [23, 24] width 19 height 40
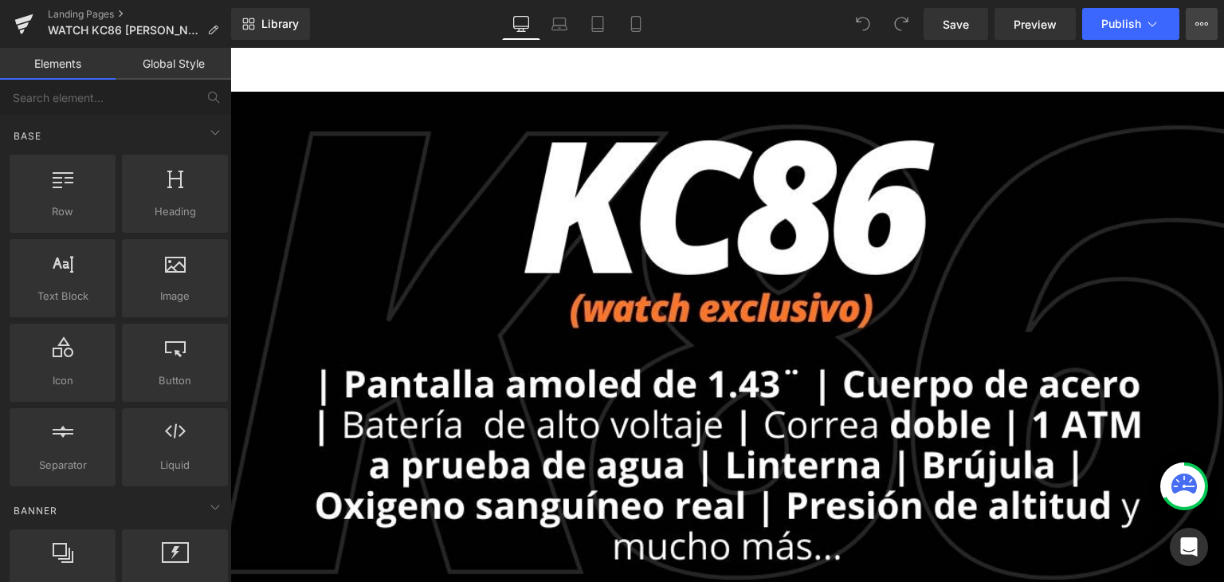
click at [1206, 28] on icon at bounding box center [1201, 24] width 13 height 13
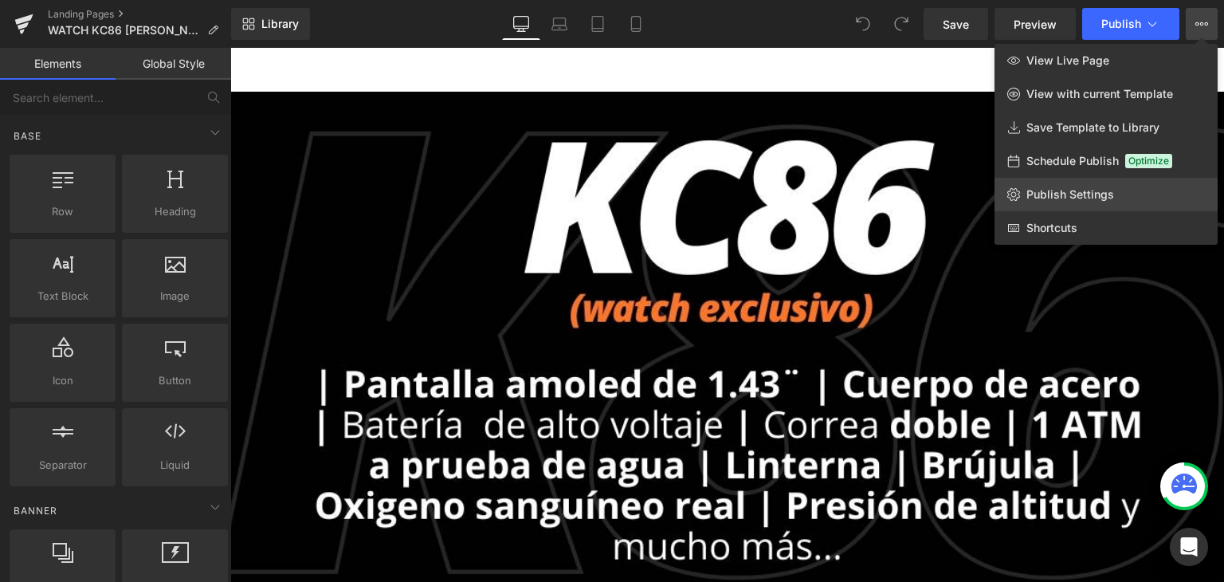
click at [1090, 197] on span "Publish Settings" at bounding box center [1070, 194] width 88 height 14
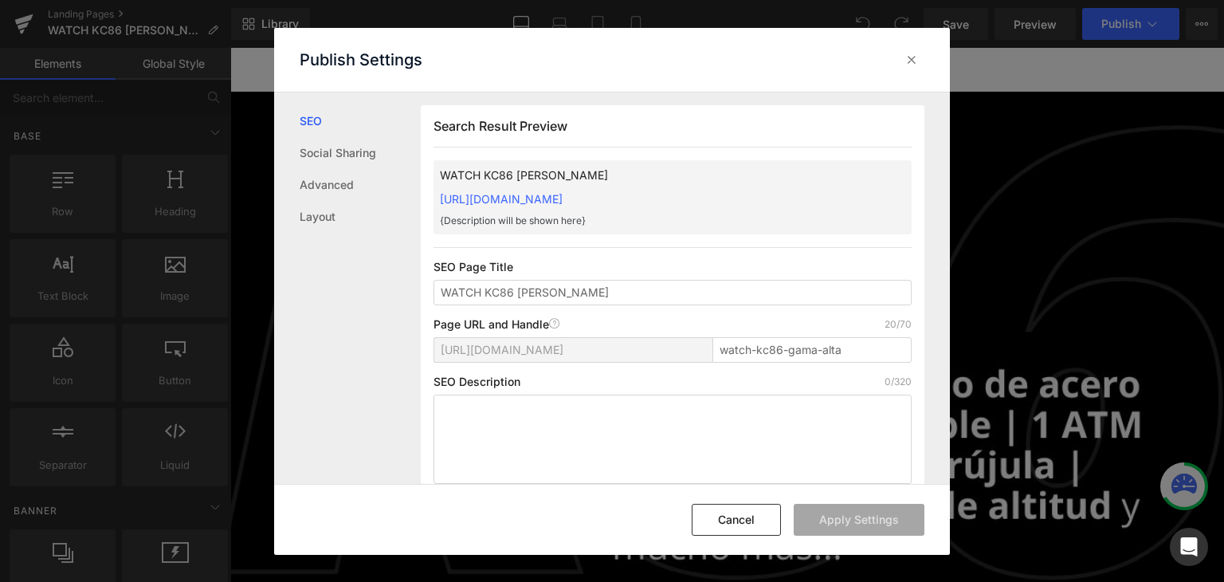
drag, startPoint x: 941, startPoint y: 184, endPoint x: 941, endPoint y: 222, distance: 37.5
click at [941, 222] on div "Search Result Preview WATCH KC86 GAMA ALTA https://zeta-tec-5623.myshopify.com/…" at bounding box center [685, 287] width 529 height 391
click at [931, 221] on div "Search Result Preview WATCH KC86 GAMA ALTA https://zeta-tec-5623.myshopify.com/…" at bounding box center [685, 287] width 529 height 391
click at [943, 192] on div "Search Result Preview WATCH KC86 GAMA ALTA https://zeta-tec-5623.myshopify.com/…" at bounding box center [685, 287] width 529 height 391
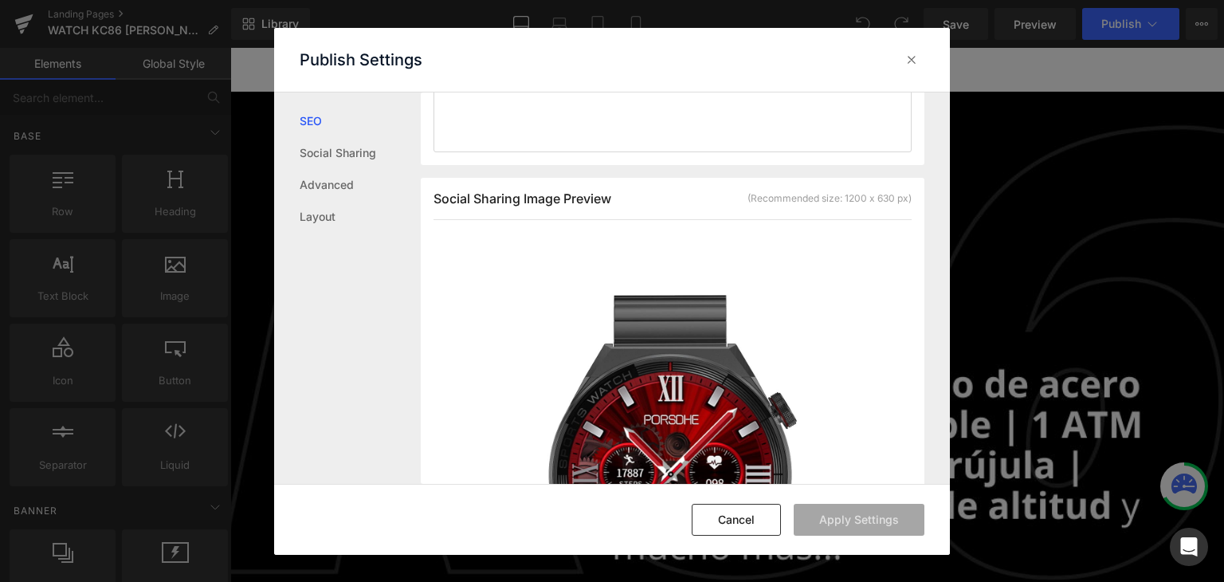
scroll to position [475, 0]
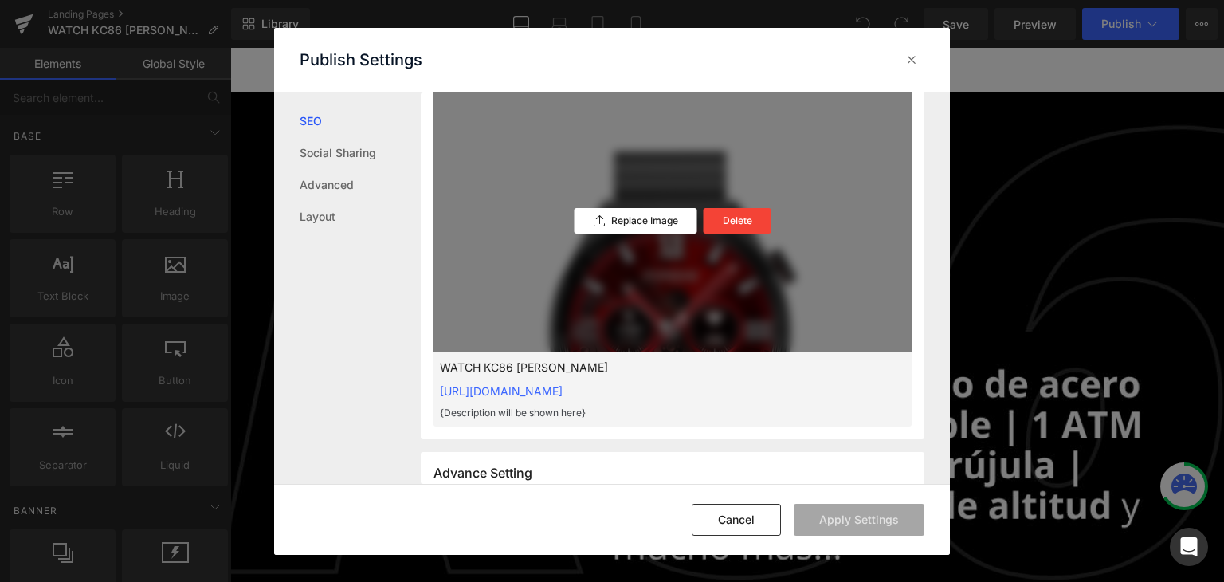
click at [697, 250] on div "Replace Image Delete" at bounding box center [673, 220] width 478 height 263
click at [659, 224] on p "Replace Image" at bounding box center [644, 220] width 67 height 11
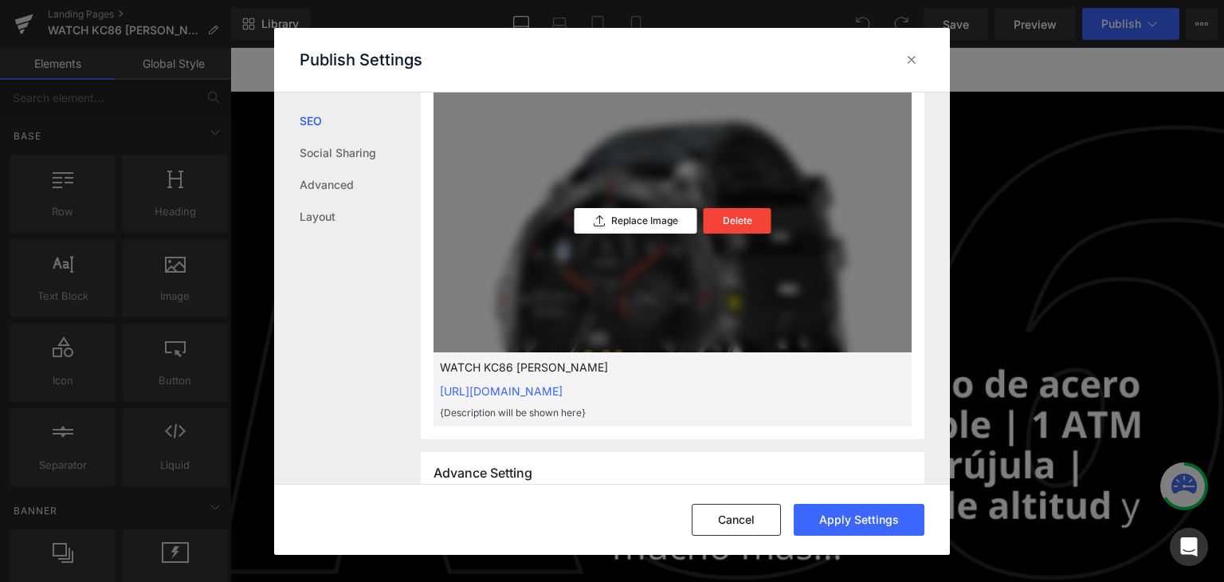
drag, startPoint x: 943, startPoint y: 262, endPoint x: 940, endPoint y: 295, distance: 32.8
click at [940, 295] on div "Search Result Preview WATCH KC86 GAMA ALTA https://zeta-tec-5623.myshopify.com/…" at bounding box center [685, 287] width 529 height 391
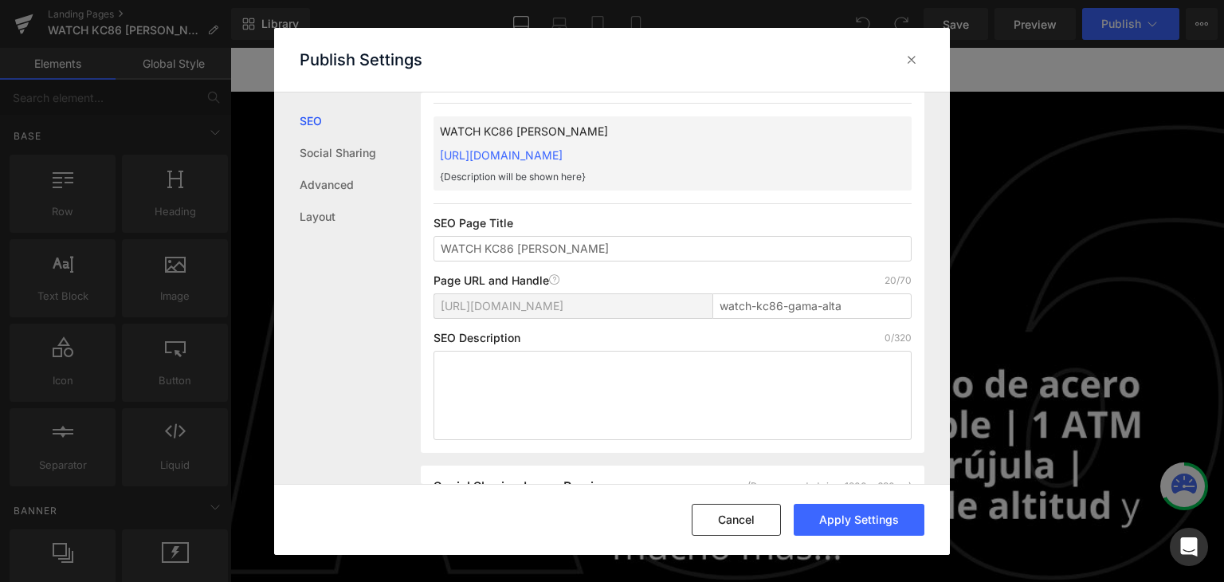
scroll to position [0, 0]
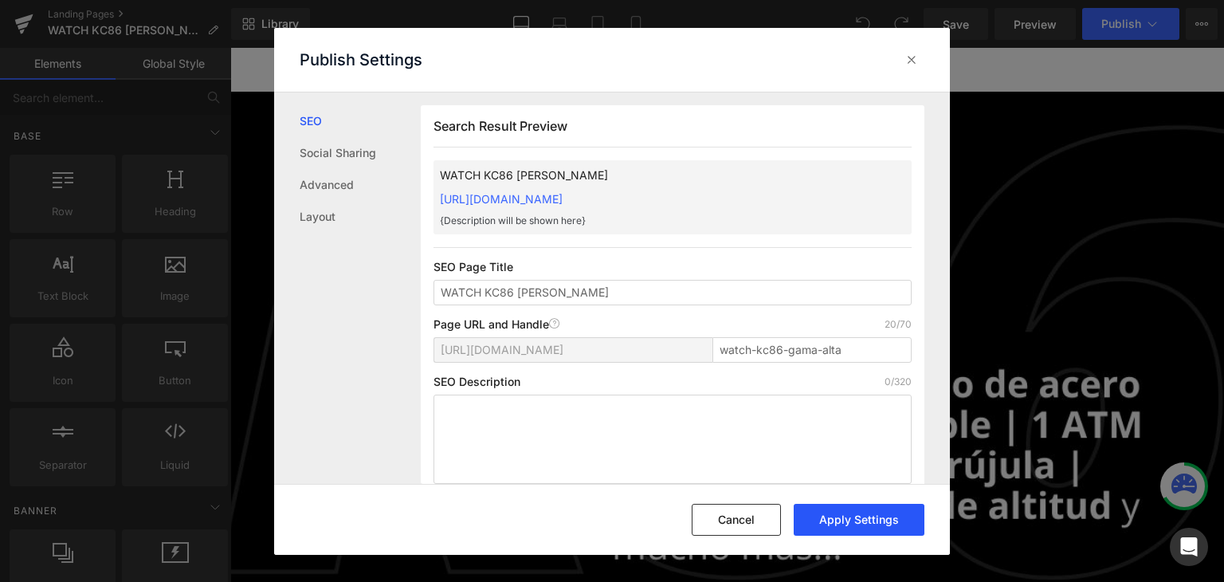
click at [850, 516] on button "Apply Settings" at bounding box center [859, 520] width 131 height 32
click at [908, 52] on icon at bounding box center [912, 60] width 16 height 16
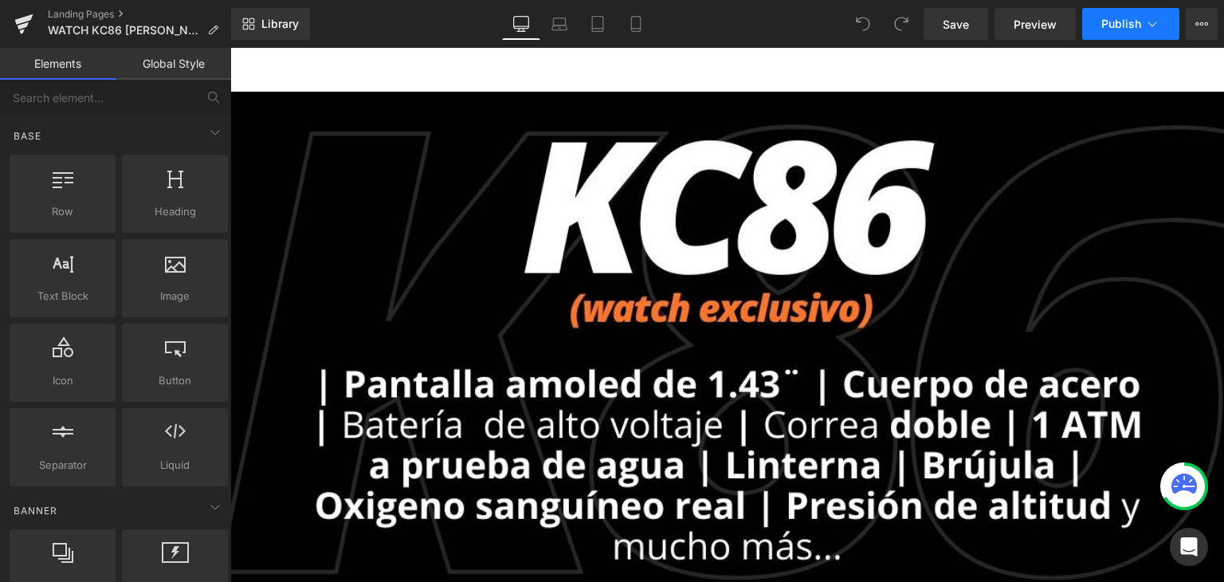
click at [1117, 26] on span "Publish" at bounding box center [1121, 24] width 40 height 13
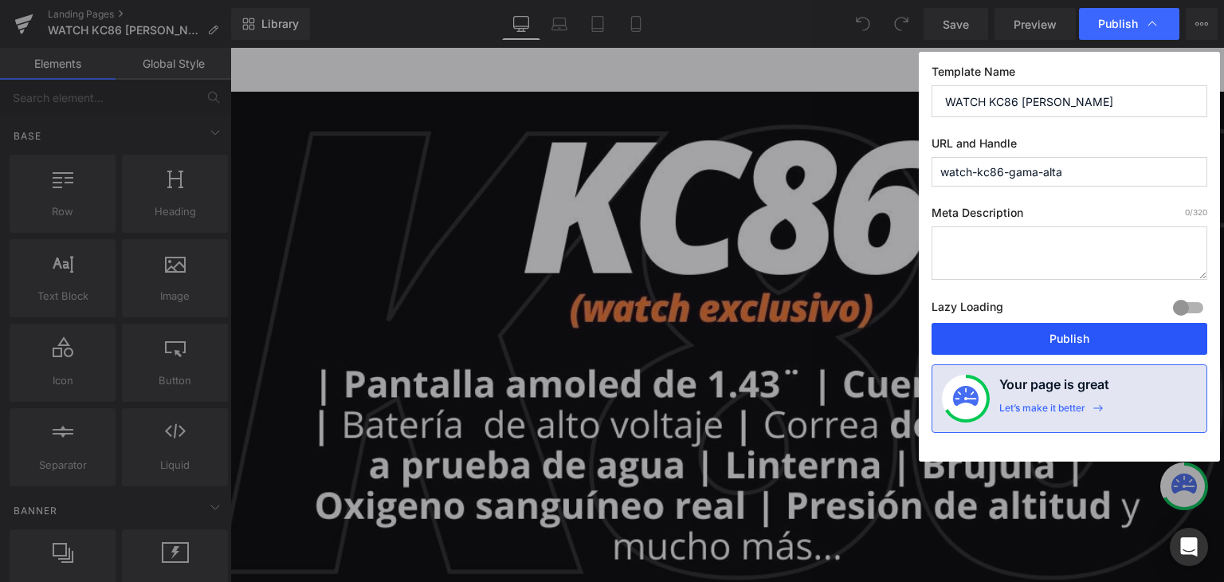
click at [1014, 339] on button "Publish" at bounding box center [1070, 339] width 276 height 32
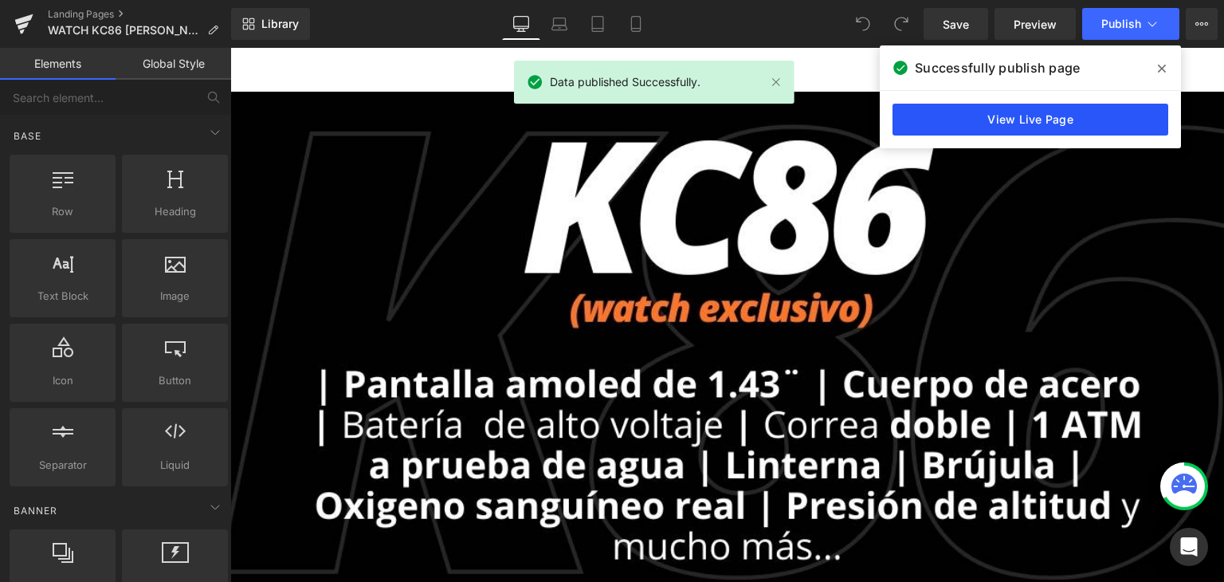
click at [971, 111] on link "View Live Page" at bounding box center [1031, 120] width 276 height 32
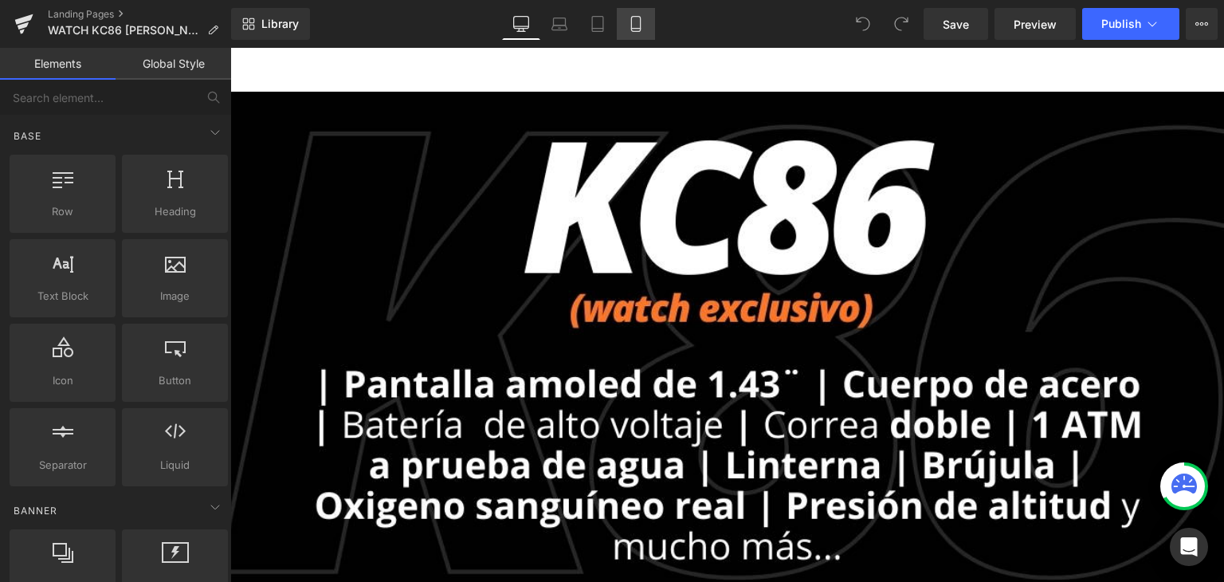
click at [633, 33] on link "Mobile" at bounding box center [636, 24] width 38 height 32
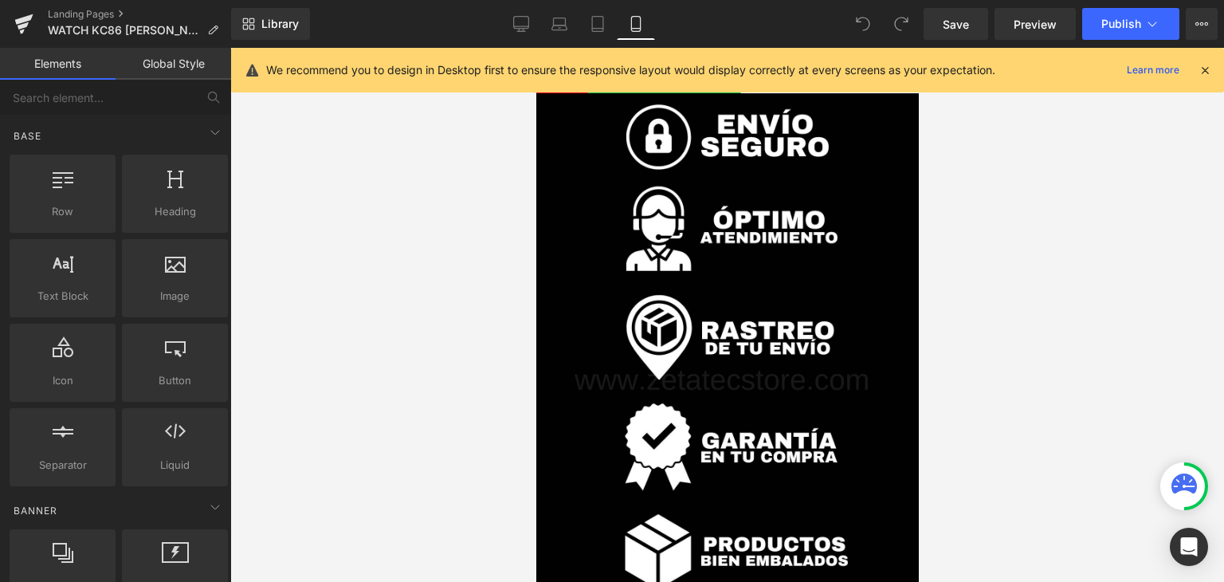
scroll to position [8421, 0]
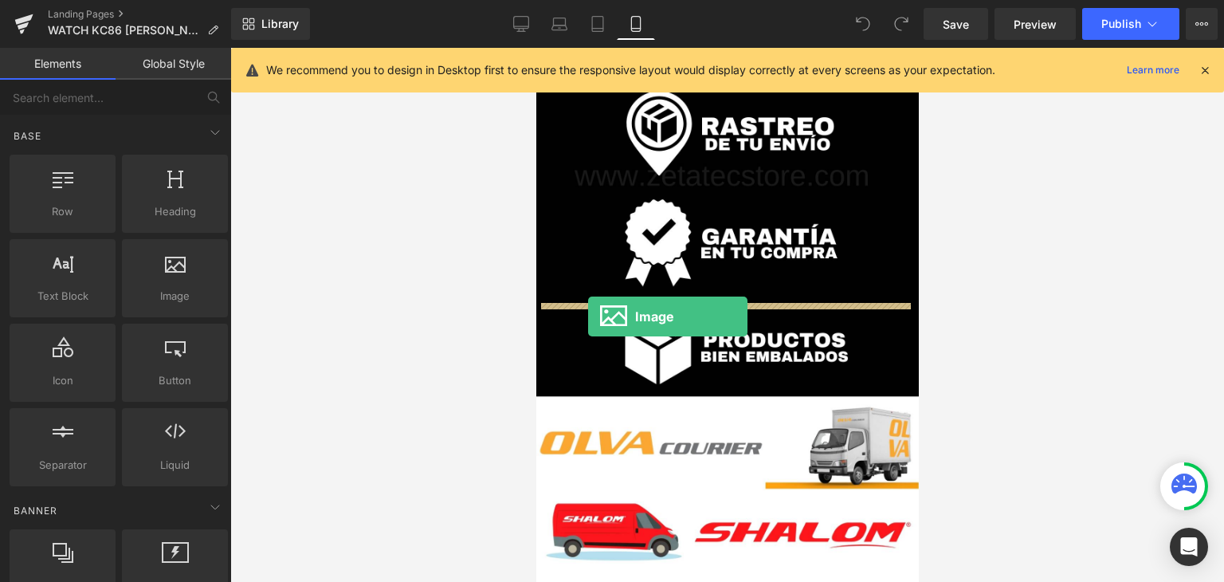
drag, startPoint x: 726, startPoint y: 320, endPoint x: 587, endPoint y: 316, distance: 138.7
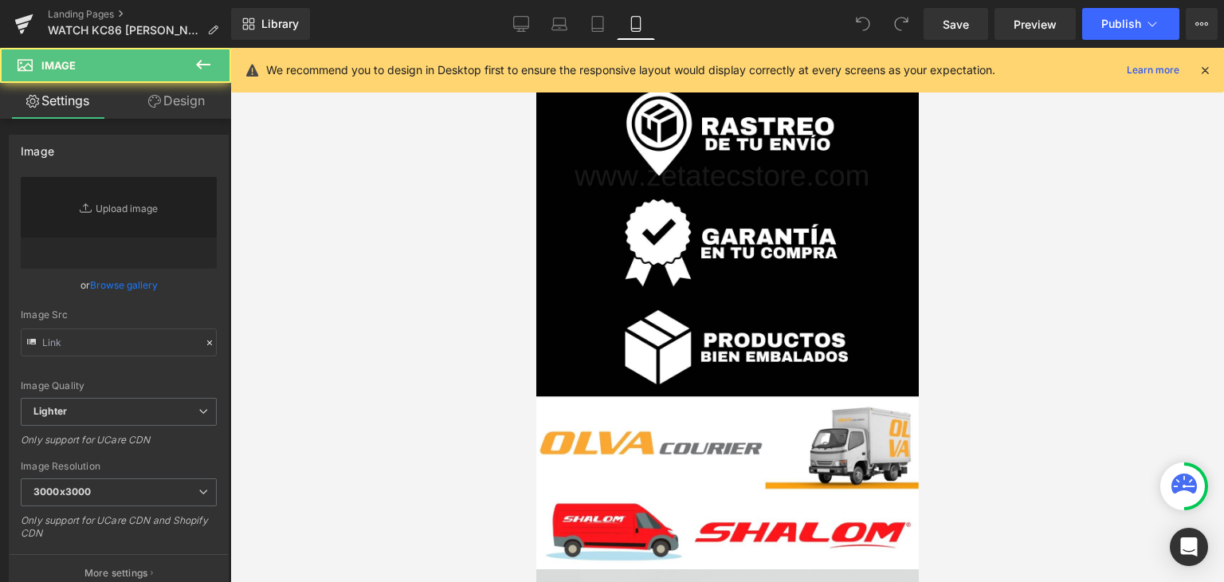
type input "//[DOMAIN_NAME][URL]"
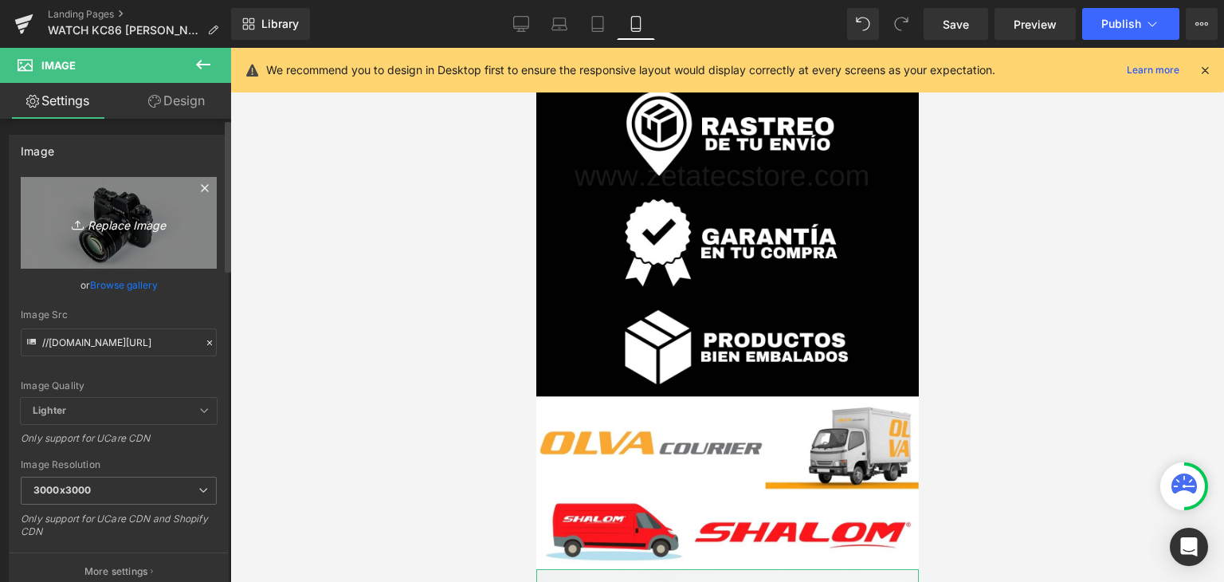
click at [134, 217] on icon "Replace Image" at bounding box center [119, 223] width 128 height 20
type input "C:\fakepath\Green and White Simple Blur Tropical Phone Wallpaper (9).png"
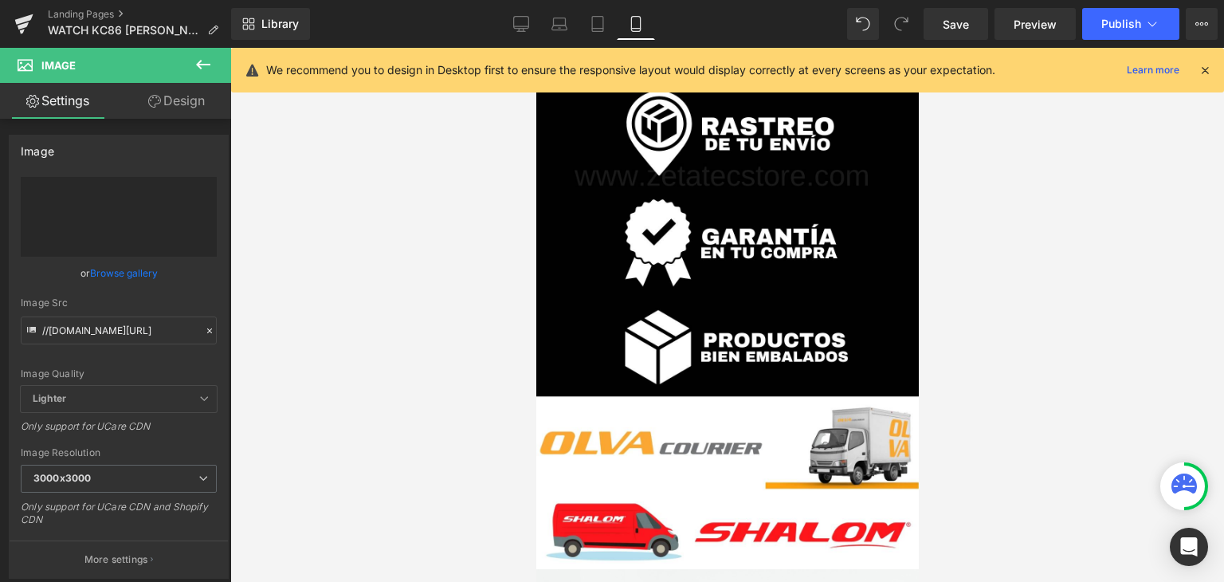
type input "https://ucarecdn.com/f98d5a6b-6ca5-4bf4-b022-e962866272c8/-/format/auto/-/previ…"
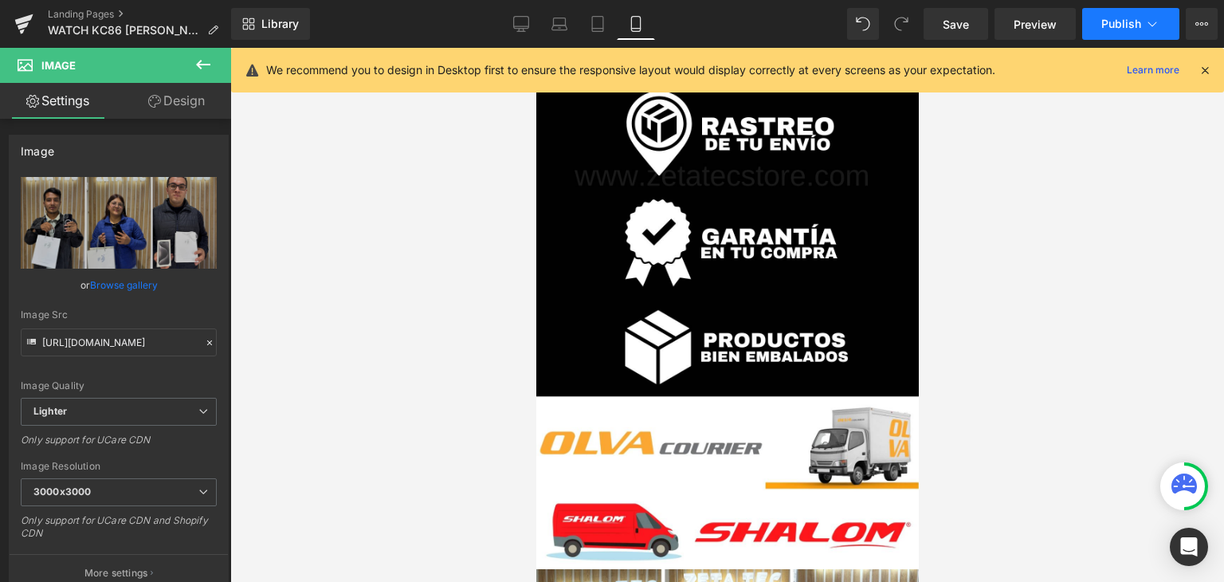
click at [1123, 21] on span "Publish" at bounding box center [1121, 24] width 40 height 13
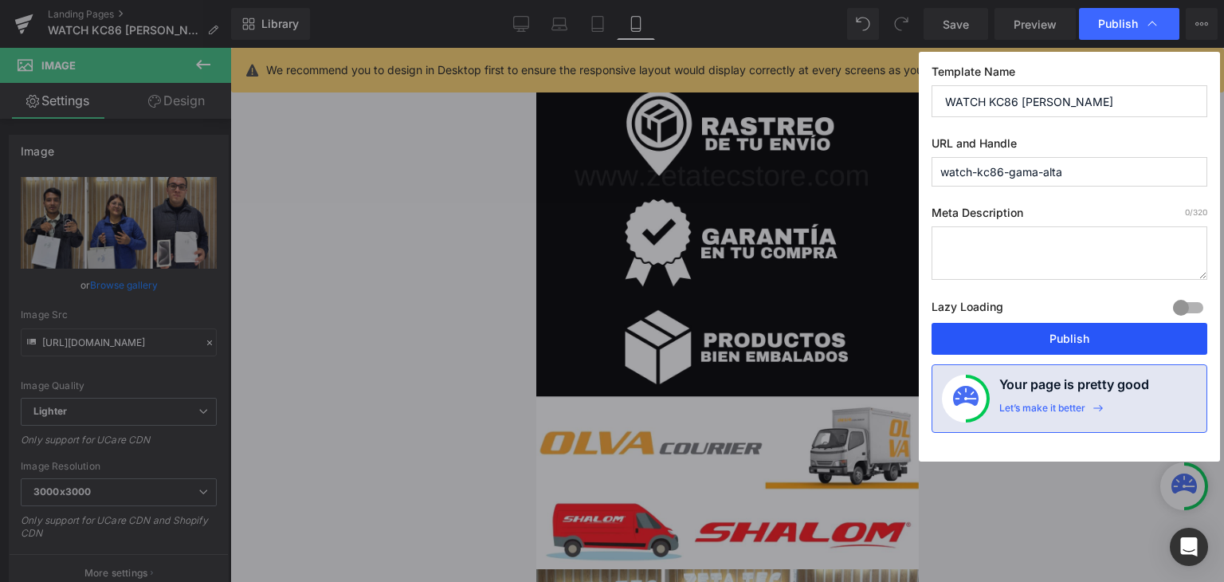
click at [1046, 340] on button "Publish" at bounding box center [1070, 339] width 276 height 32
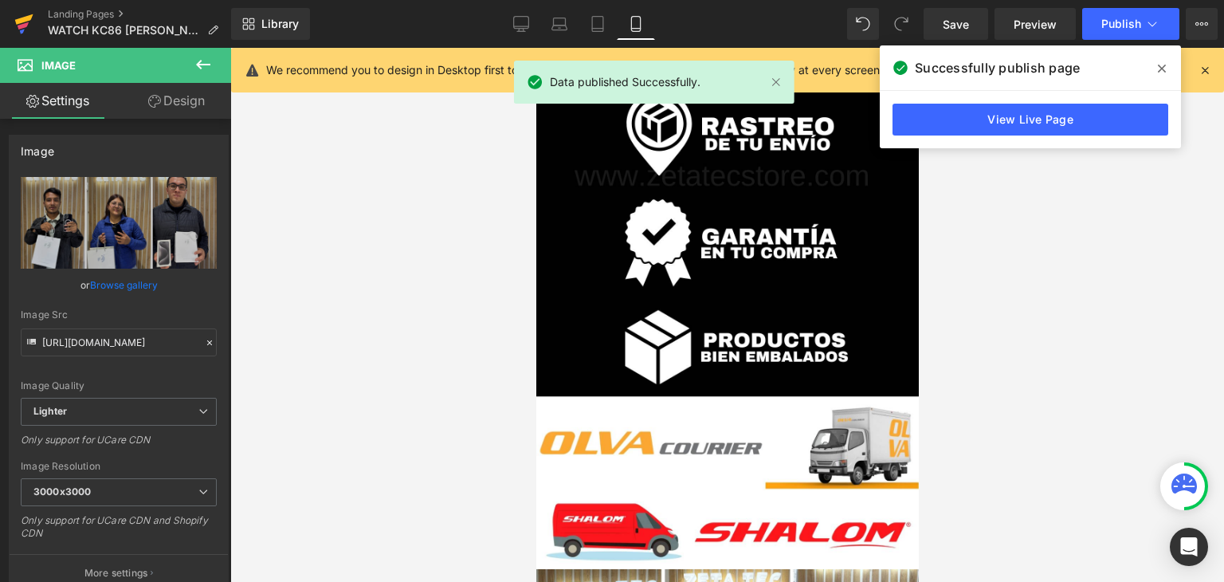
click at [29, 15] on icon at bounding box center [23, 24] width 19 height 40
